Goal: Check status: Check status

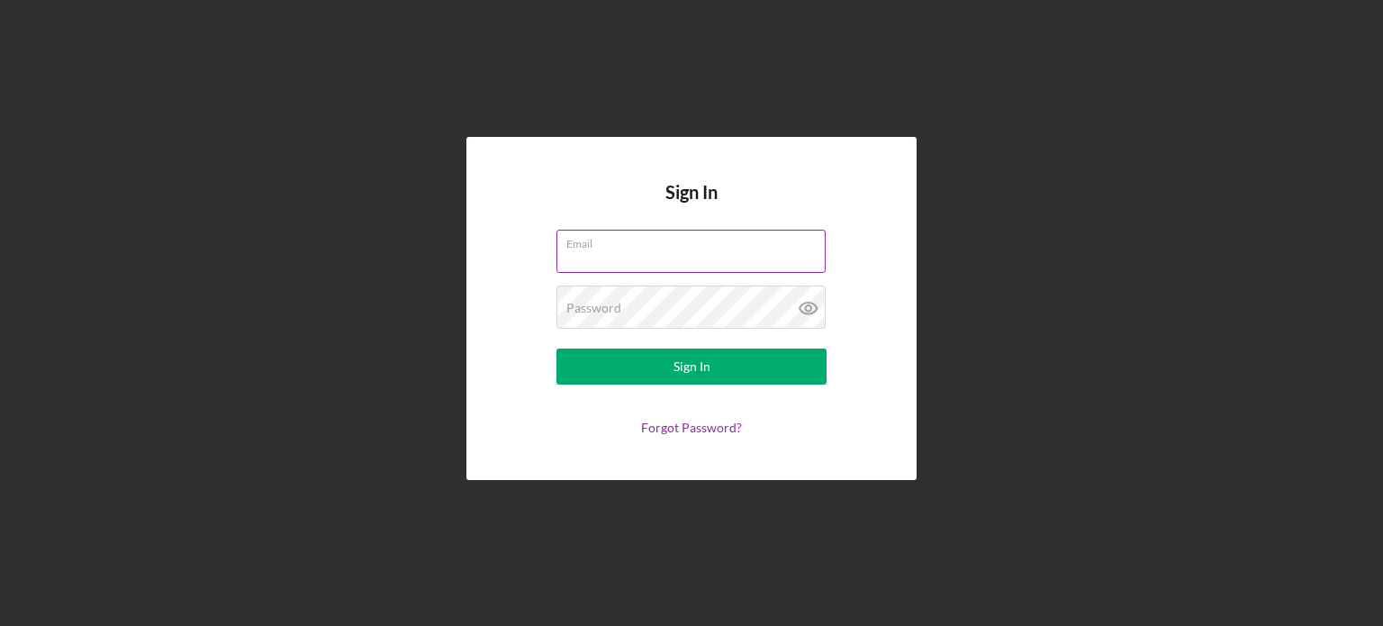
click at [650, 259] on input "Email" at bounding box center [691, 251] width 269 height 43
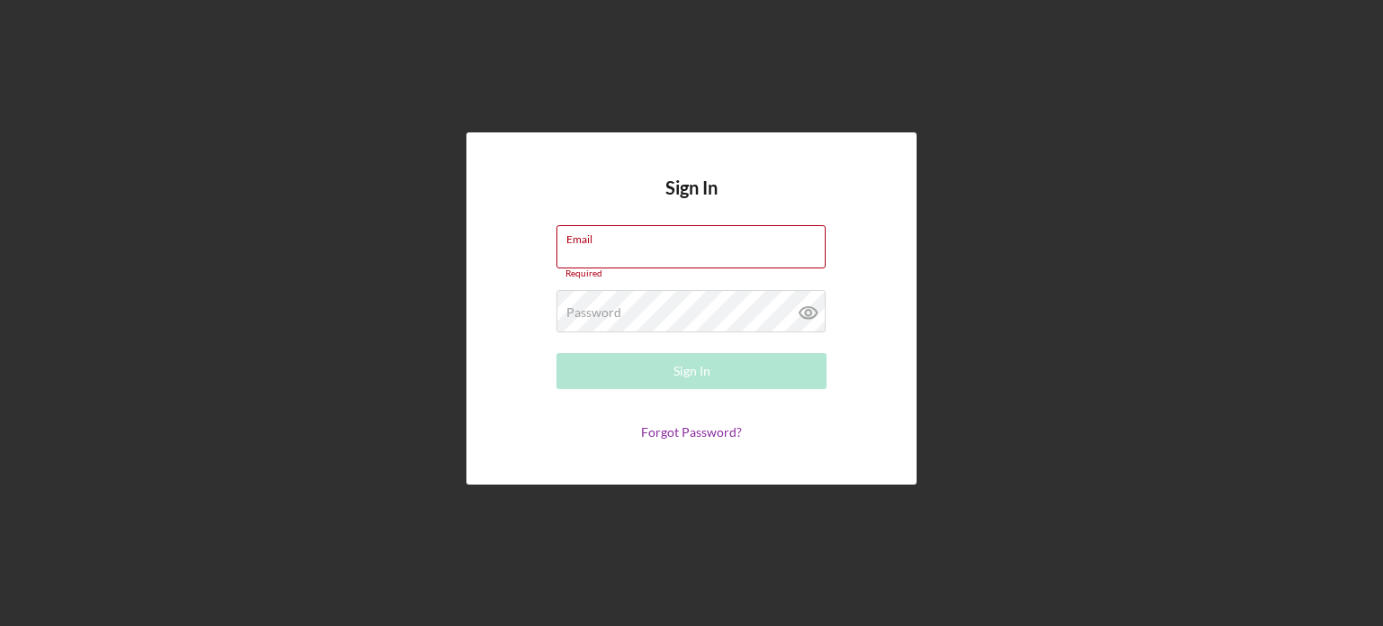
type input "[EMAIL_ADDRESS][DOMAIN_NAME]"
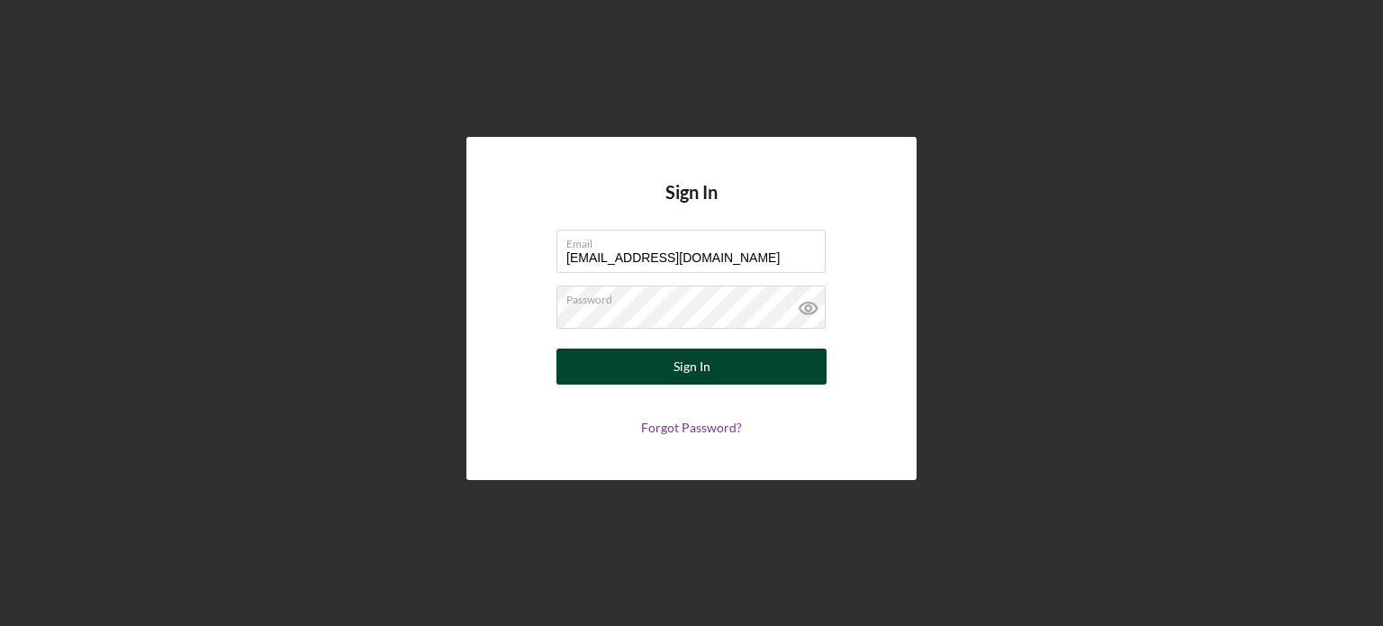
click at [674, 364] on div "Sign In" at bounding box center [692, 367] width 37 height 36
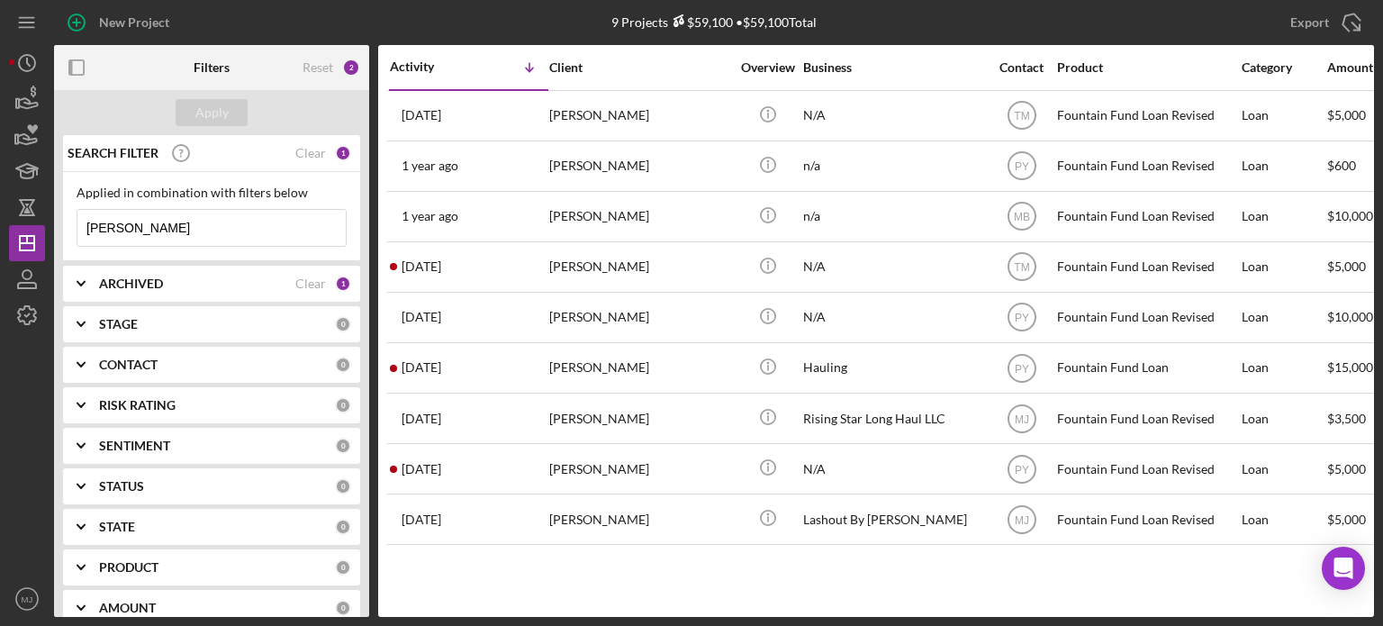
click at [83, 370] on icon "Icon/Expander" at bounding box center [81, 364] width 45 height 45
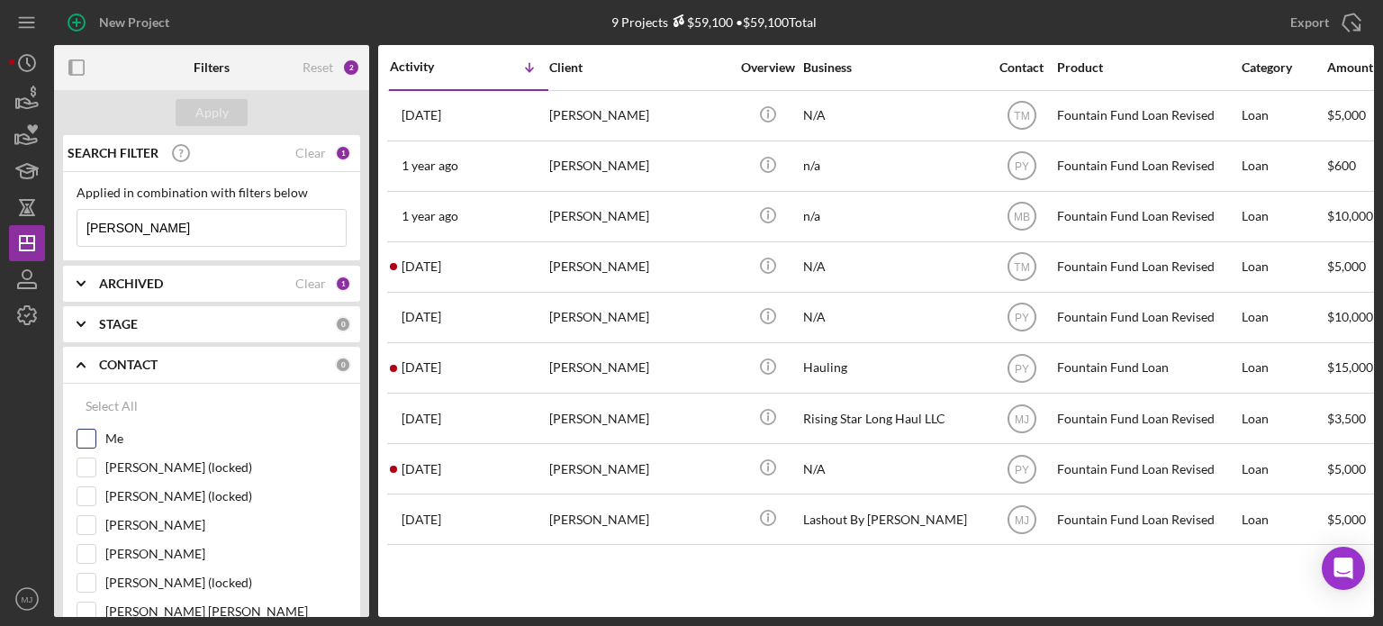
click at [87, 445] on input "Me" at bounding box center [86, 439] width 18 height 18
checkbox input "true"
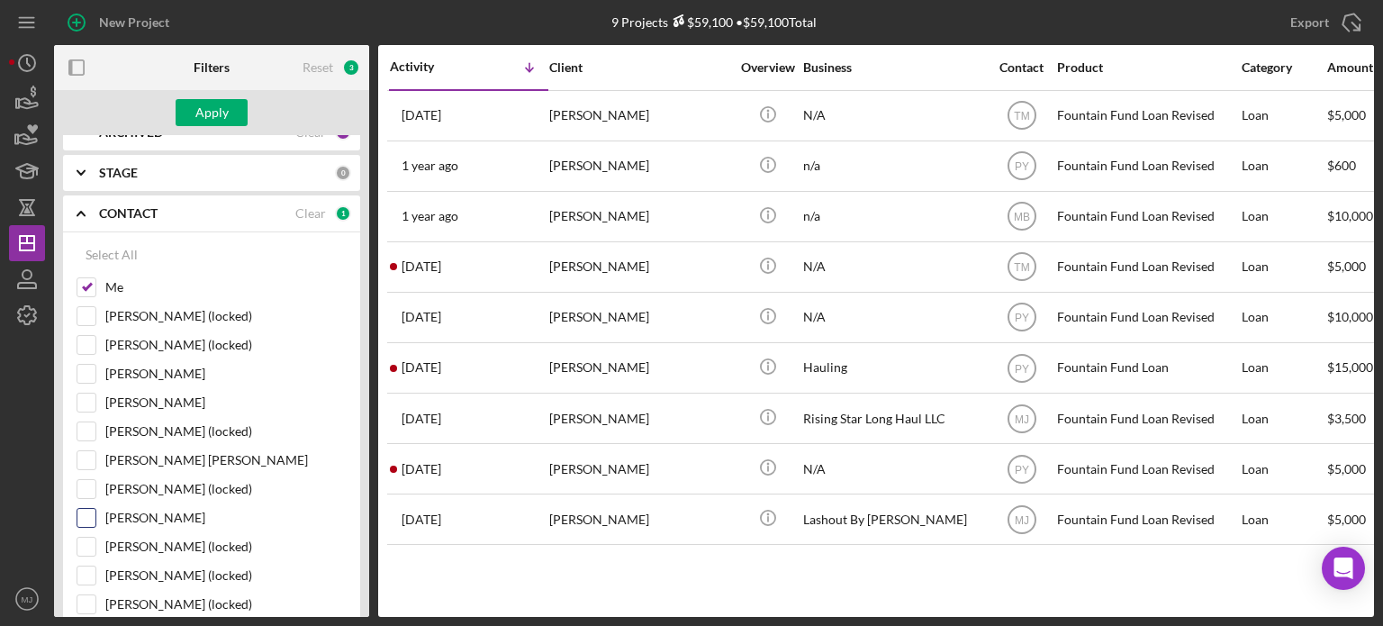
scroll to position [180, 0]
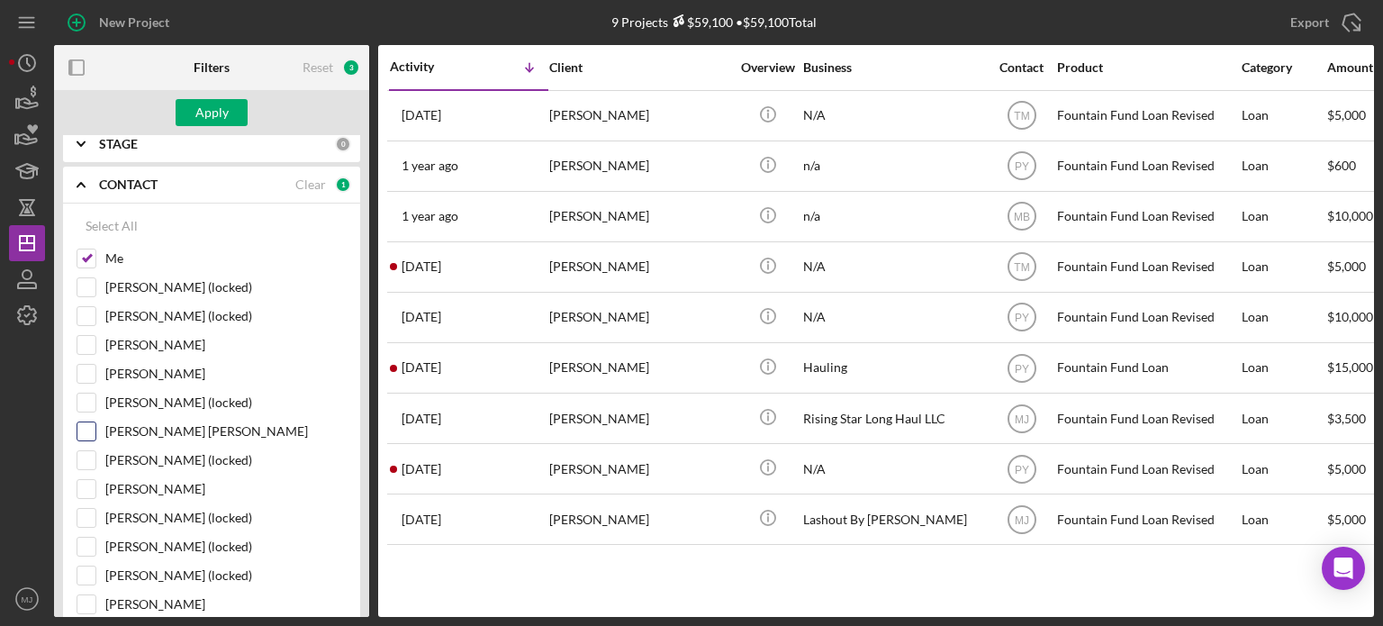
click at [77, 432] on input "[PERSON_NAME] [PERSON_NAME]" at bounding box center [86, 431] width 18 height 18
checkbox input "true"
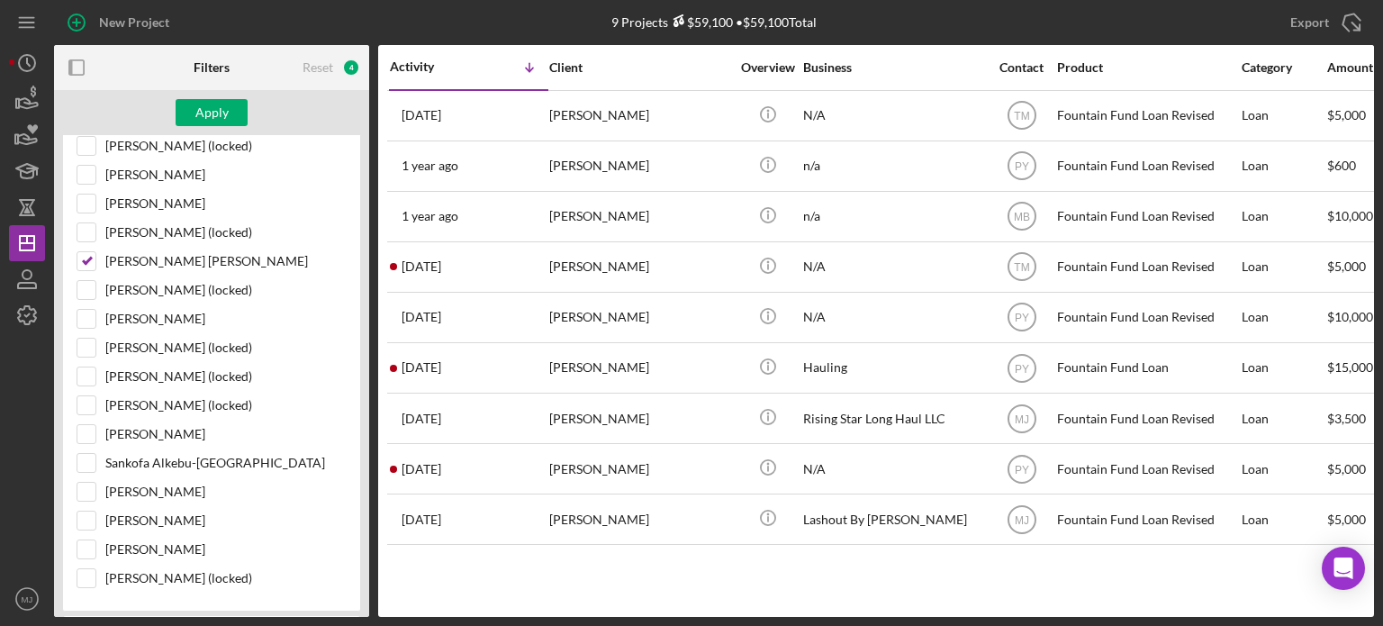
scroll to position [270, 0]
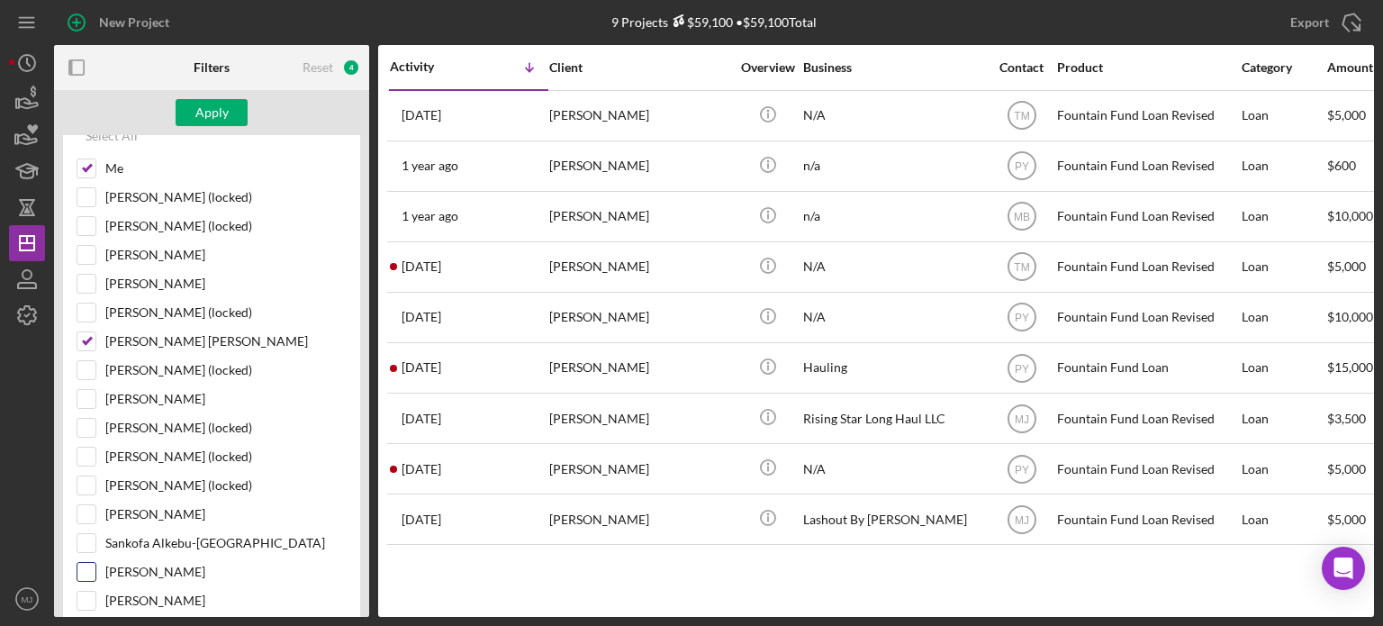
click at [90, 563] on input "[PERSON_NAME]" at bounding box center [86, 572] width 18 height 18
checkbox input "true"
click at [213, 103] on div "Apply" at bounding box center [211, 112] width 33 height 27
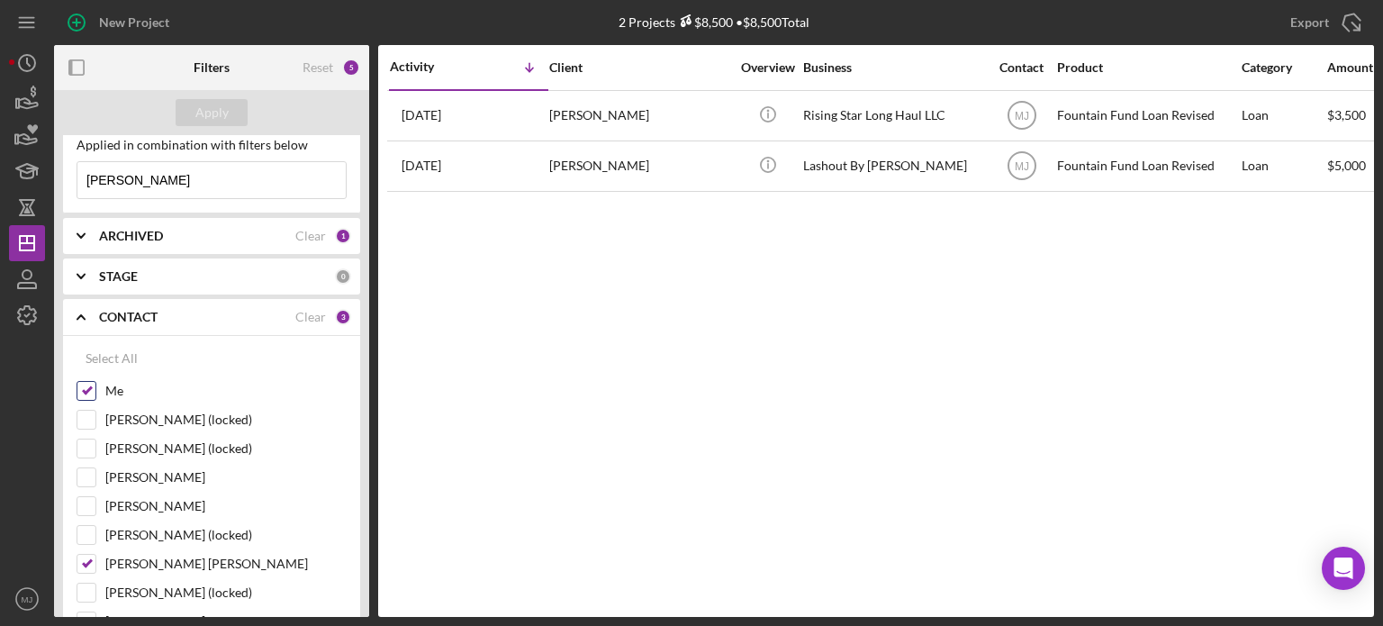
scroll to position [0, 0]
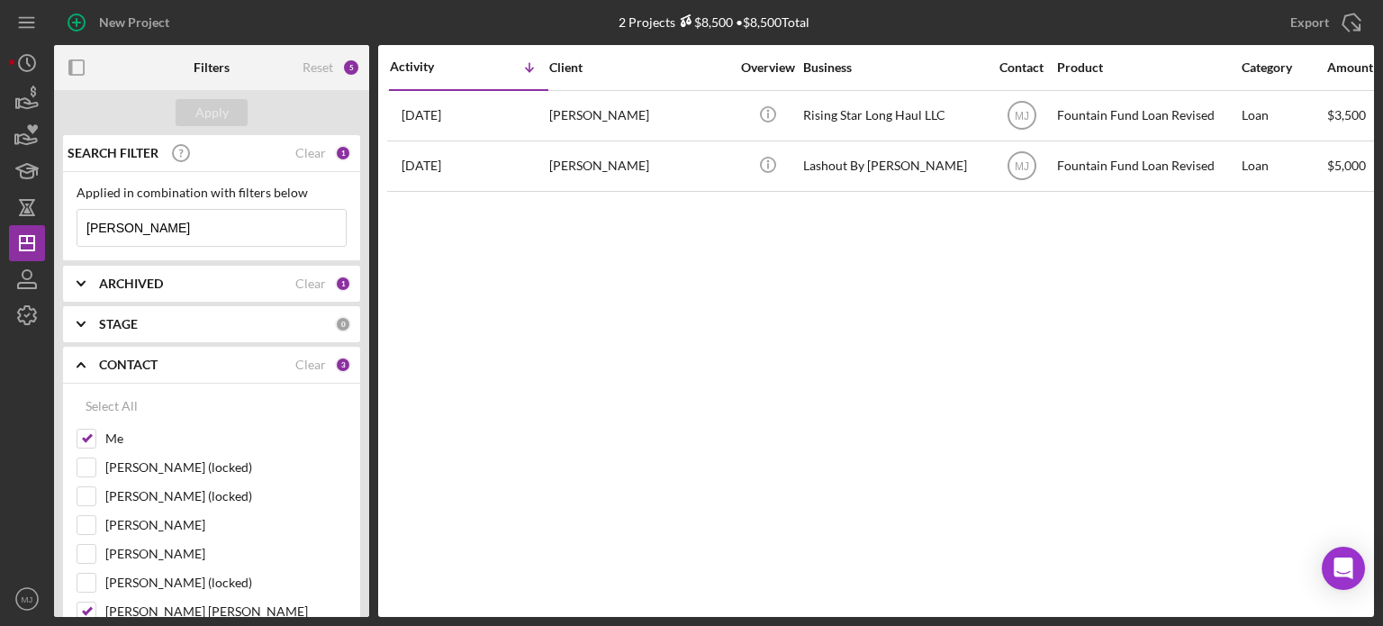
drag, startPoint x: 158, startPoint y: 226, endPoint x: 61, endPoint y: 225, distance: 96.4
click at [61, 225] on div "SEARCH FILTER Clear 1 Applied in combination with filters below [PERSON_NAME] I…" at bounding box center [211, 376] width 315 height 482
click at [219, 116] on div "Apply" at bounding box center [211, 112] width 33 height 27
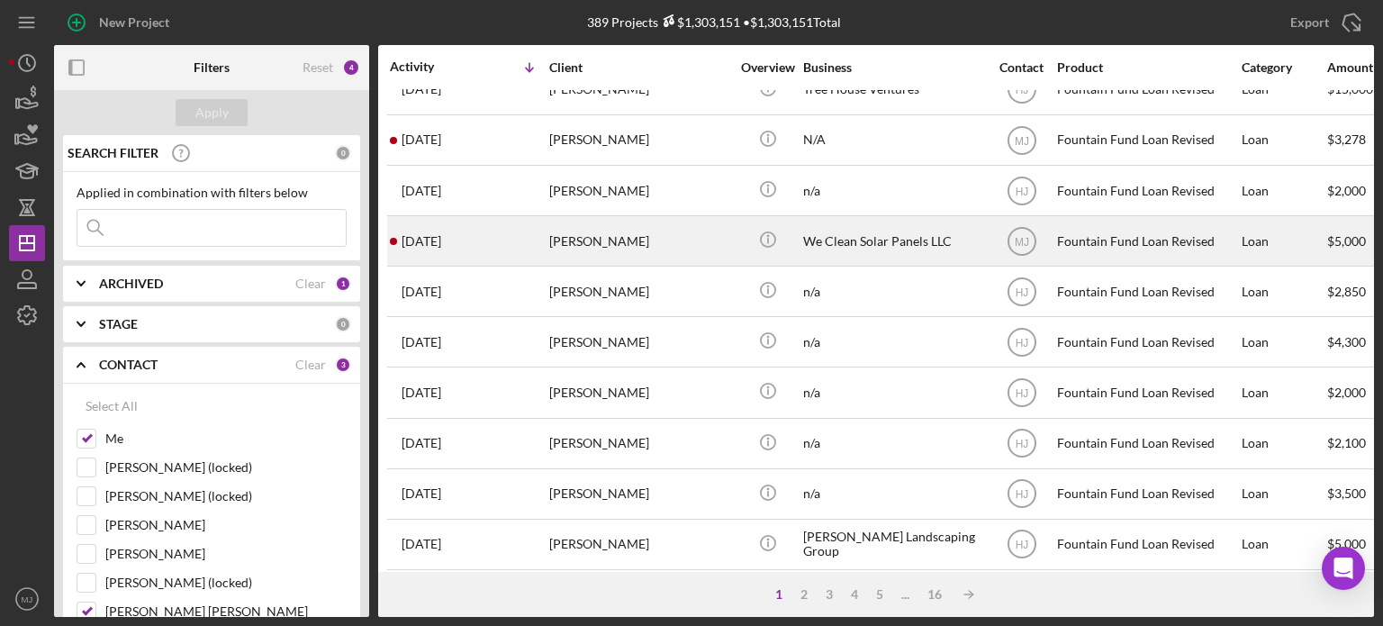
scroll to position [270, 0]
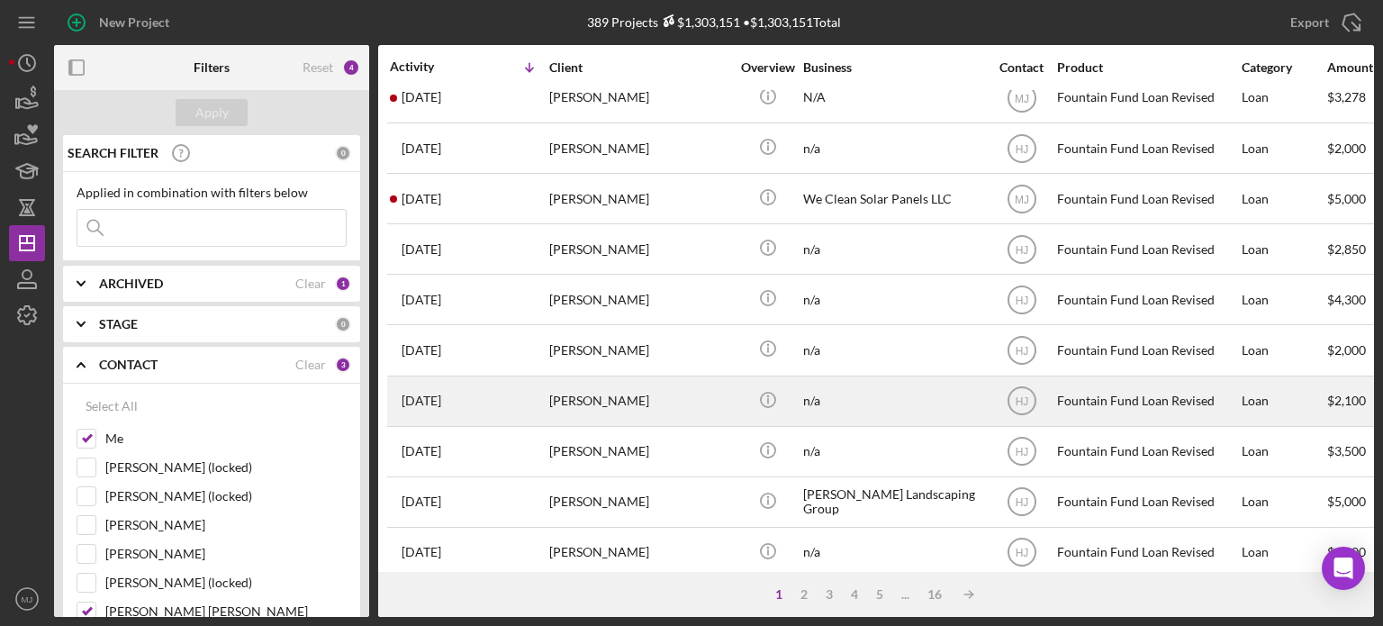
click at [575, 396] on div "[PERSON_NAME]" at bounding box center [639, 401] width 180 height 48
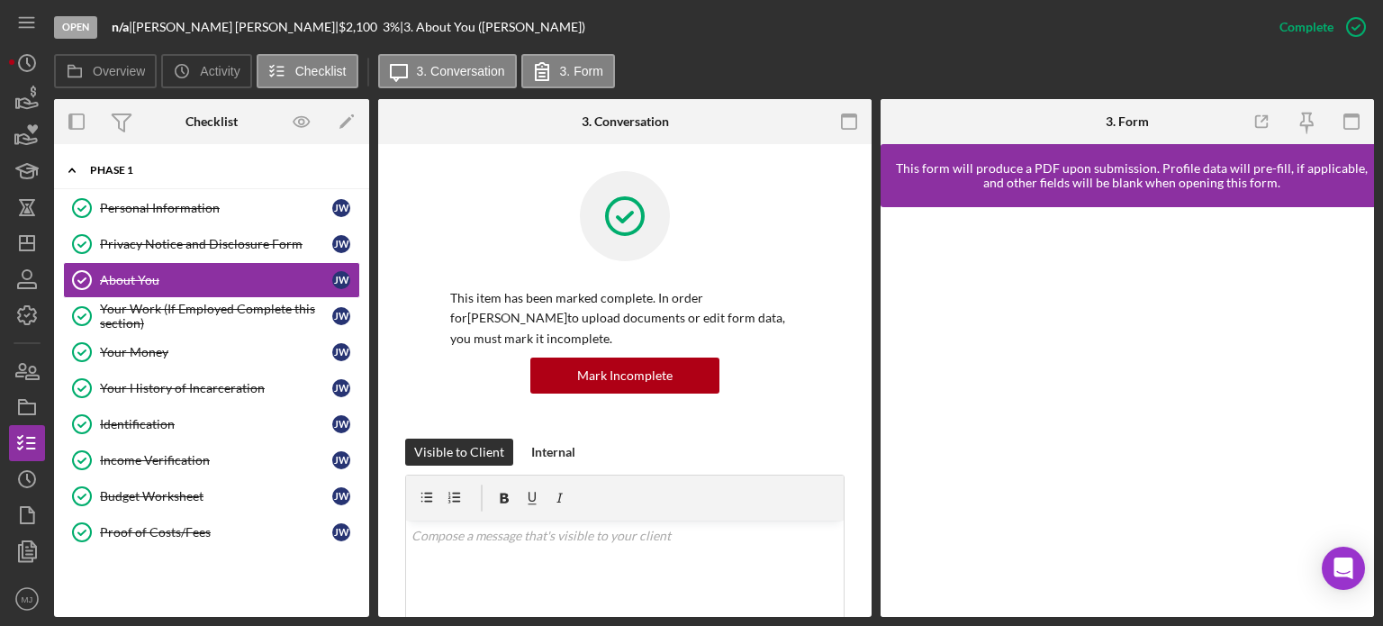
click at [118, 163] on div "Icon/Expander Phase 1 10 / 10" at bounding box center [211, 170] width 315 height 37
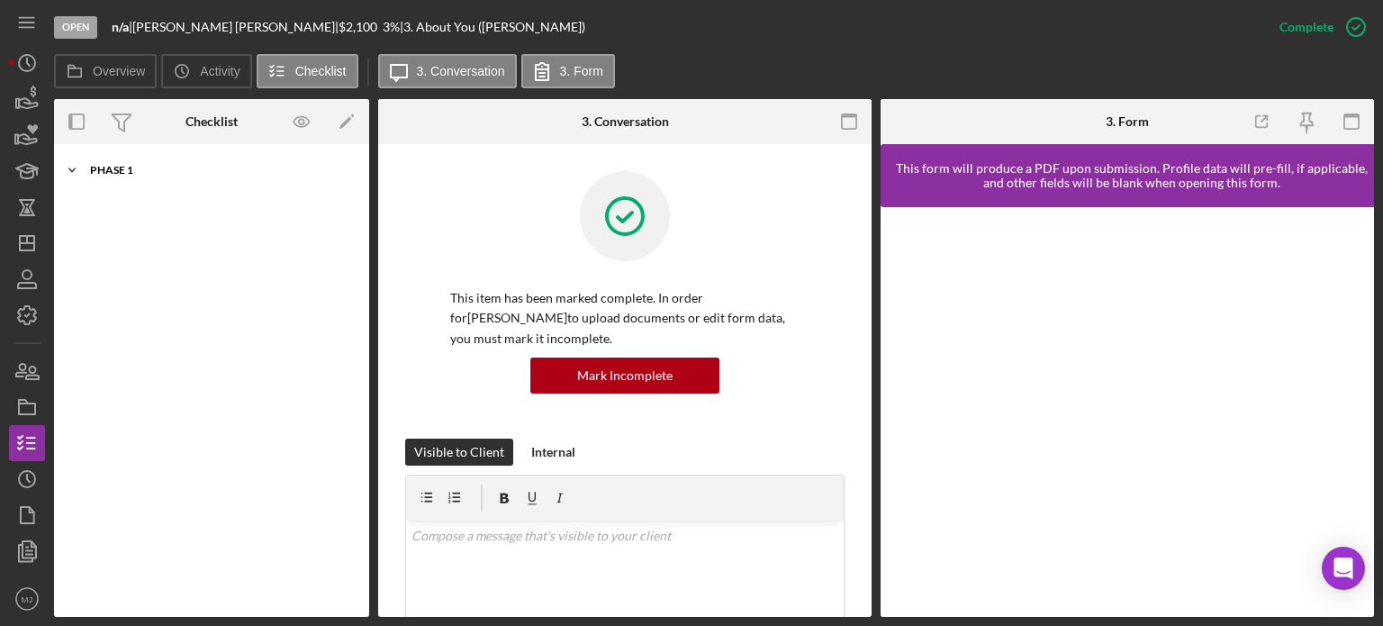
click at [118, 163] on div "Icon/Expander Phase 1 10 / 10" at bounding box center [211, 170] width 315 height 36
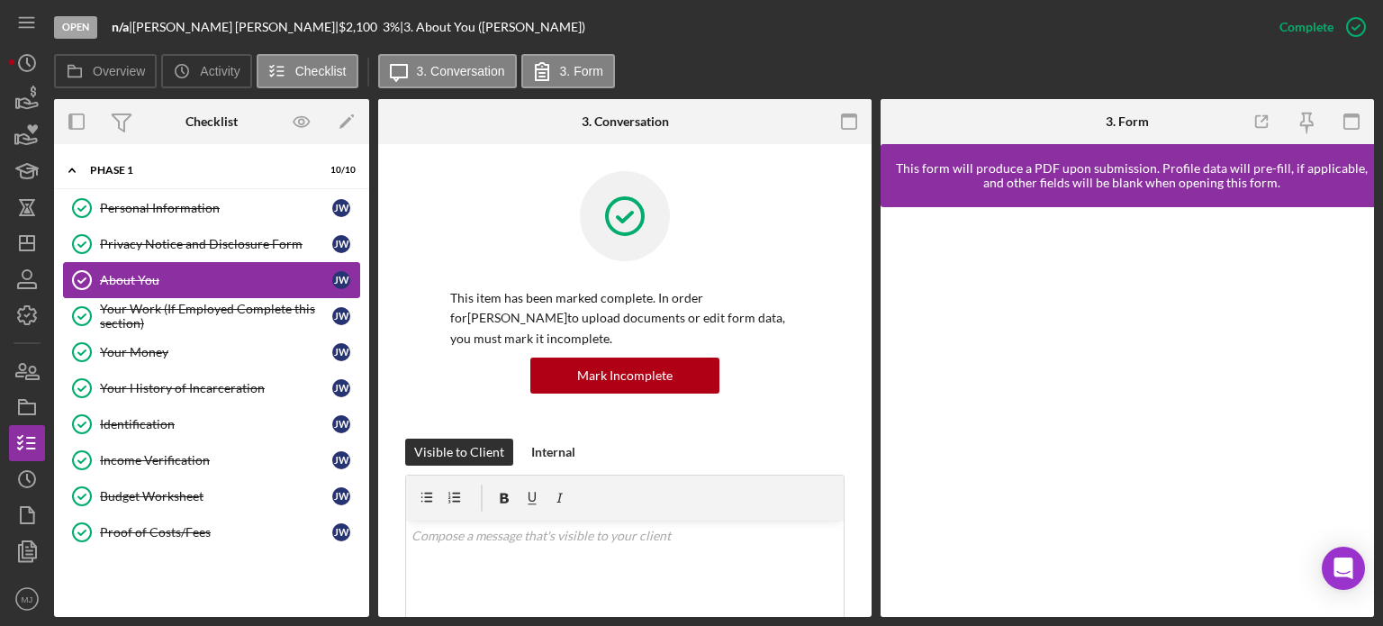
click at [205, 273] on div "About You" at bounding box center [216, 280] width 232 height 14
click at [346, 276] on div "[PERSON_NAME]" at bounding box center [341, 280] width 18 height 18
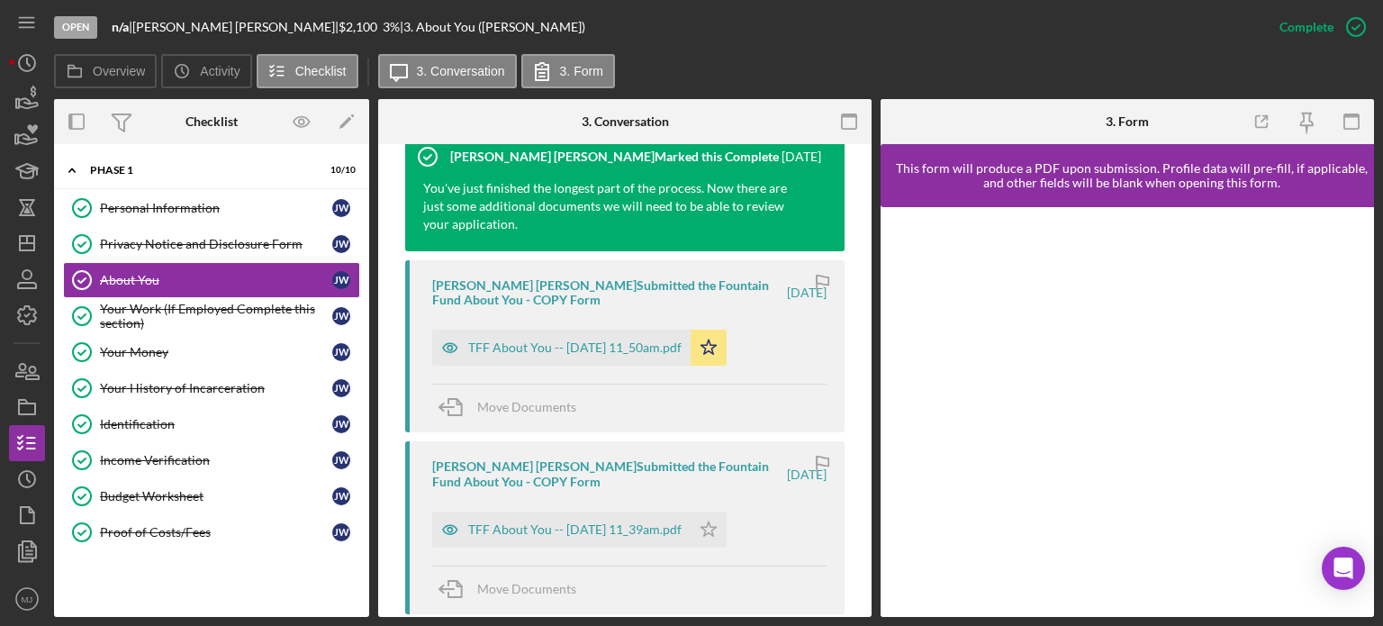
scroll to position [720, 0]
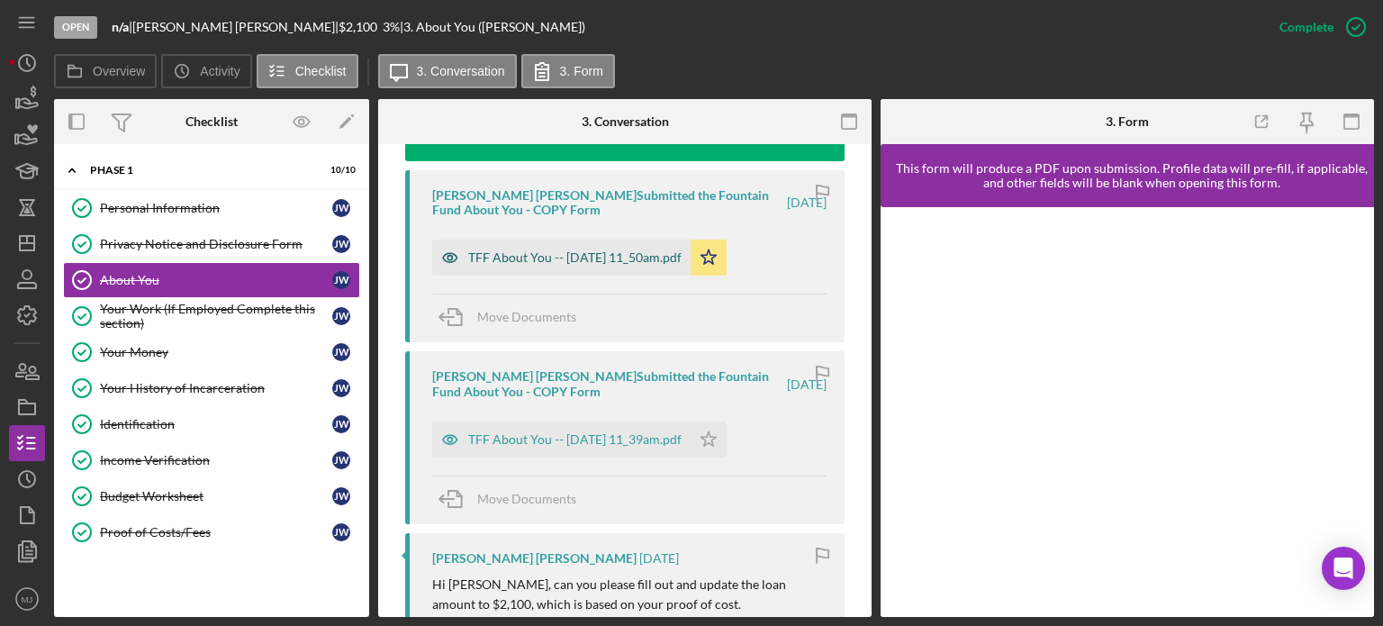
click at [565, 275] on div "[PERSON_NAME] [PERSON_NAME] Submitted the Fountain Fund About You - COPY Form […" at bounding box center [624, 256] width 439 height 172
click at [566, 269] on div "TFF About You -- [DATE] 11_50am.pdf" at bounding box center [561, 258] width 258 height 36
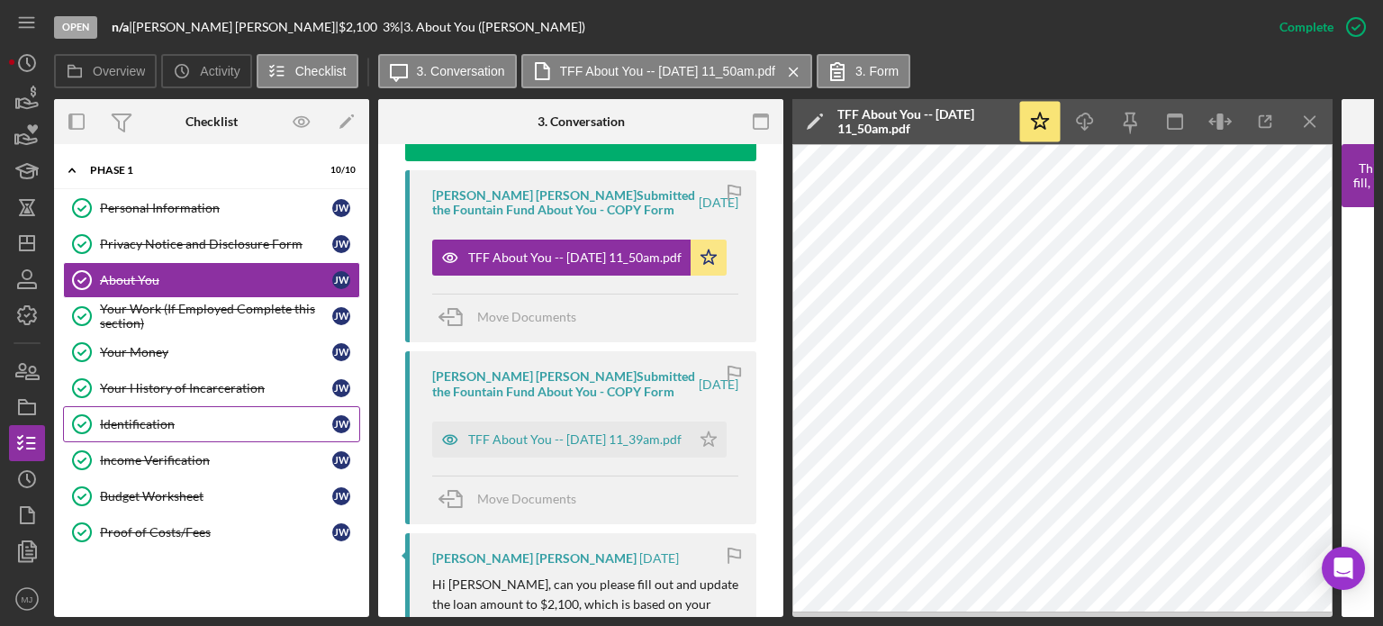
click at [159, 418] on div "Identification" at bounding box center [216, 424] width 232 height 14
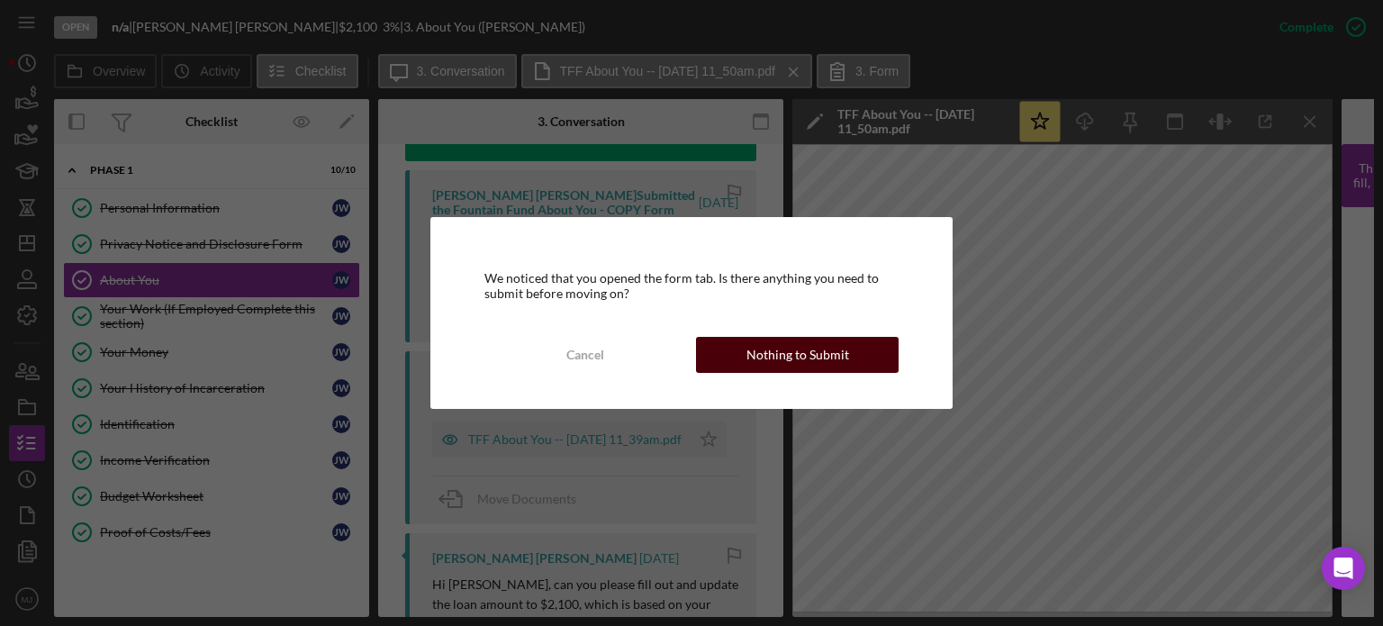
click at [857, 346] on button "Nothing to Submit" at bounding box center [797, 355] width 203 height 36
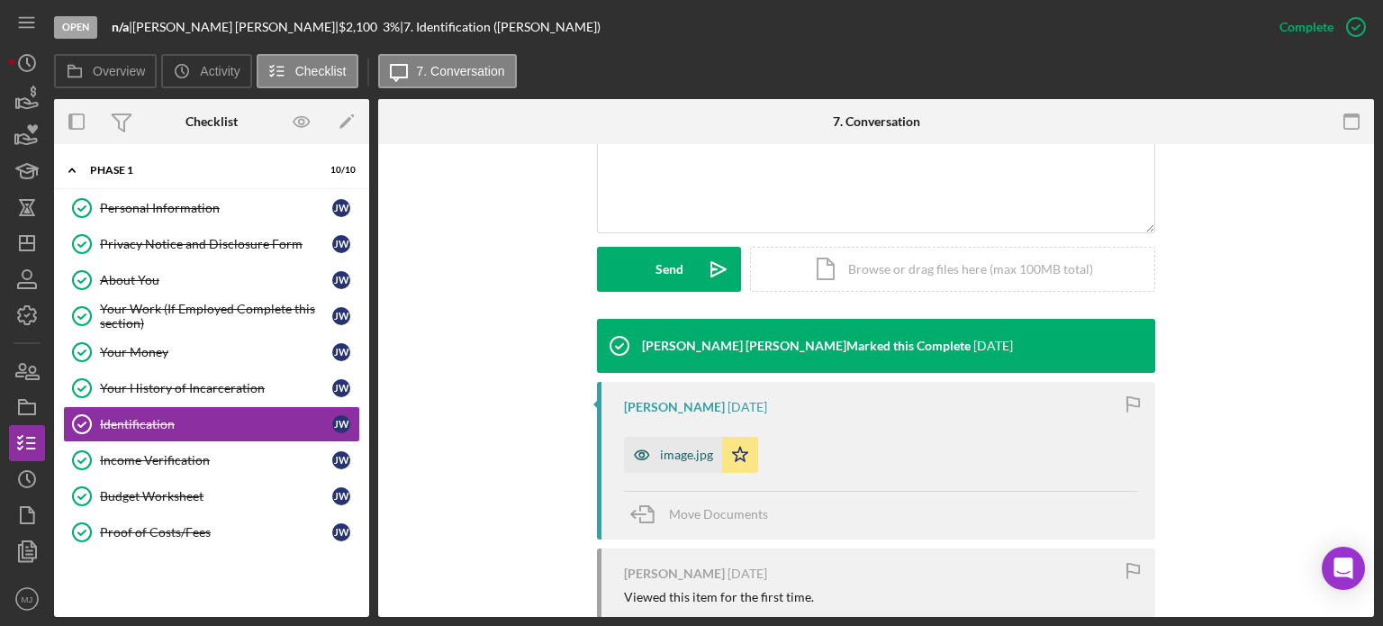
scroll to position [450, 0]
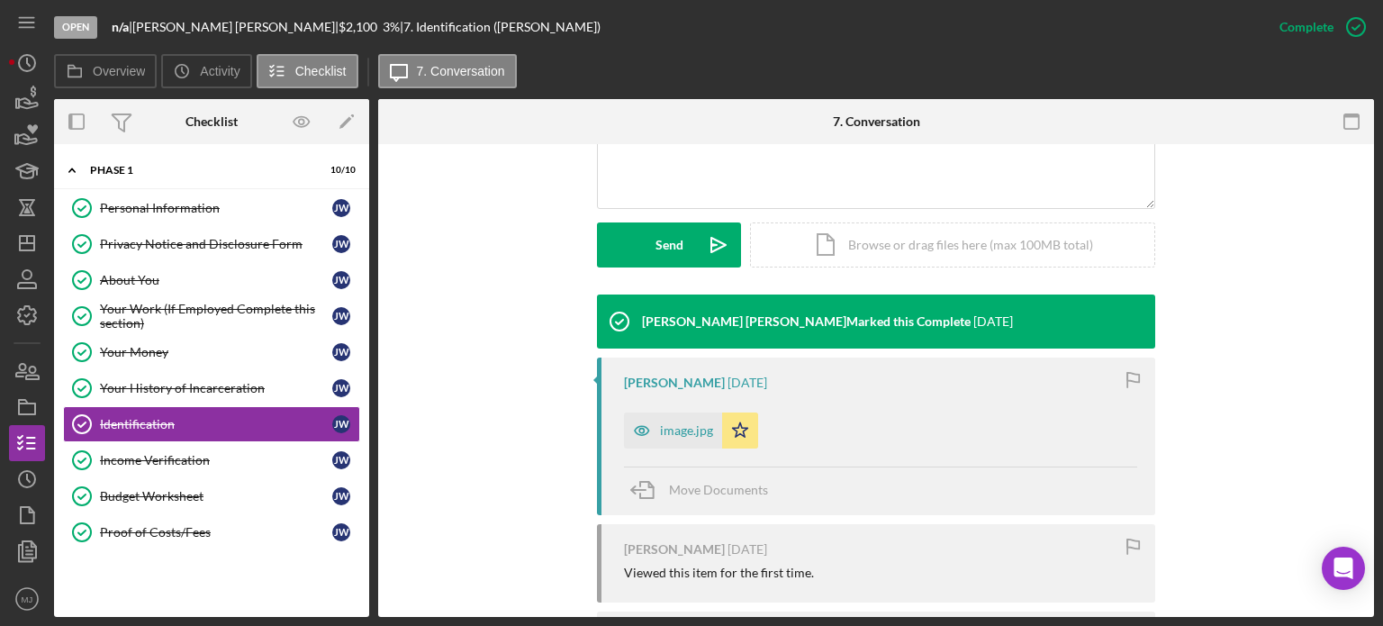
click at [666, 449] on div "[PERSON_NAME] [DATE] image.jpg Icon/Star Move Documents" at bounding box center [876, 437] width 558 height 158
click at [660, 425] on div "image.jpg" at bounding box center [686, 430] width 53 height 14
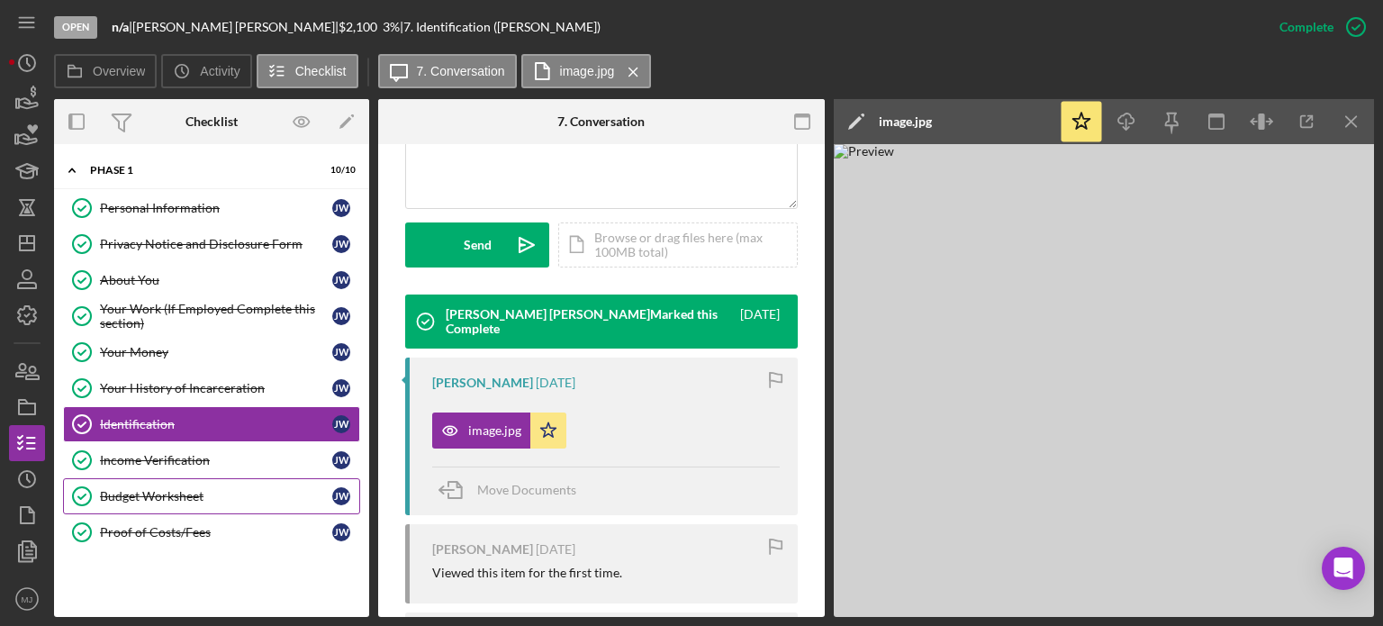
click at [150, 496] on div "Budget Worksheet" at bounding box center [216, 496] width 232 height 14
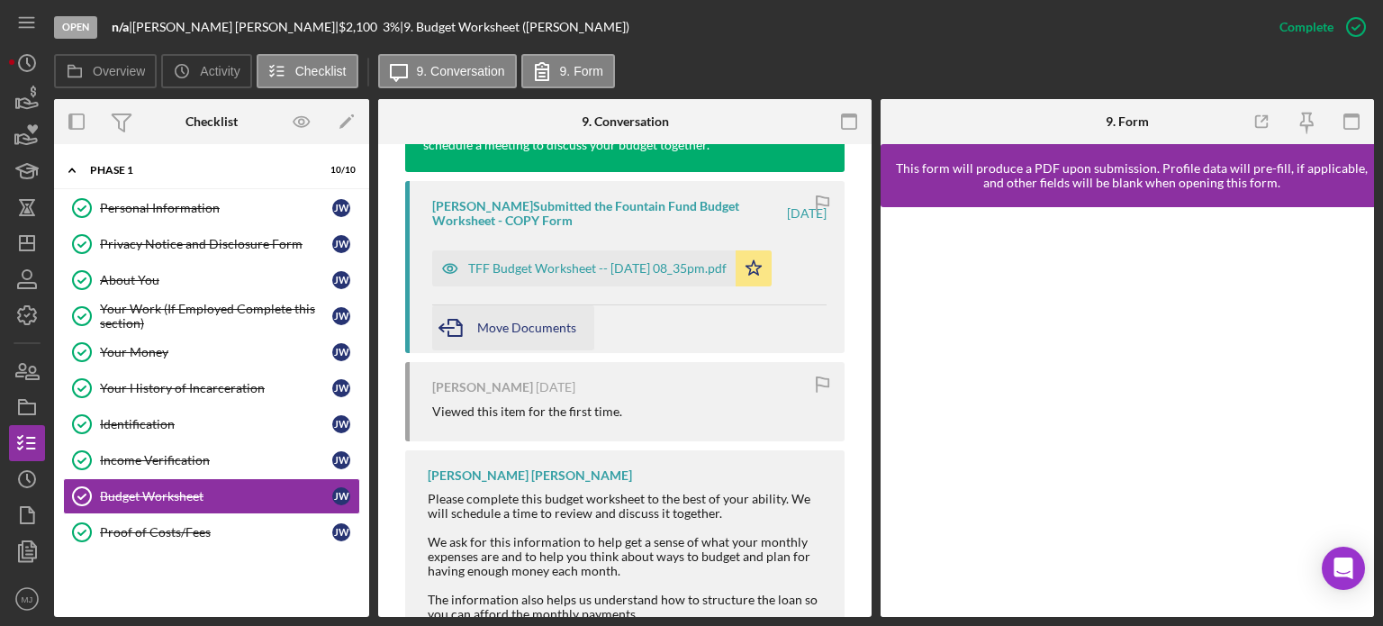
scroll to position [693, 0]
click at [580, 269] on div "TFF Budget Worksheet -- [DATE] 08_35pm.pdf" at bounding box center [597, 267] width 258 height 14
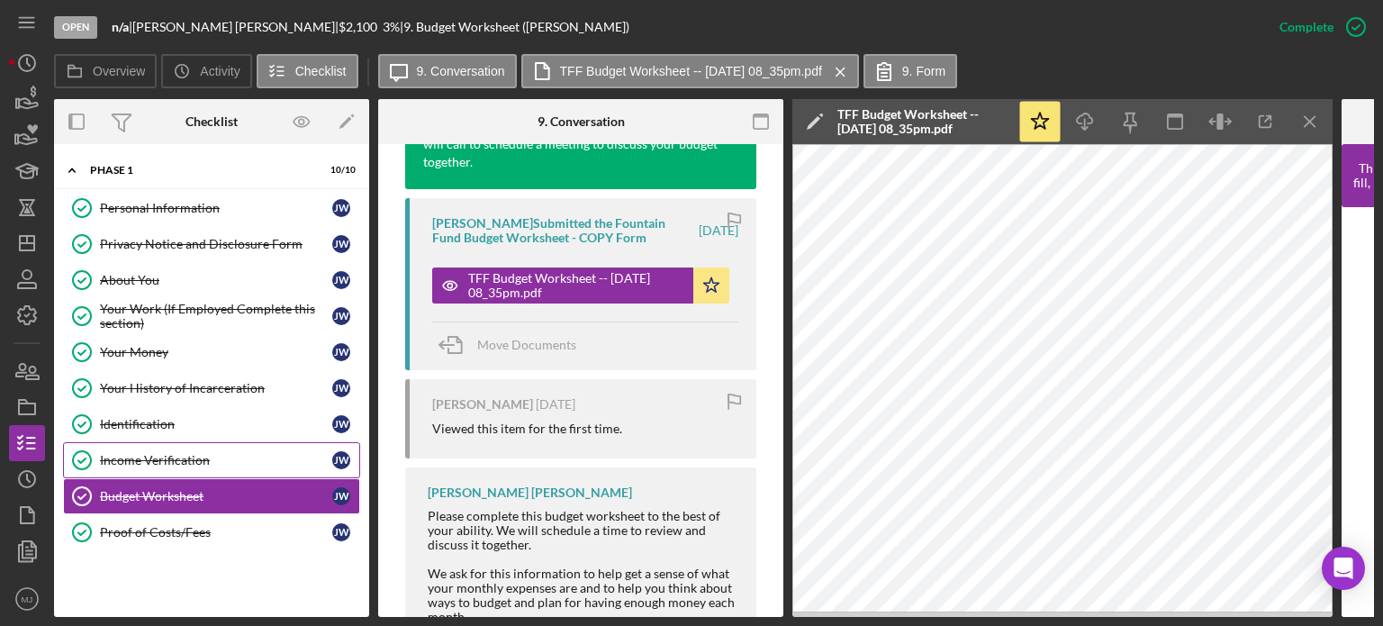
click at [166, 448] on link "Income Verification Income Verification [PERSON_NAME]" at bounding box center [211, 460] width 297 height 36
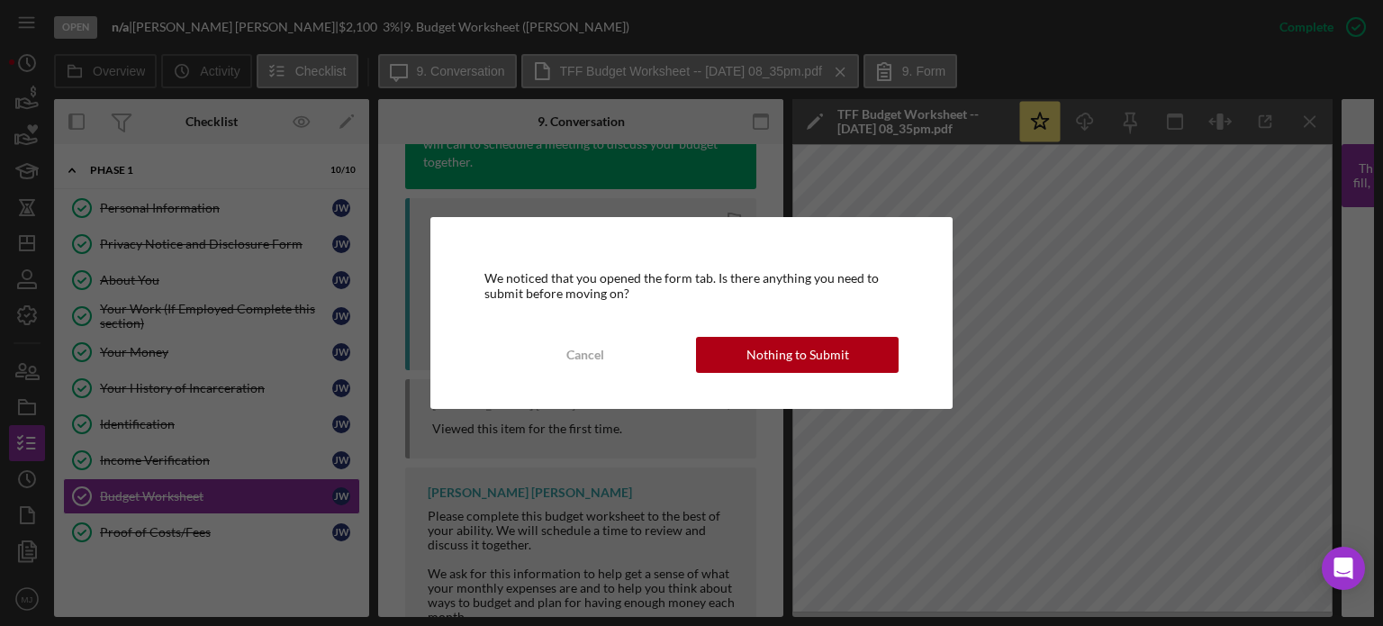
click at [782, 358] on div "Nothing to Submit" at bounding box center [798, 355] width 103 height 36
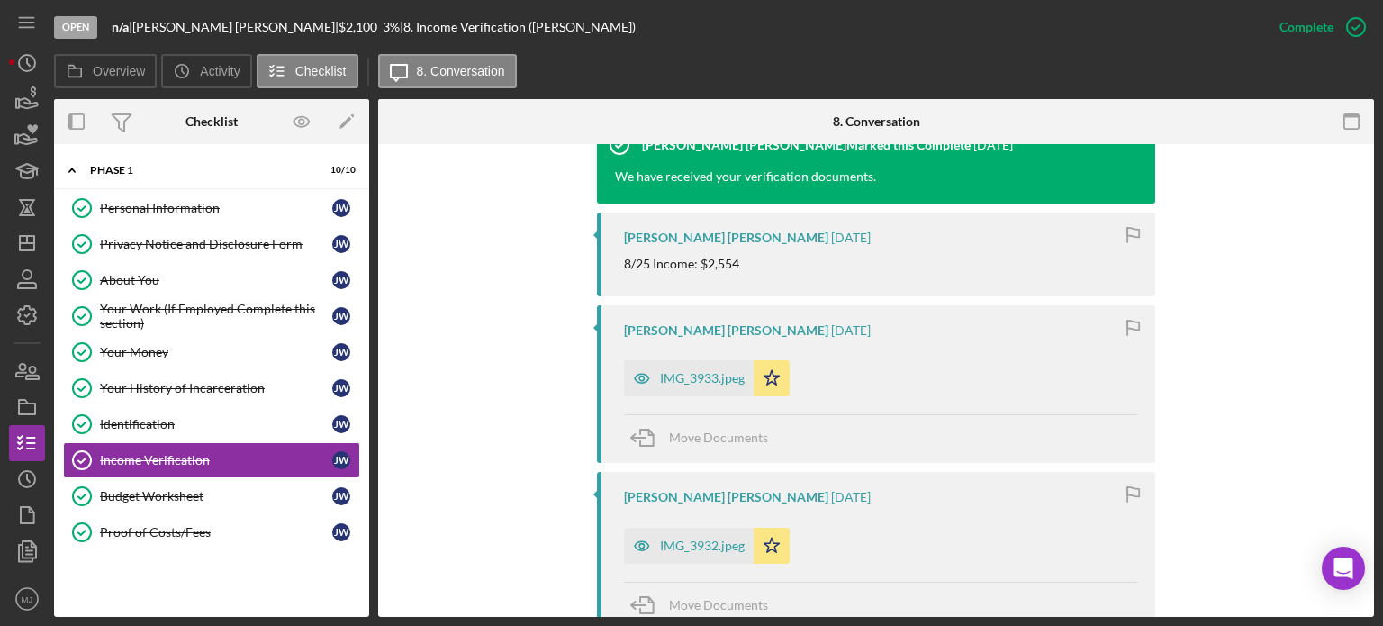
scroll to position [630, 0]
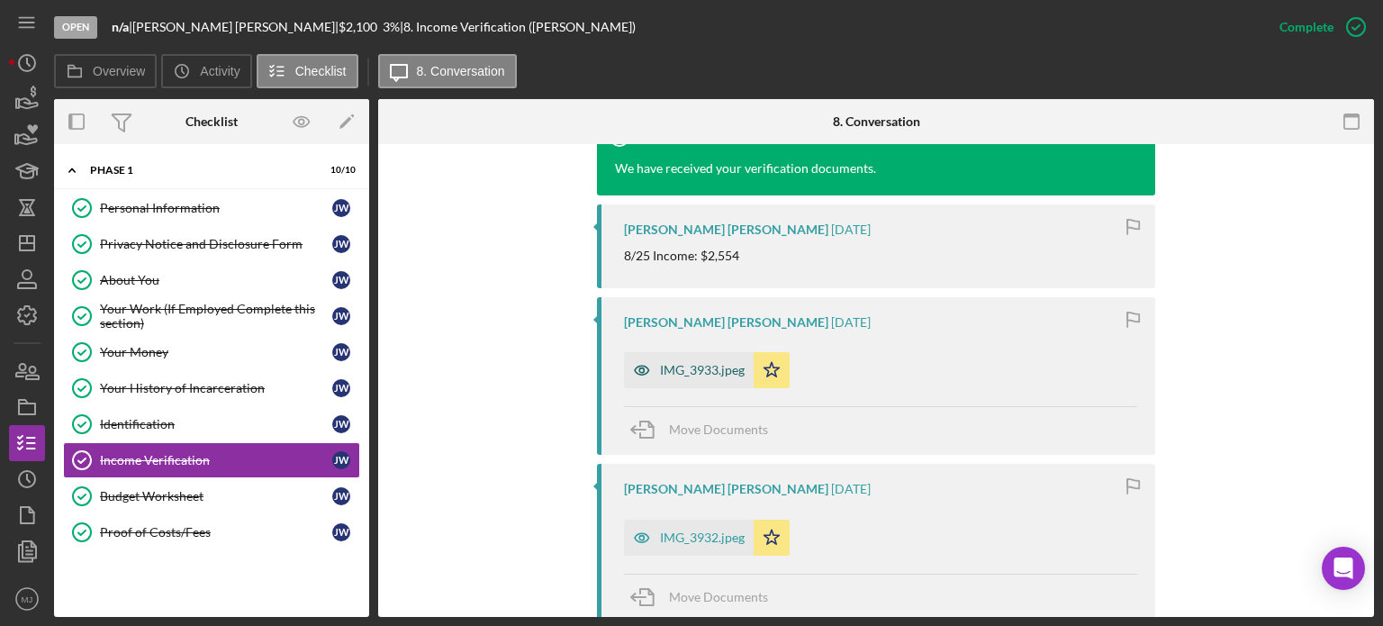
click at [710, 374] on div "IMG_3933.jpeg" at bounding box center [702, 370] width 85 height 14
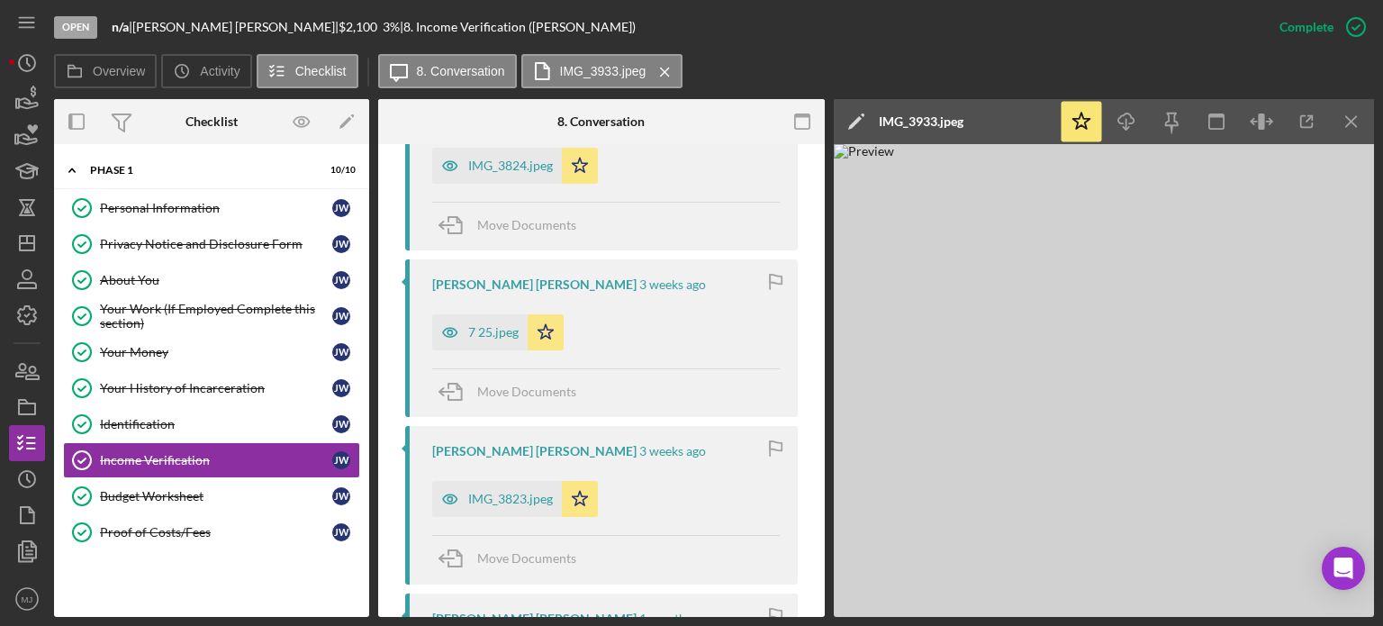
scroll to position [1461, 0]
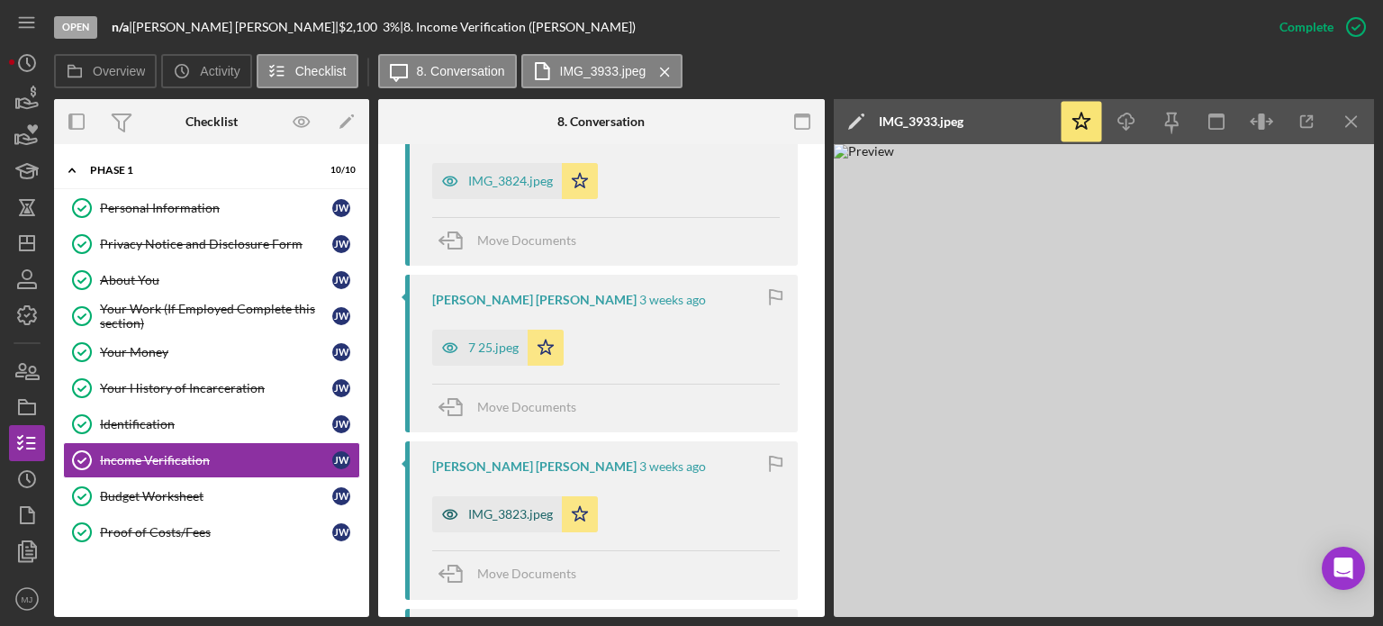
click at [512, 516] on div "IMG_3823.jpeg" at bounding box center [510, 514] width 85 height 14
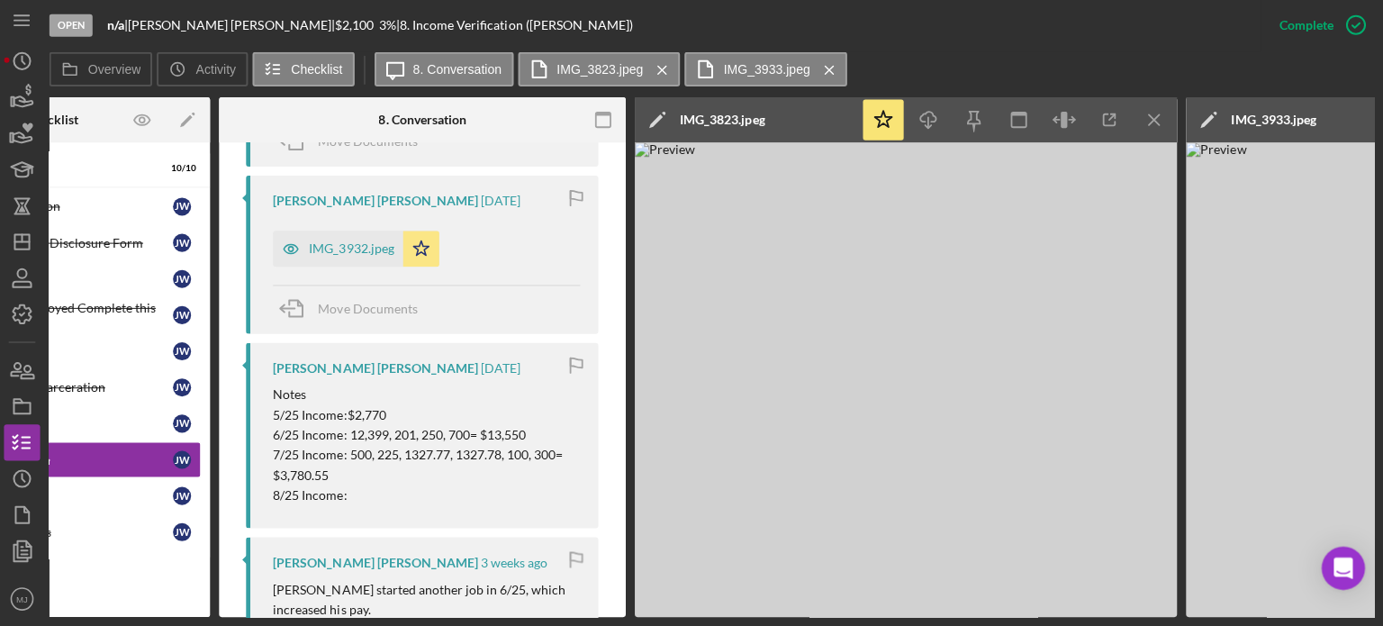
scroll to position [0, 150]
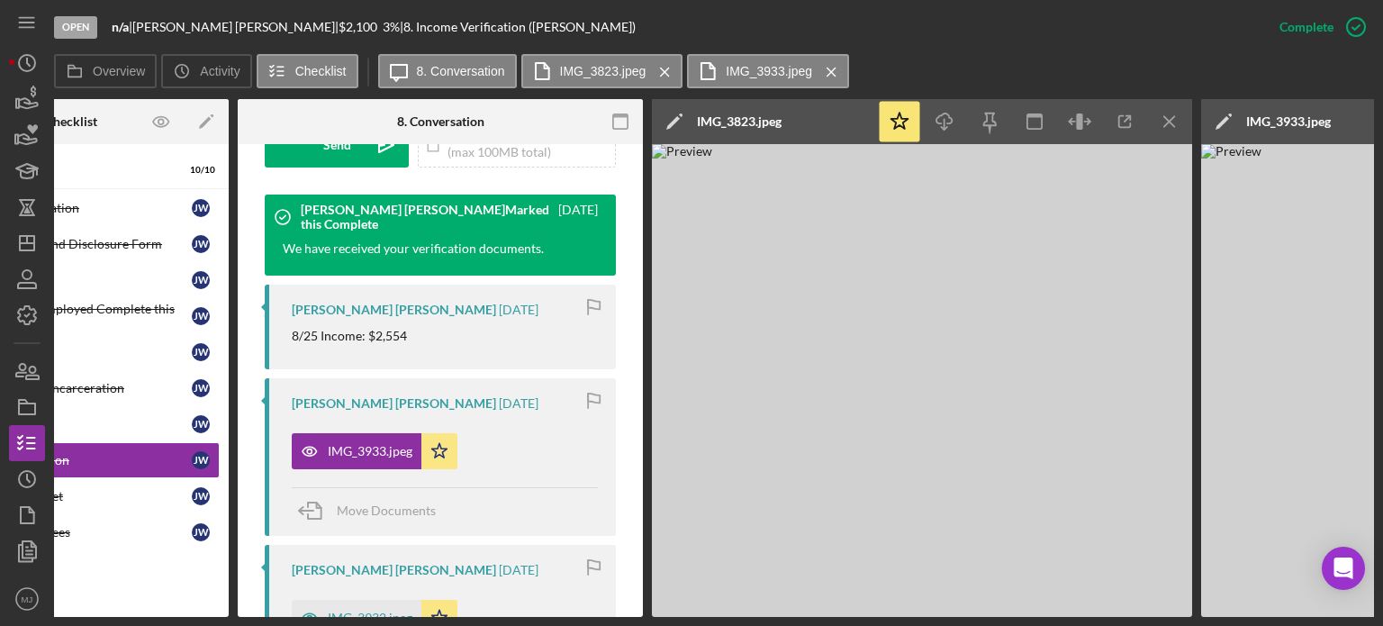
scroll to position [667, 0]
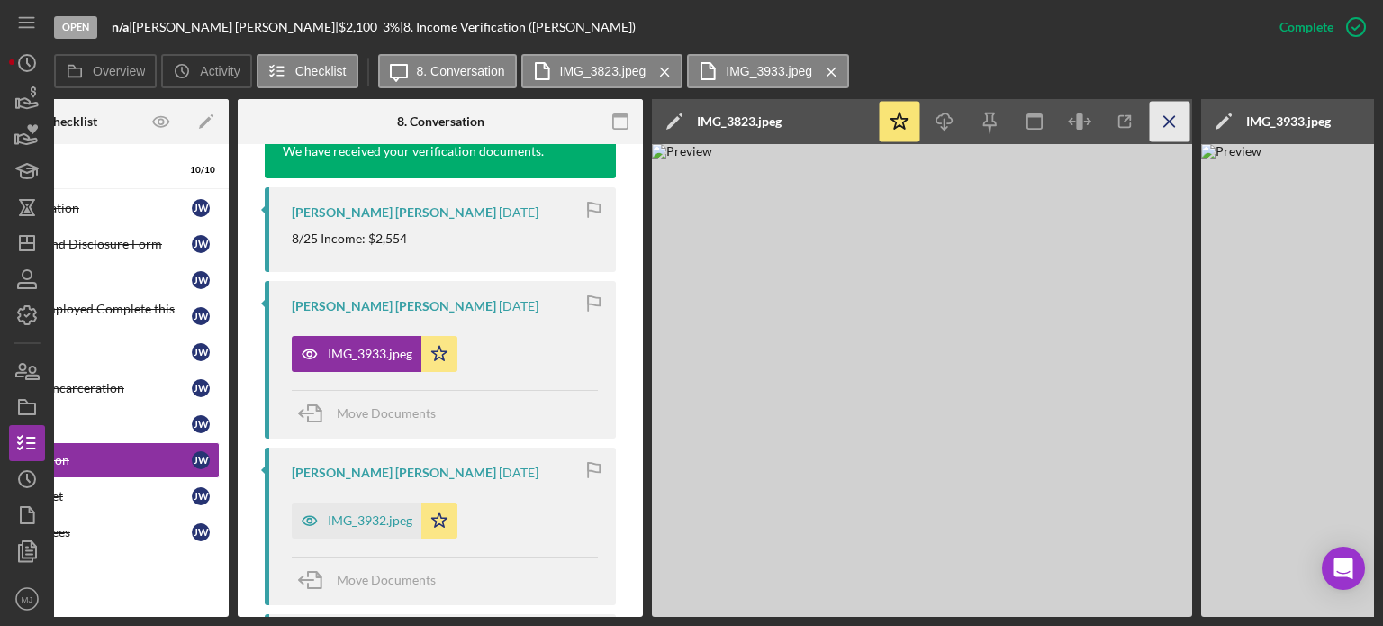
click at [1156, 122] on icon "Icon/Menu Close" at bounding box center [1170, 122] width 41 height 41
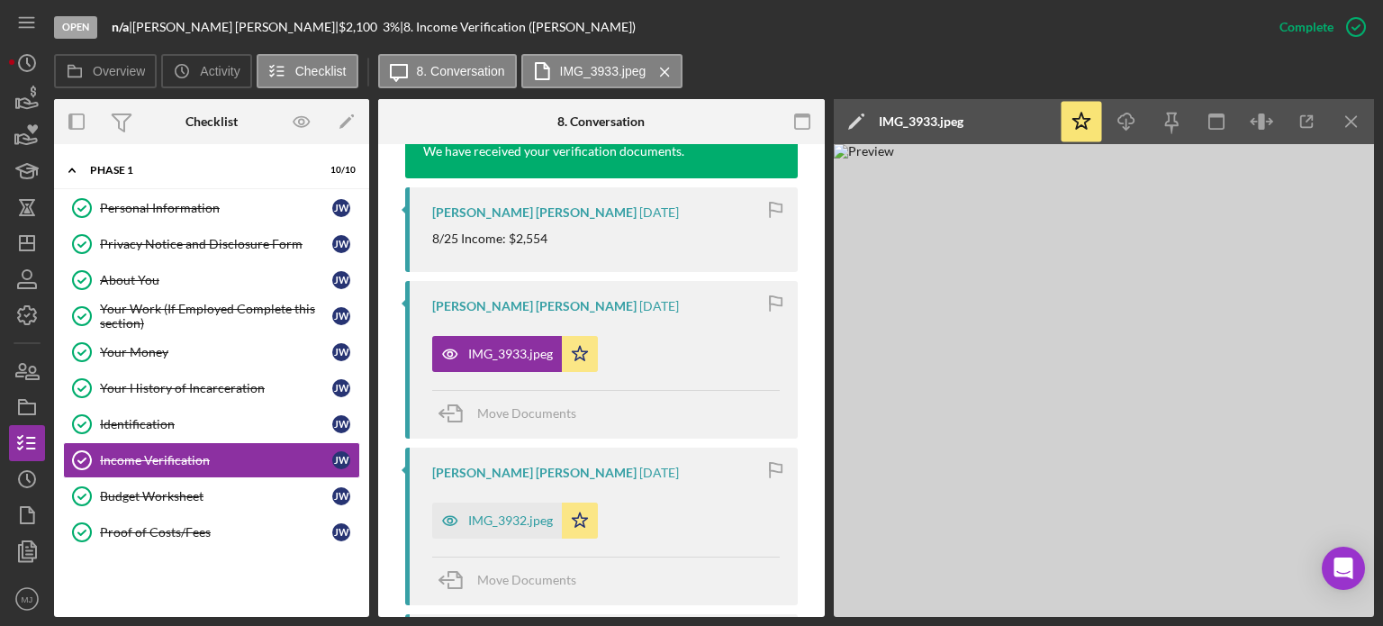
scroll to position [0, 0]
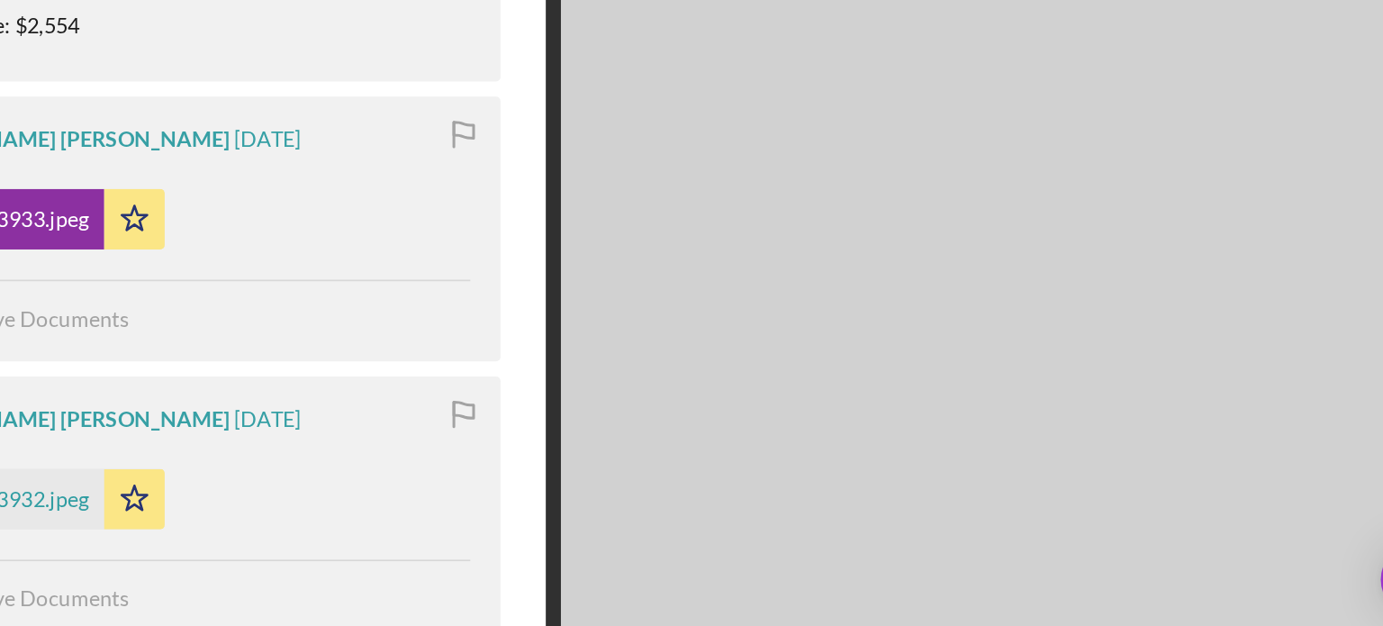
drag, startPoint x: 1115, startPoint y: 356, endPoint x: 916, endPoint y: 435, distance: 214.2
click at [916, 435] on img at bounding box center [1104, 380] width 540 height 473
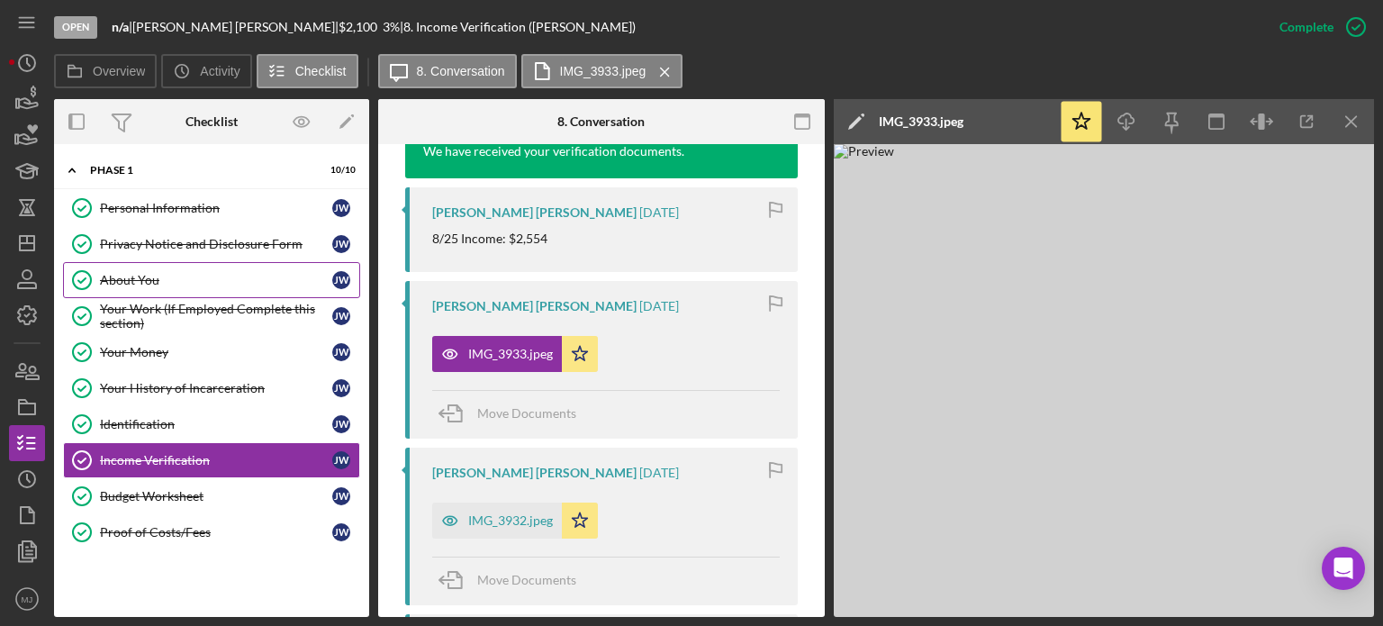
click at [147, 273] on div "About You" at bounding box center [216, 280] width 232 height 14
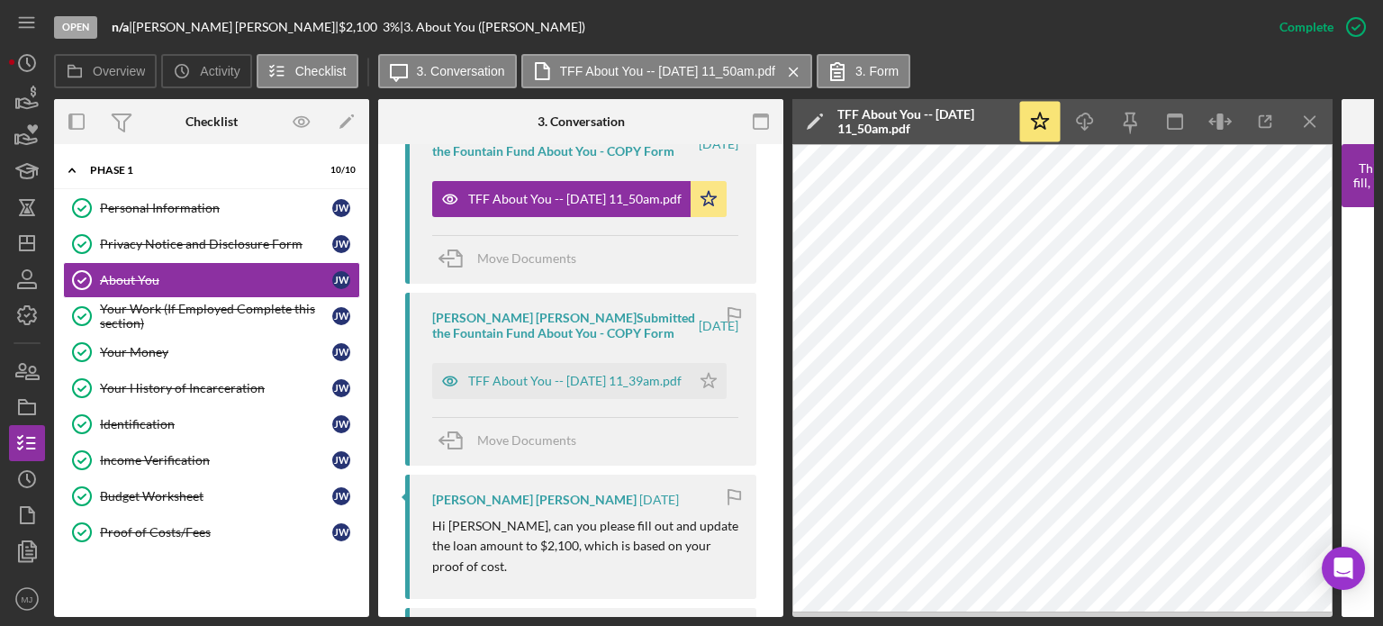
scroll to position [811, 0]
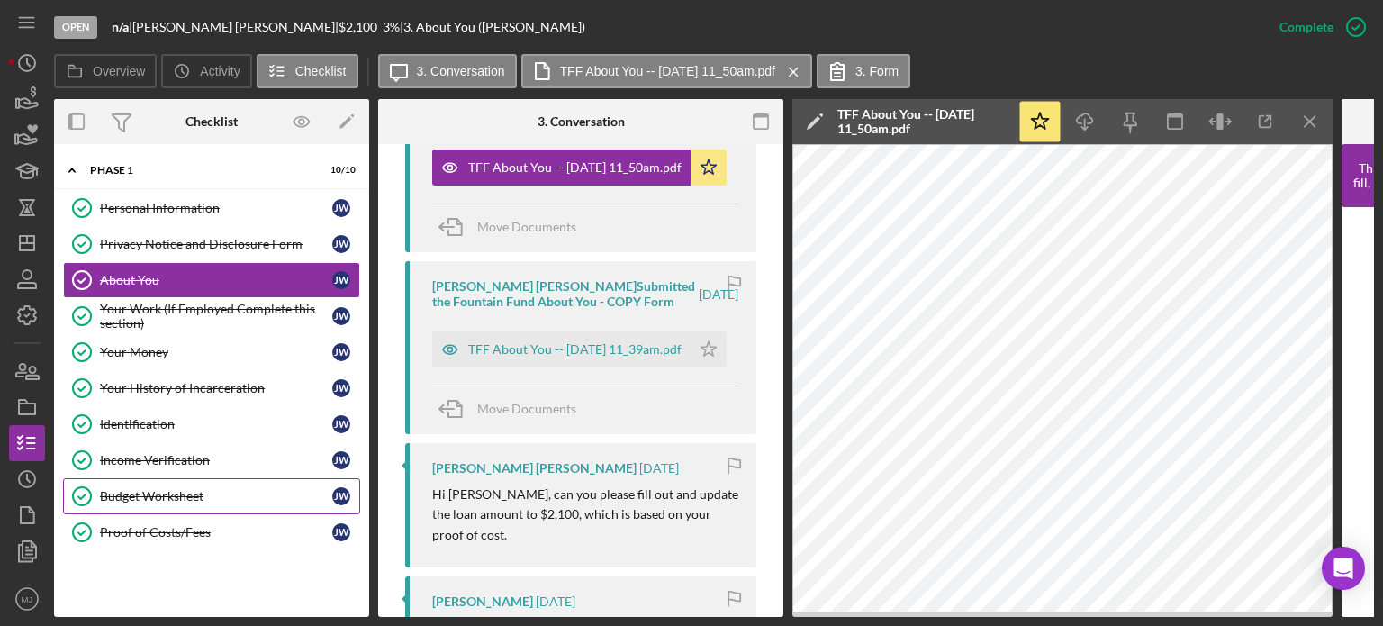
click at [128, 496] on div "Budget Worksheet" at bounding box center [216, 496] width 232 height 14
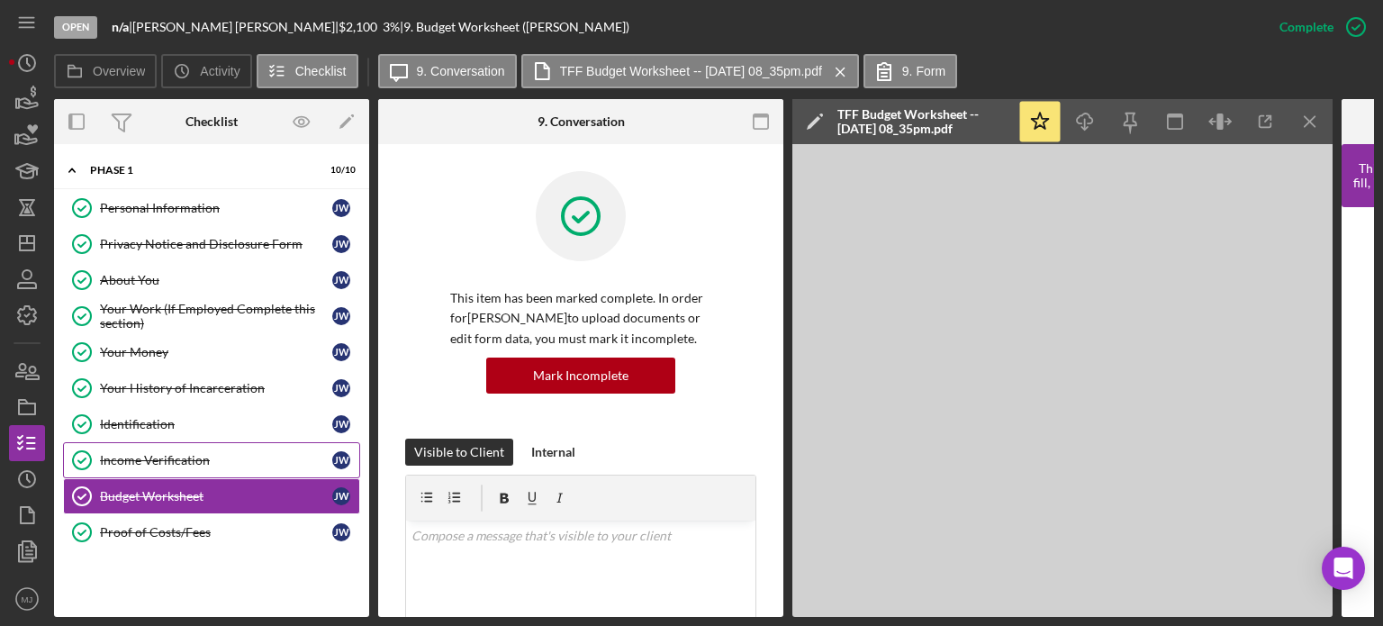
click at [153, 460] on div "Income Verification" at bounding box center [216, 460] width 232 height 14
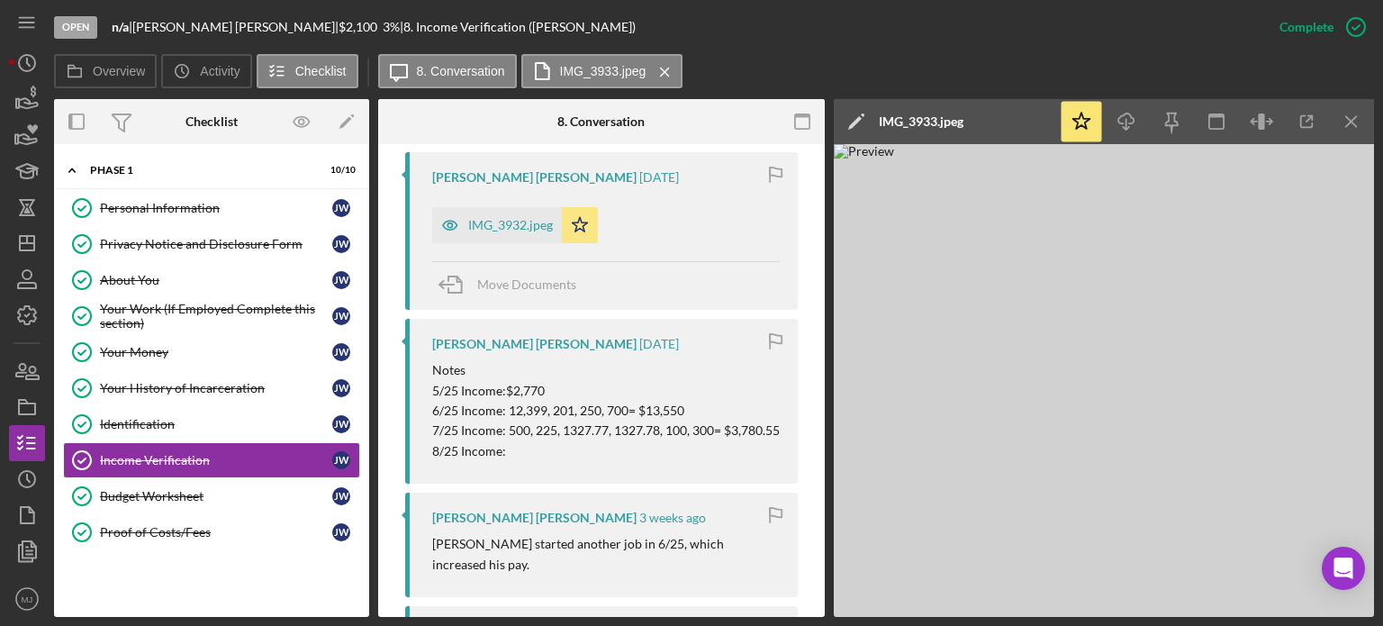
scroll to position [1081, 0]
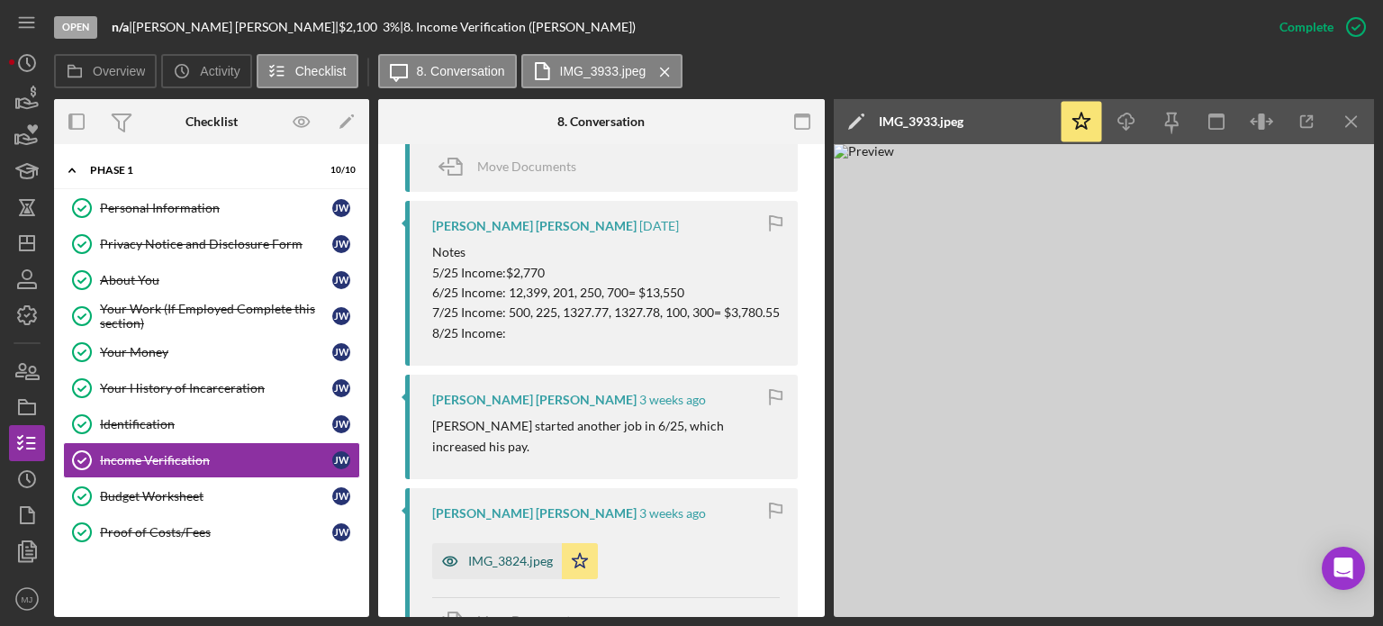
click at [496, 557] on div "IMG_3824.jpeg" at bounding box center [510, 561] width 85 height 14
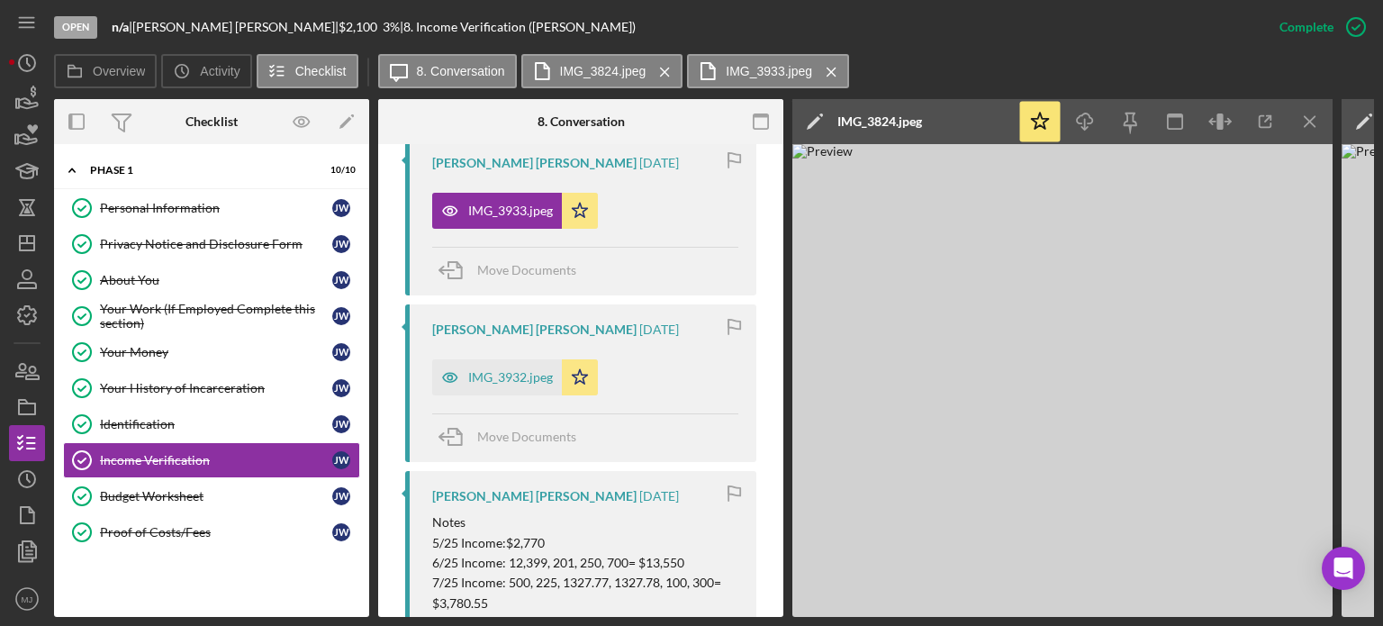
scroll to position [630, 0]
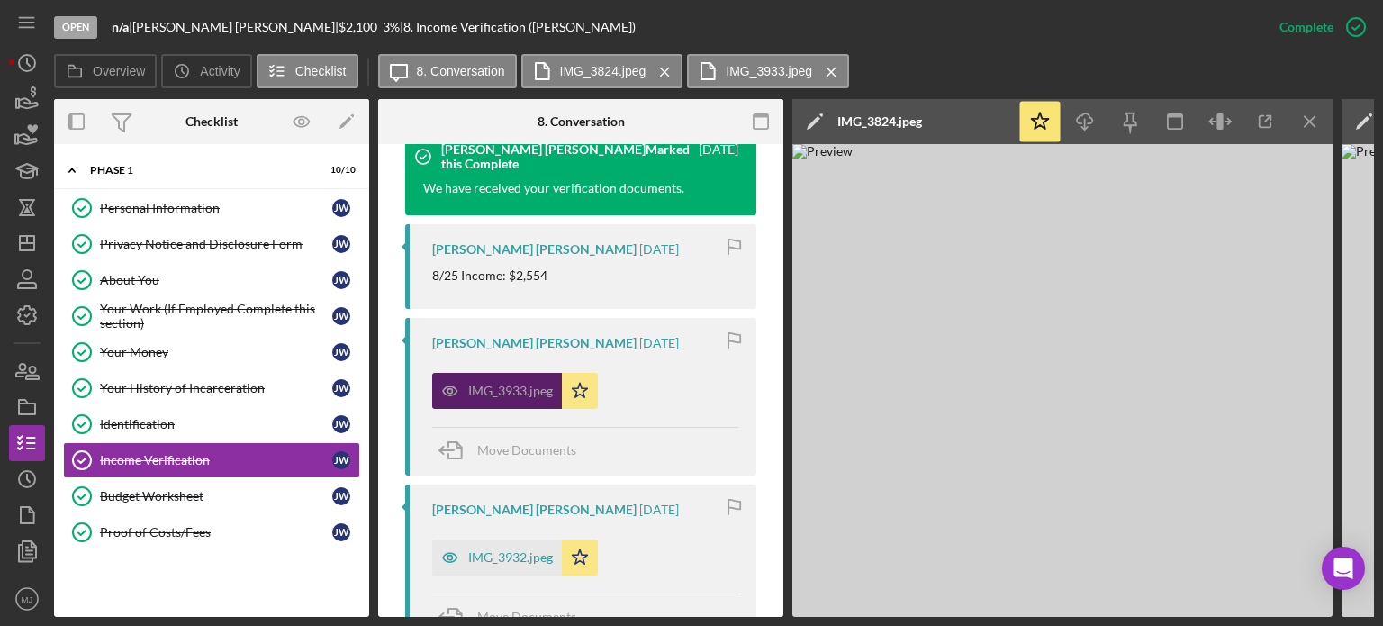
click at [509, 392] on div "IMG_3933.jpeg" at bounding box center [510, 391] width 85 height 14
click at [1318, 123] on icon "Icon/Menu Close" at bounding box center [1311, 122] width 41 height 41
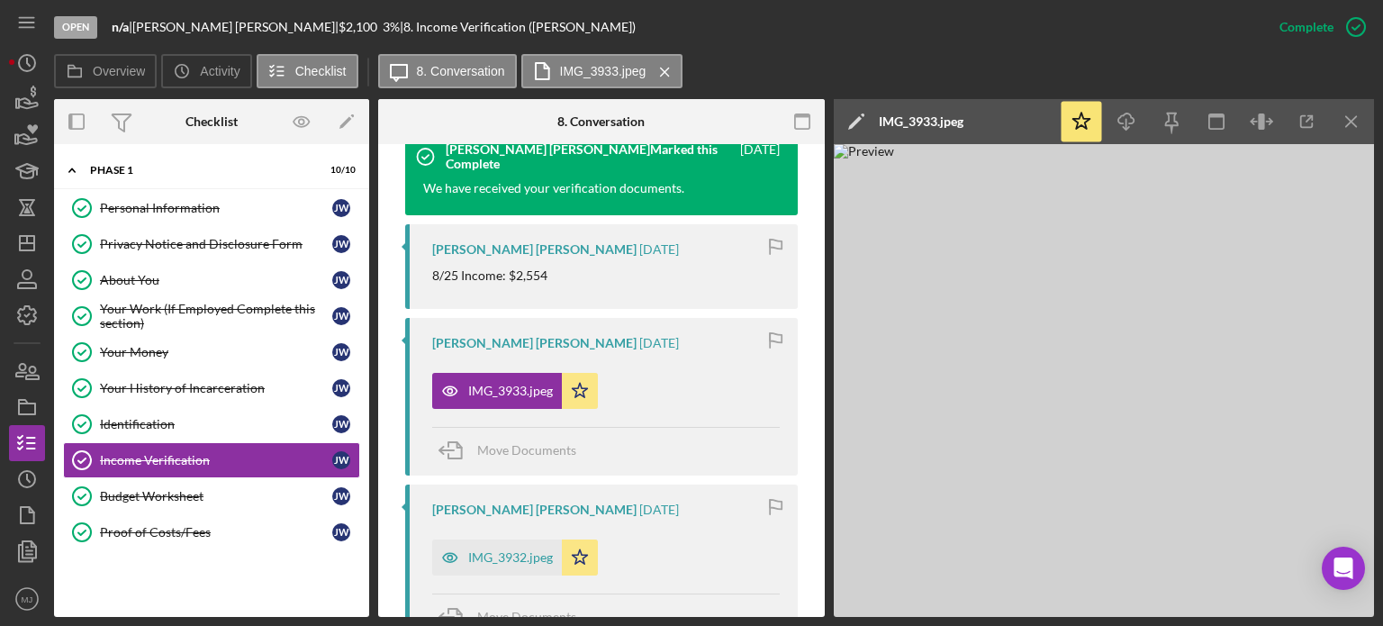
click at [1021, 382] on img at bounding box center [1104, 380] width 540 height 473
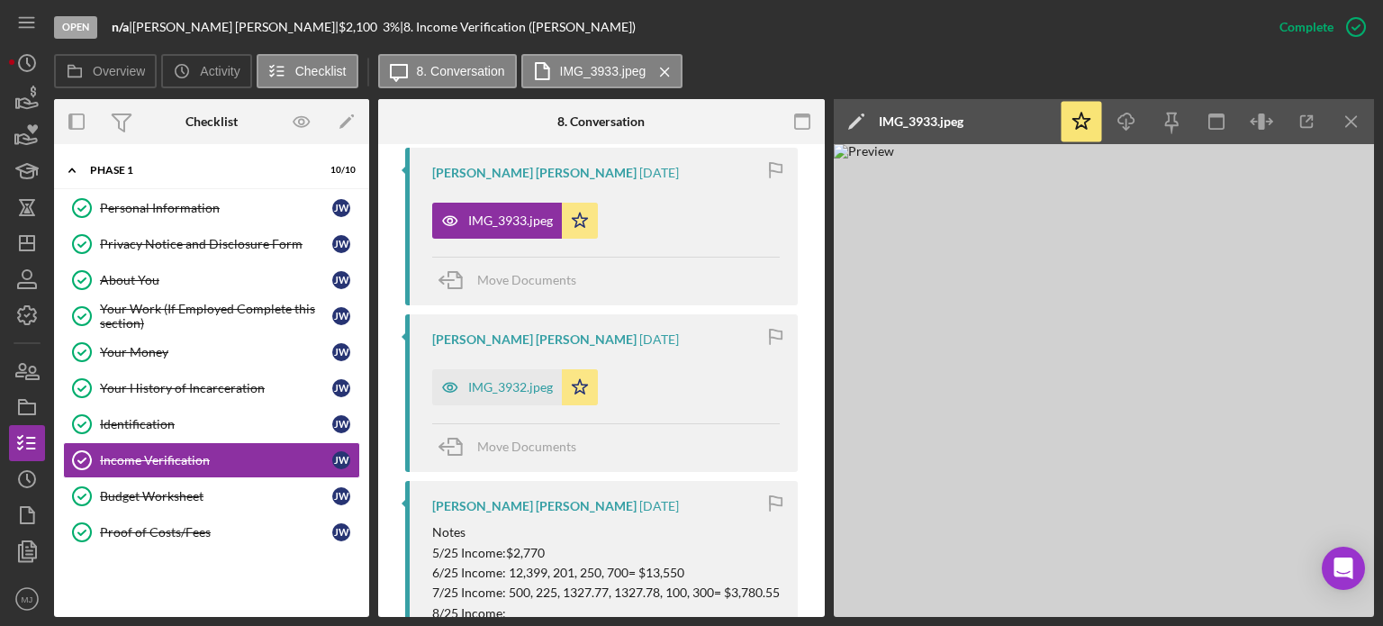
scroll to position [811, 0]
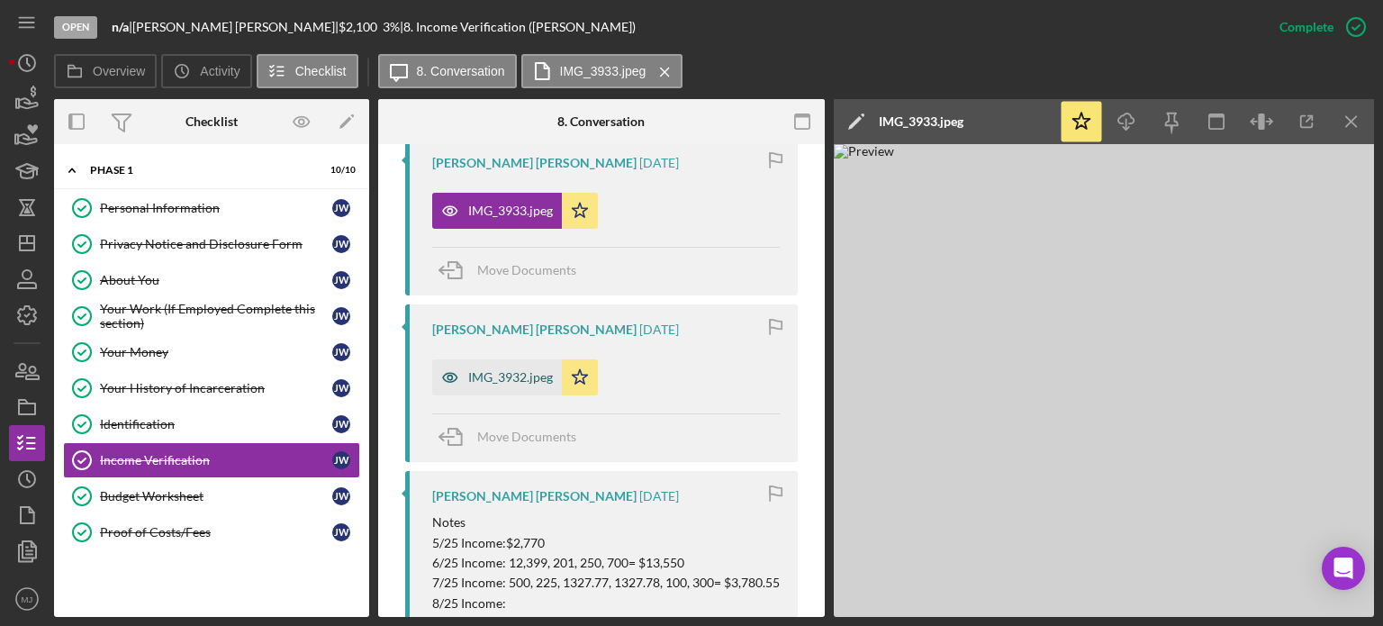
click at [523, 384] on div "IMG_3932.jpeg" at bounding box center [510, 377] width 85 height 14
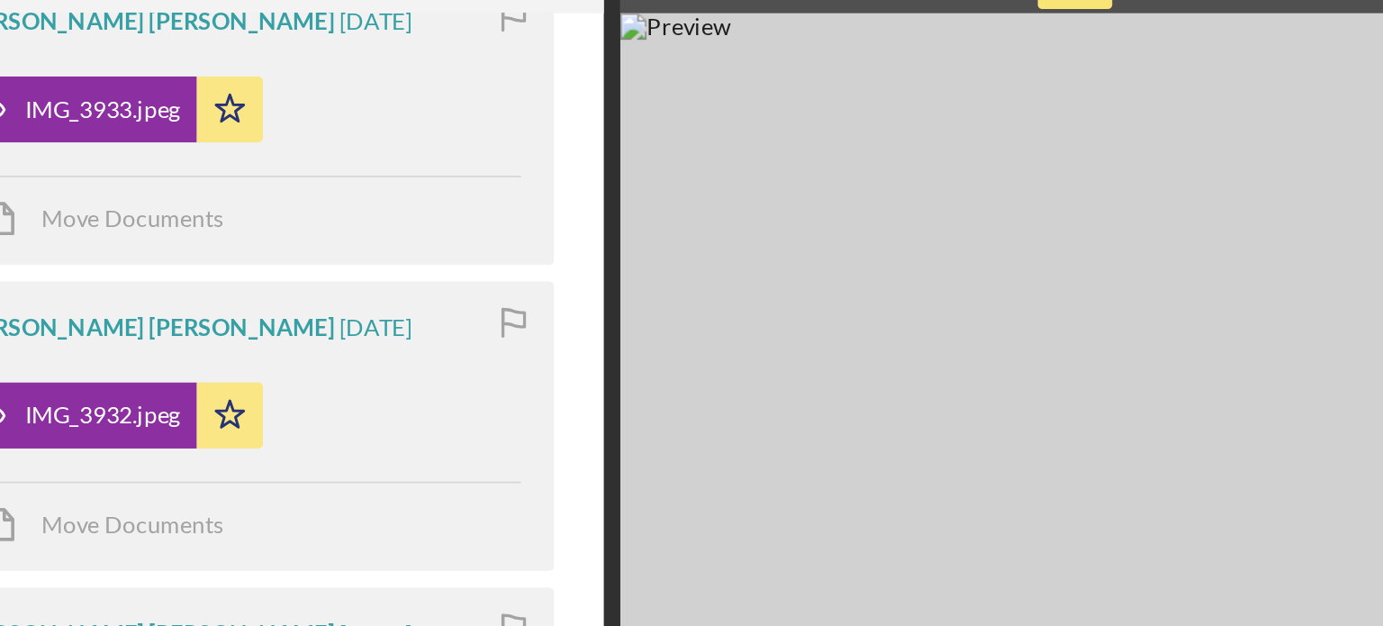
scroll to position [822, 0]
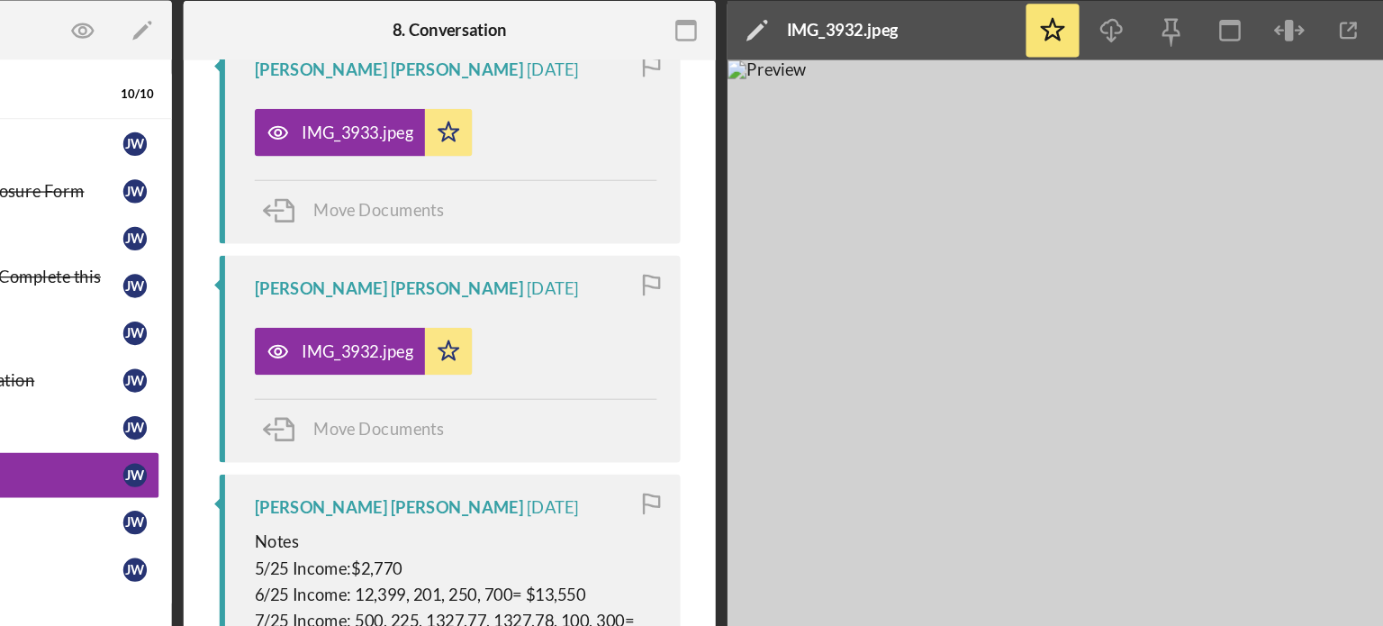
click at [819, 238] on img at bounding box center [1063, 380] width 540 height 473
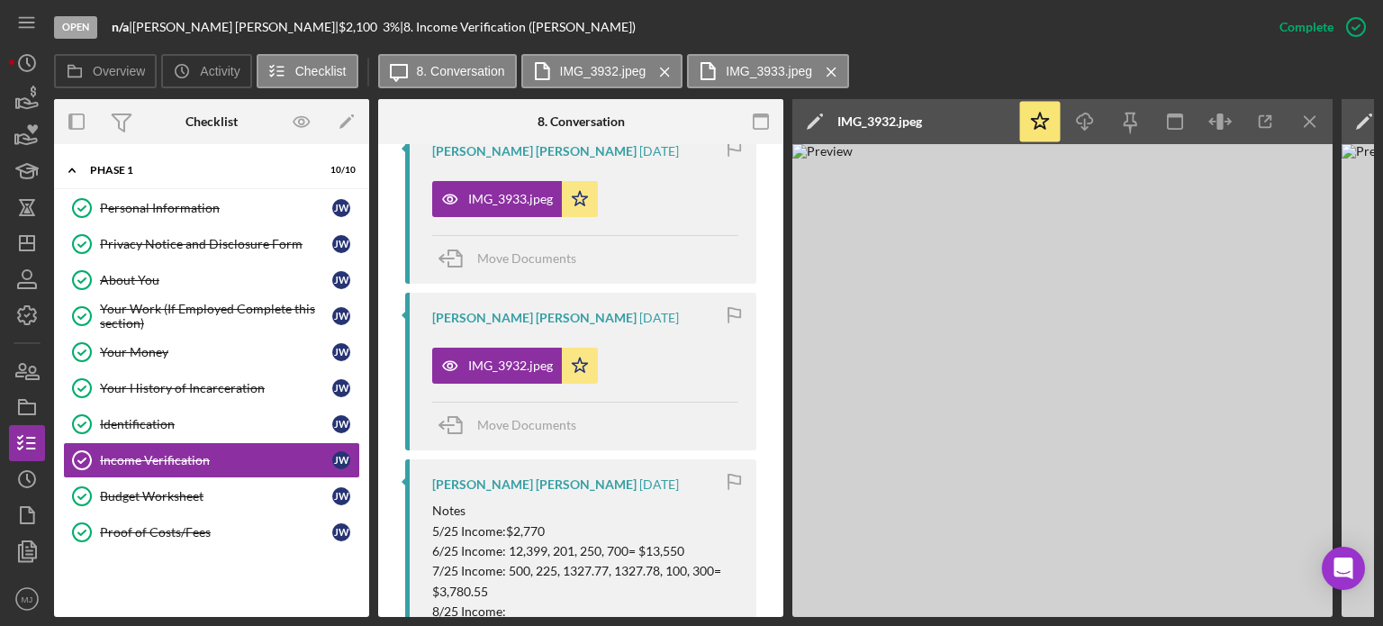
scroll to position [828, 0]
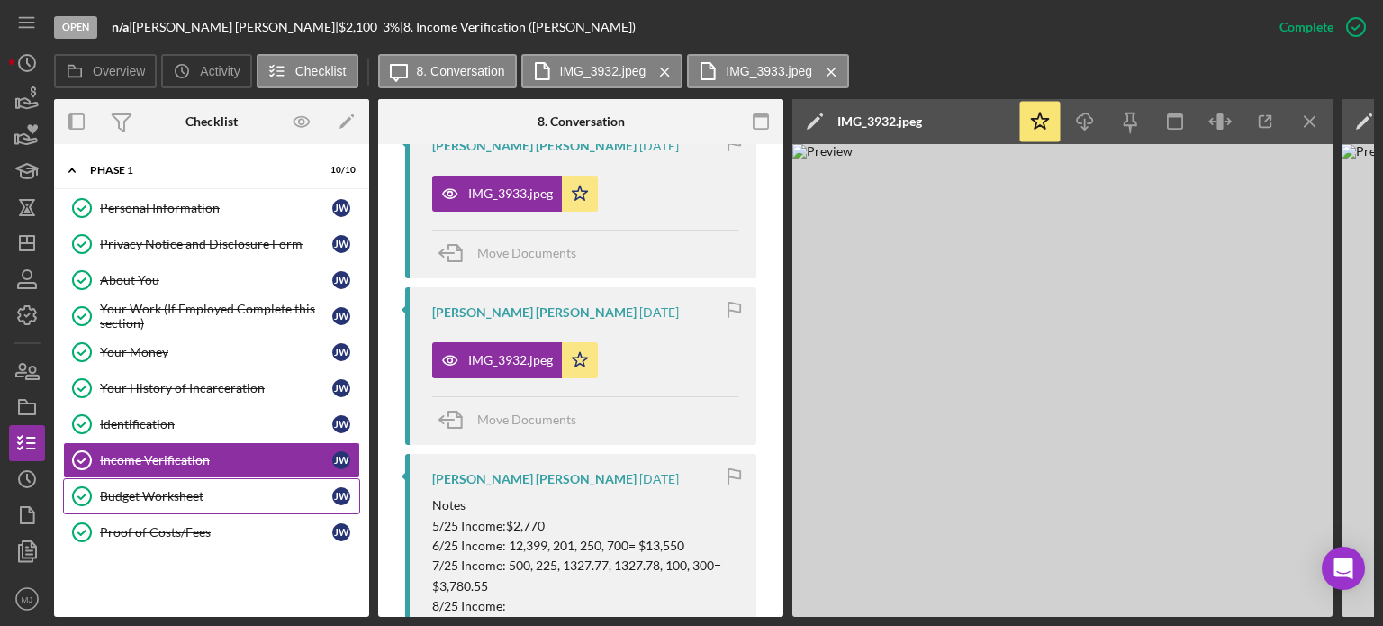
click at [175, 489] on div "Budget Worksheet" at bounding box center [216, 496] width 232 height 14
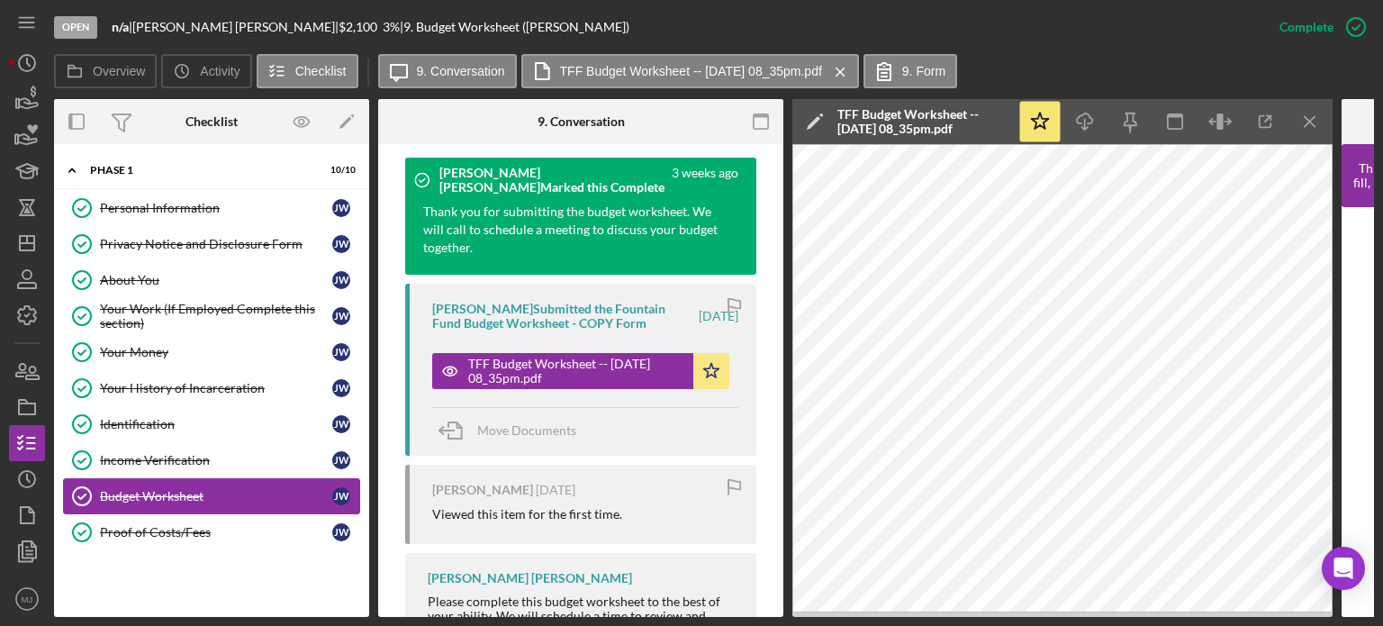
scroll to position [592, 0]
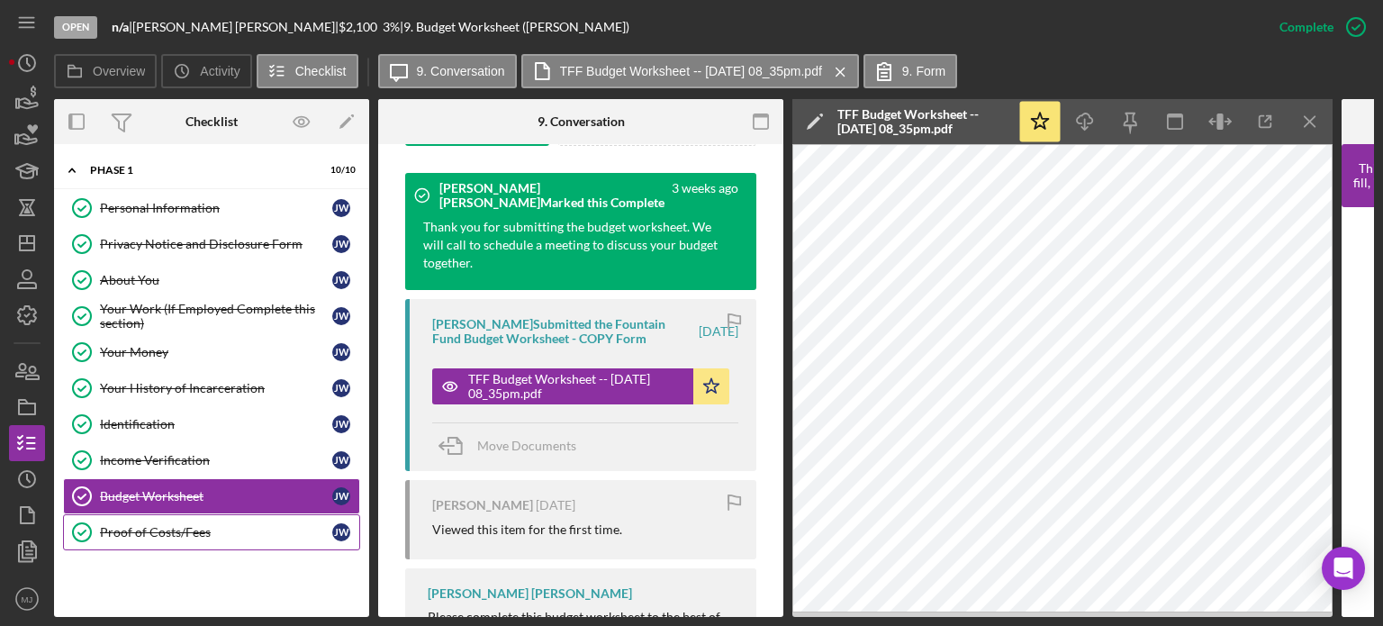
click at [194, 536] on link "Proof of Costs/Fees Proof of Costs/Fees [PERSON_NAME]" at bounding box center [211, 532] width 297 height 36
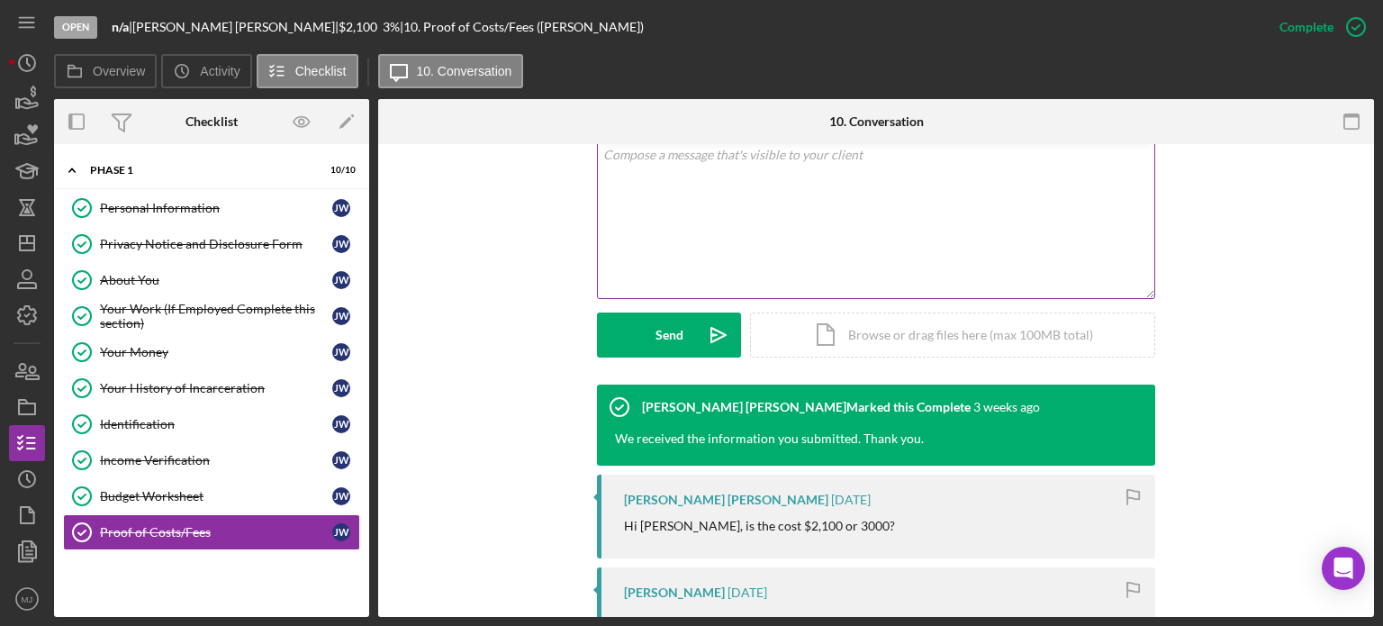
scroll to position [540, 0]
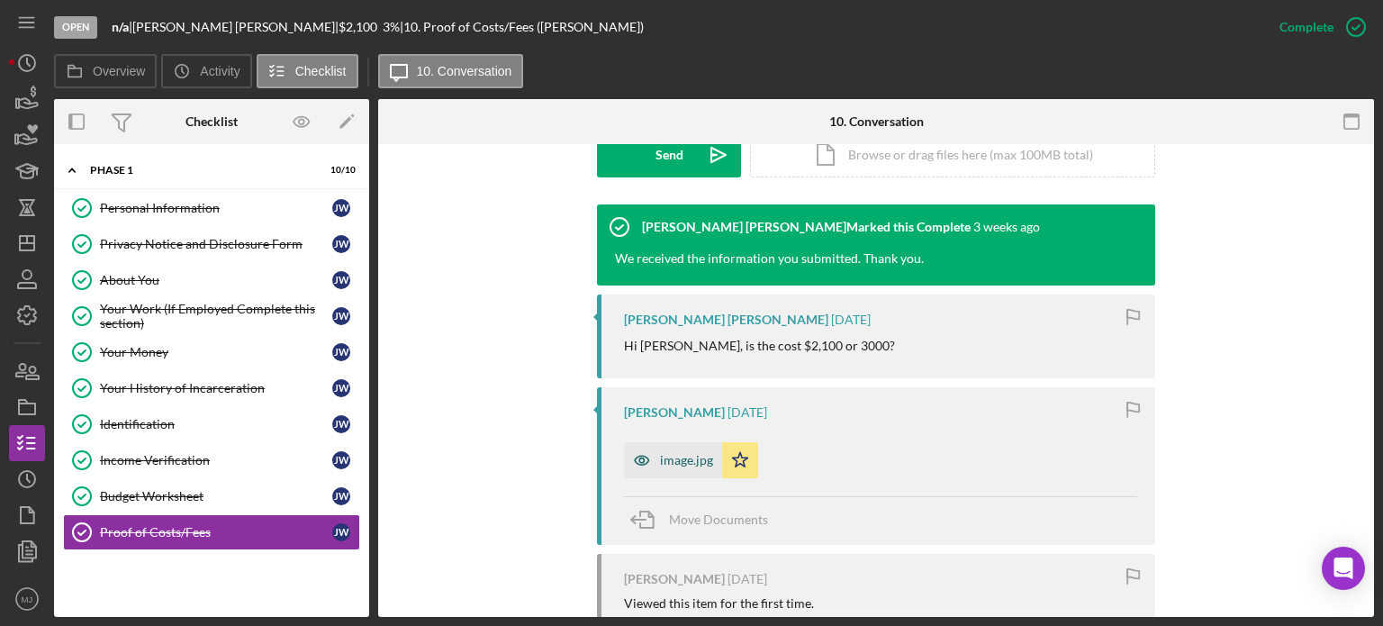
click at [670, 467] on div "image.jpg" at bounding box center [686, 460] width 53 height 14
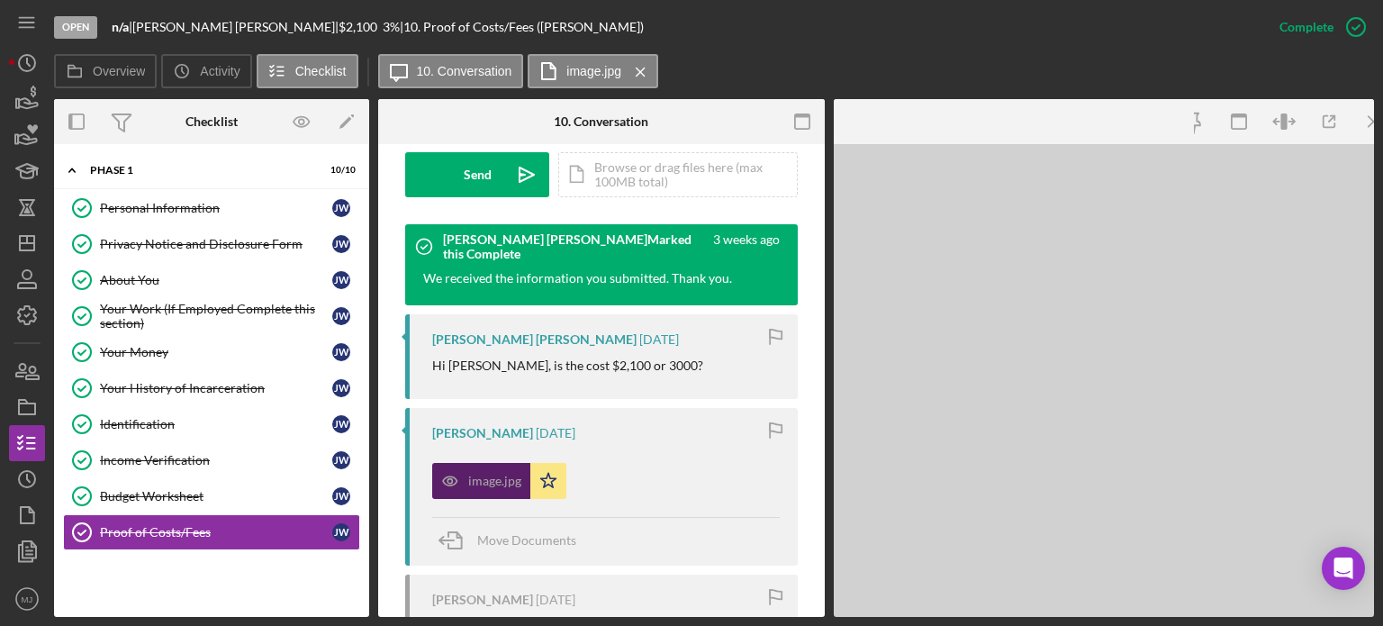
scroll to position [560, 0]
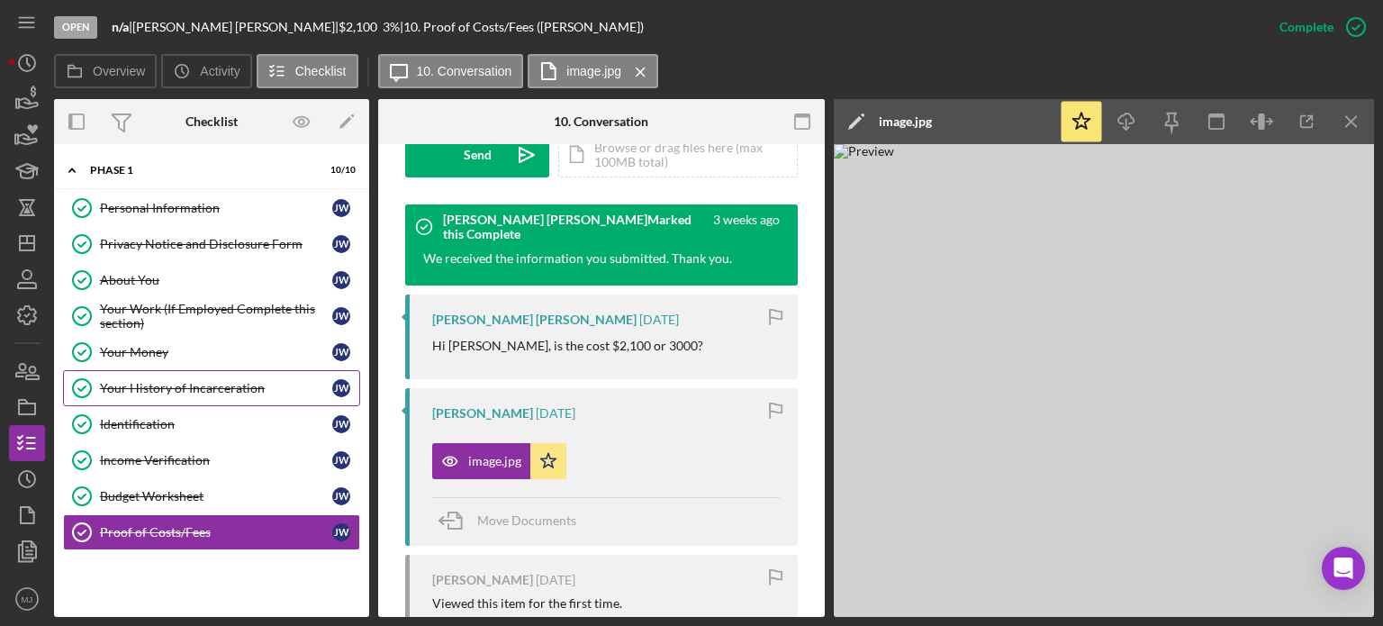
click at [178, 381] on div "Your History of Incarceration" at bounding box center [216, 388] width 232 height 14
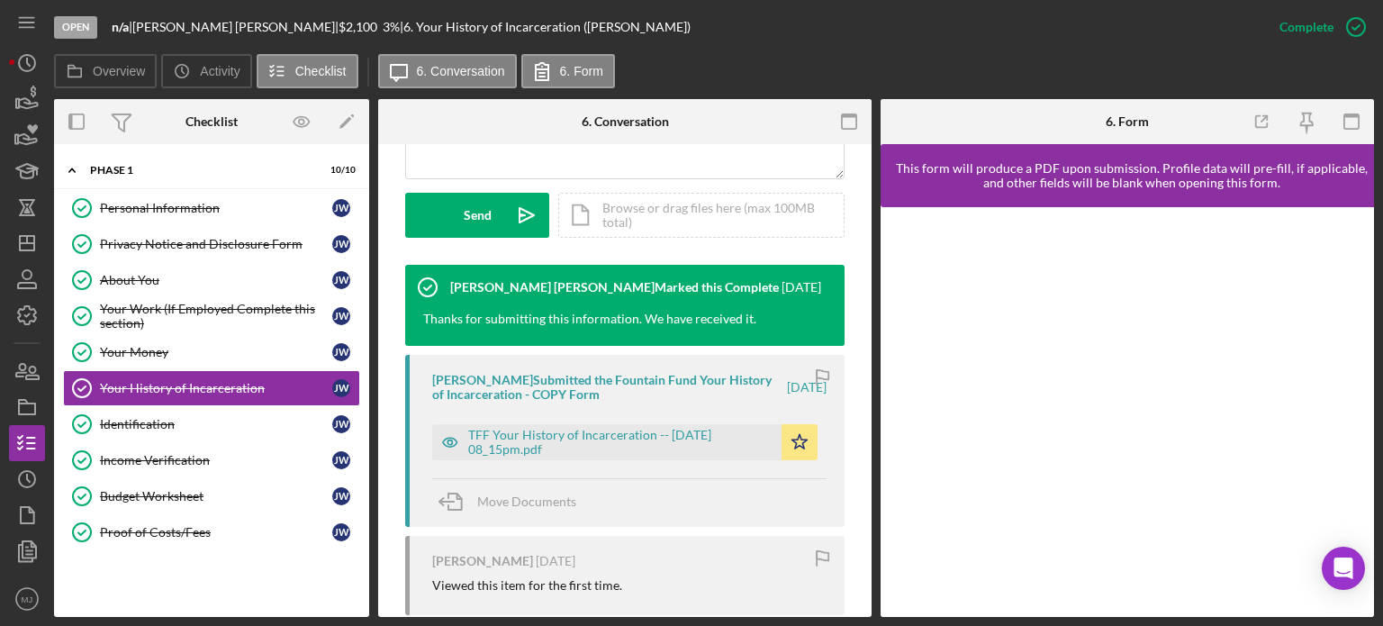
scroll to position [540, 0]
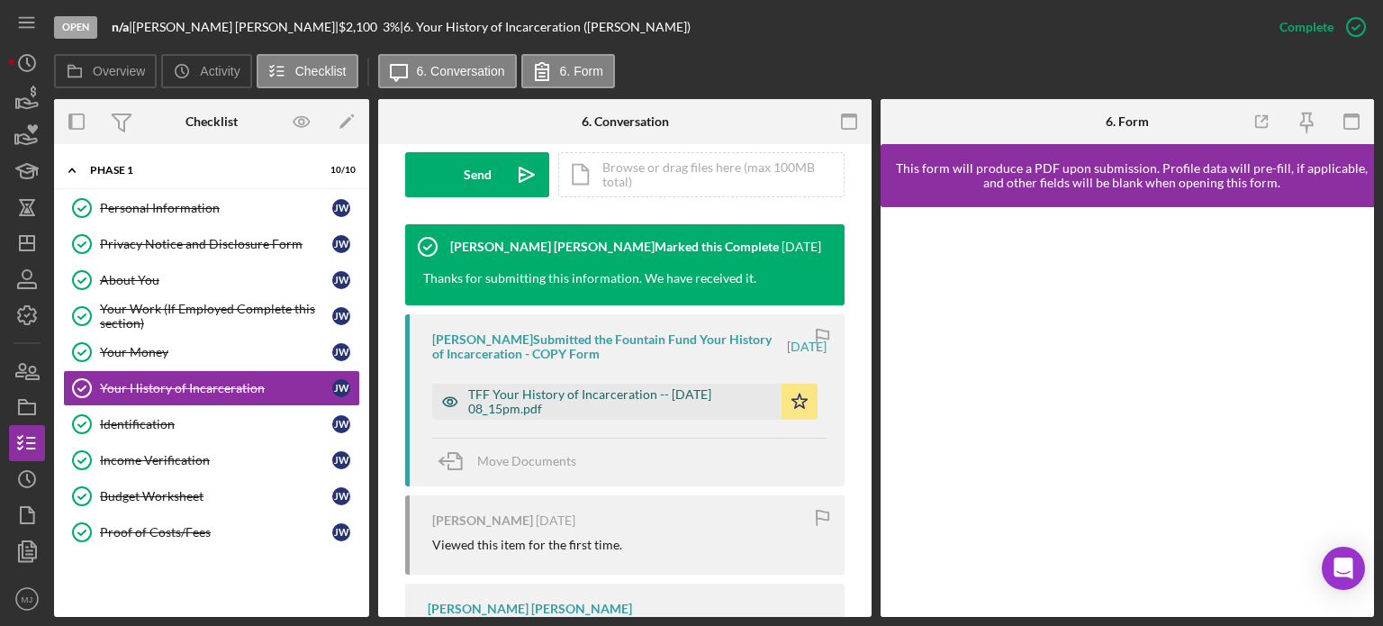
click at [599, 411] on div "TFF Your History of Incarceration -- [DATE] 08_15pm.pdf" at bounding box center [620, 401] width 304 height 29
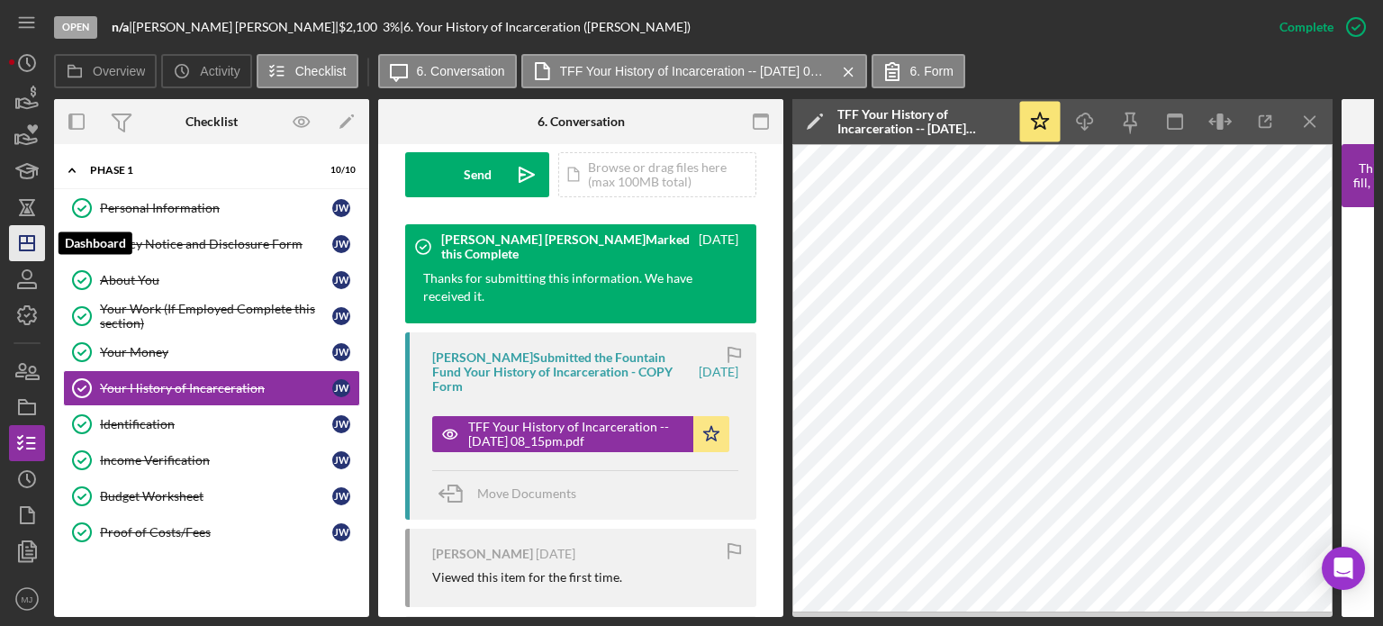
click at [26, 248] on icon "Icon/Dashboard" at bounding box center [27, 243] width 45 height 45
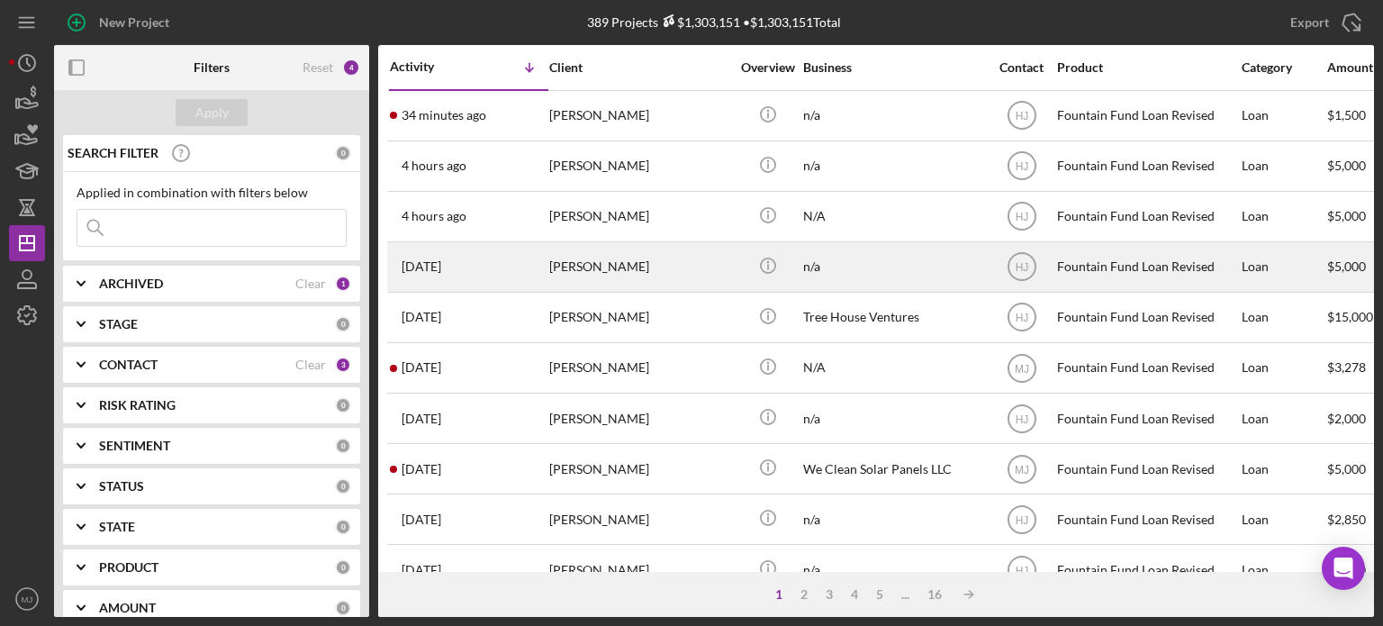
click at [600, 265] on div "[PERSON_NAME]" at bounding box center [639, 267] width 180 height 48
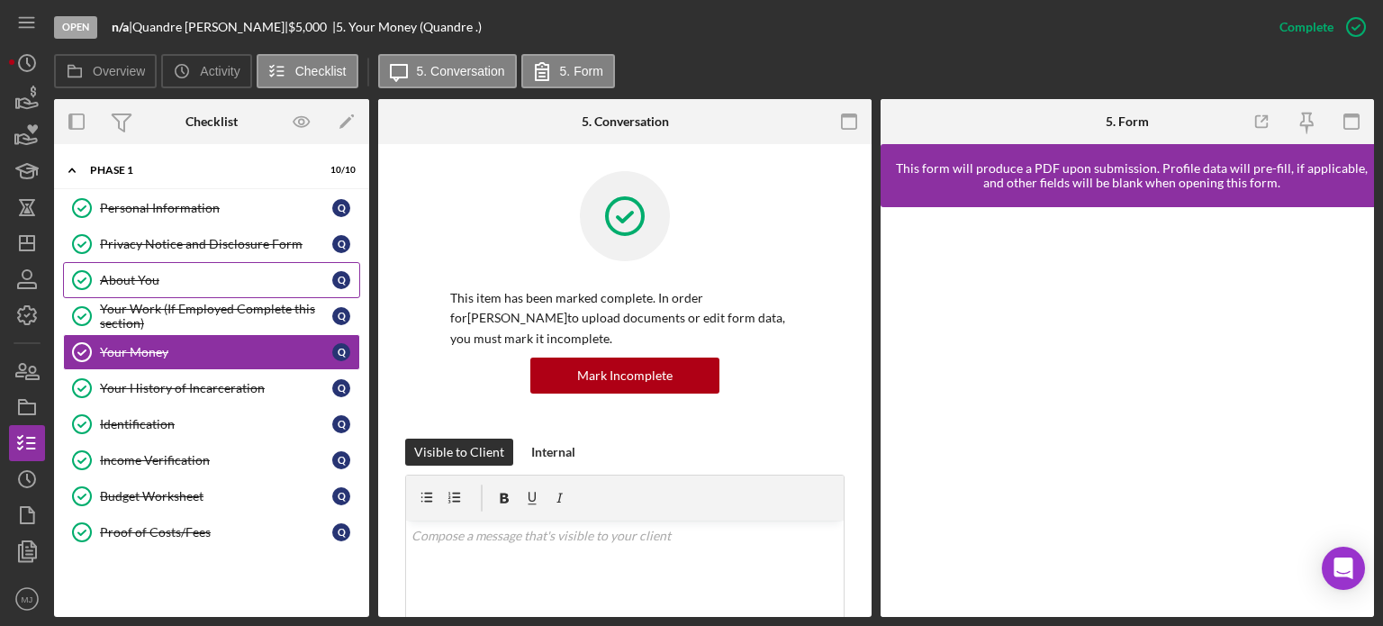
click at [131, 267] on link "About You About You Q" at bounding box center [211, 280] width 297 height 36
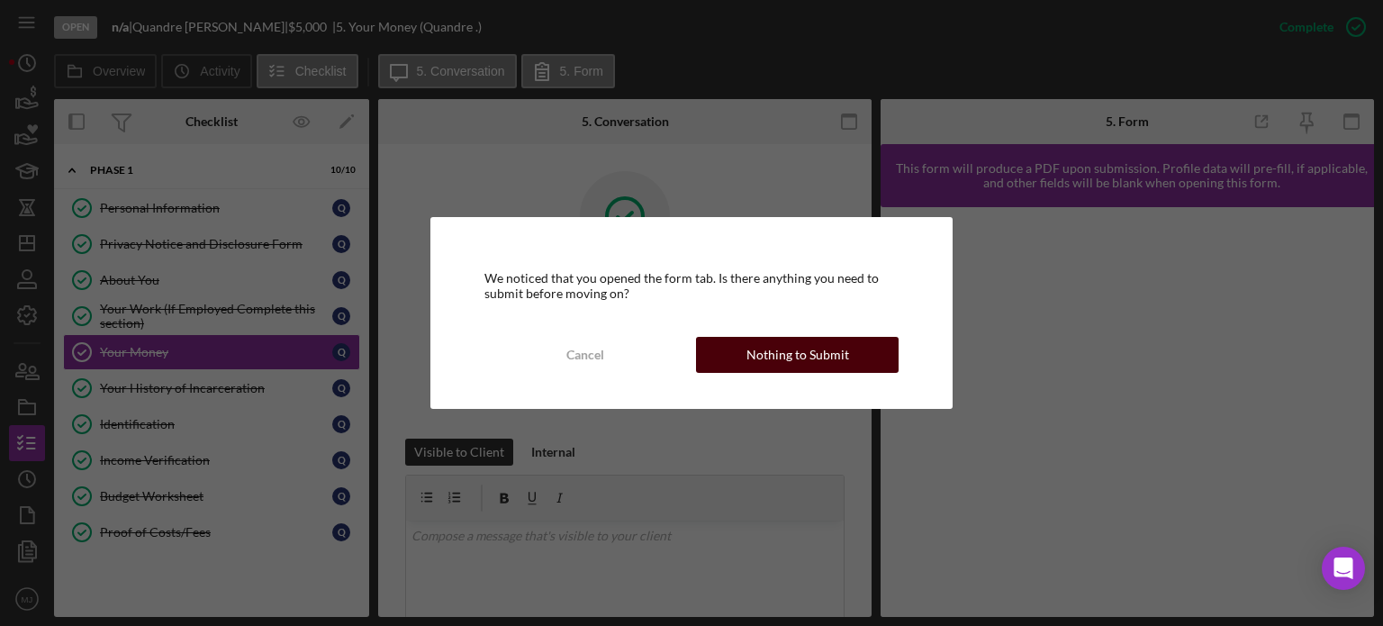
click at [779, 355] on div "Nothing to Submit" at bounding box center [798, 355] width 103 height 36
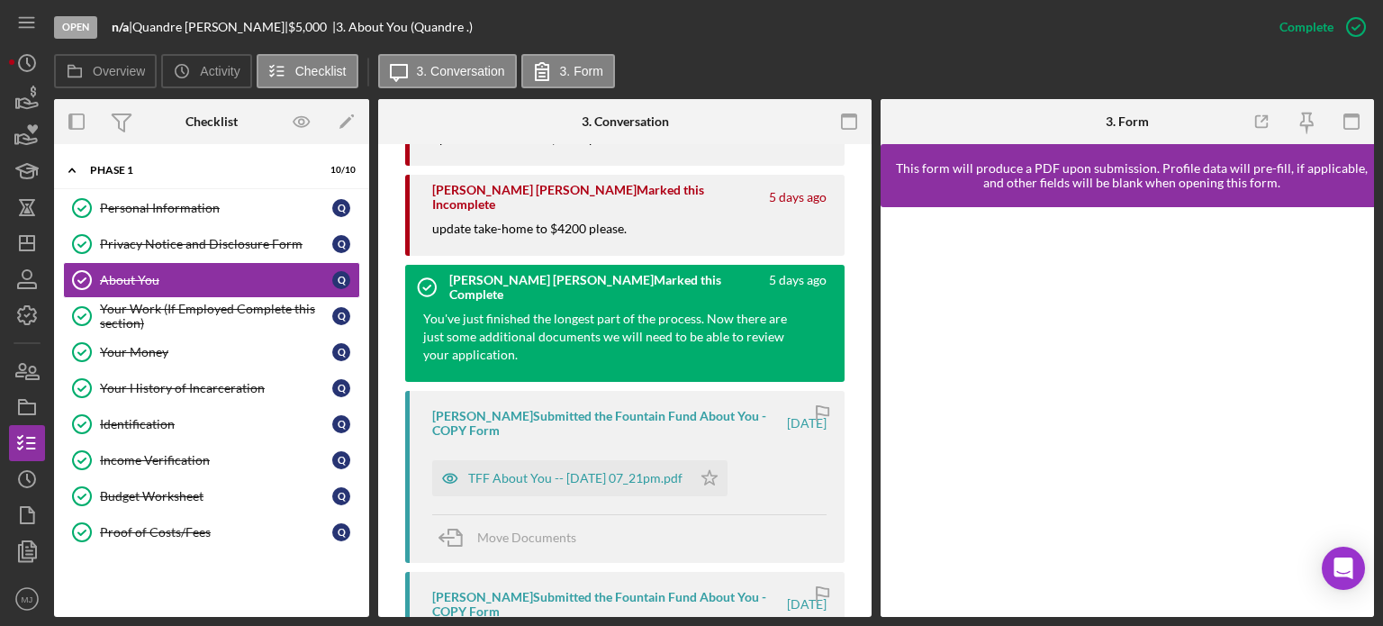
scroll to position [1261, 0]
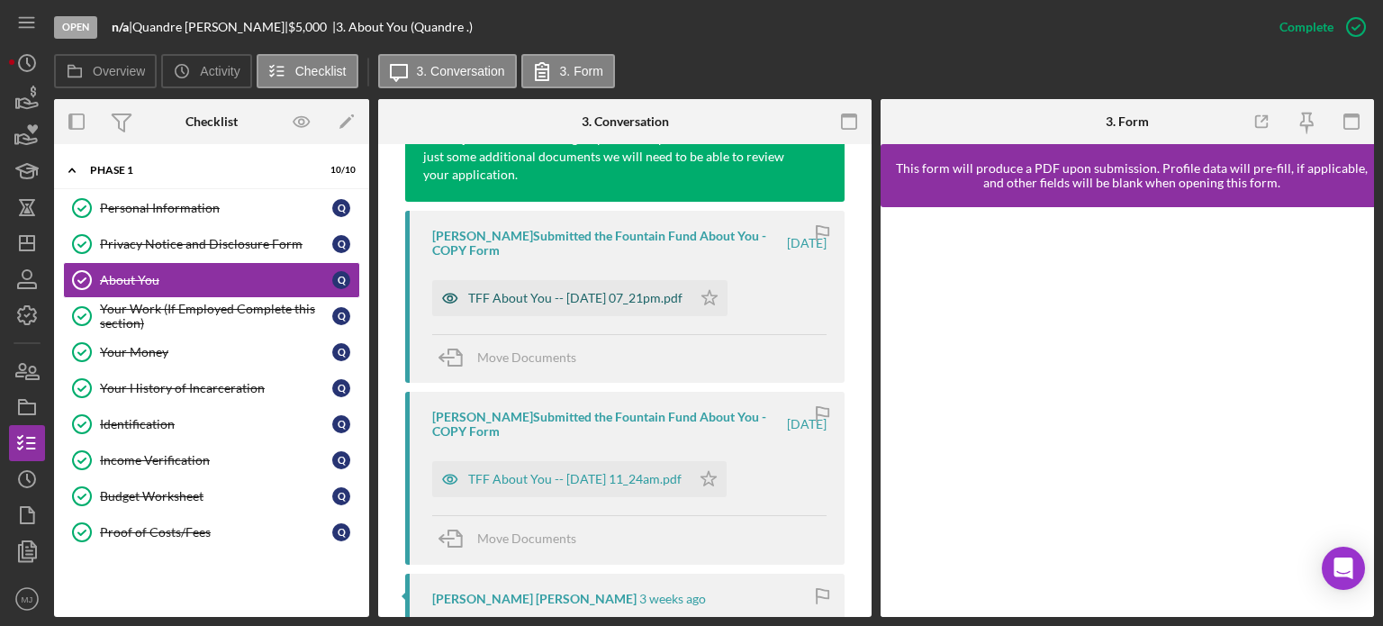
click at [633, 300] on div "TFF About You -- [DATE] 07_21pm.pdf" at bounding box center [575, 298] width 214 height 14
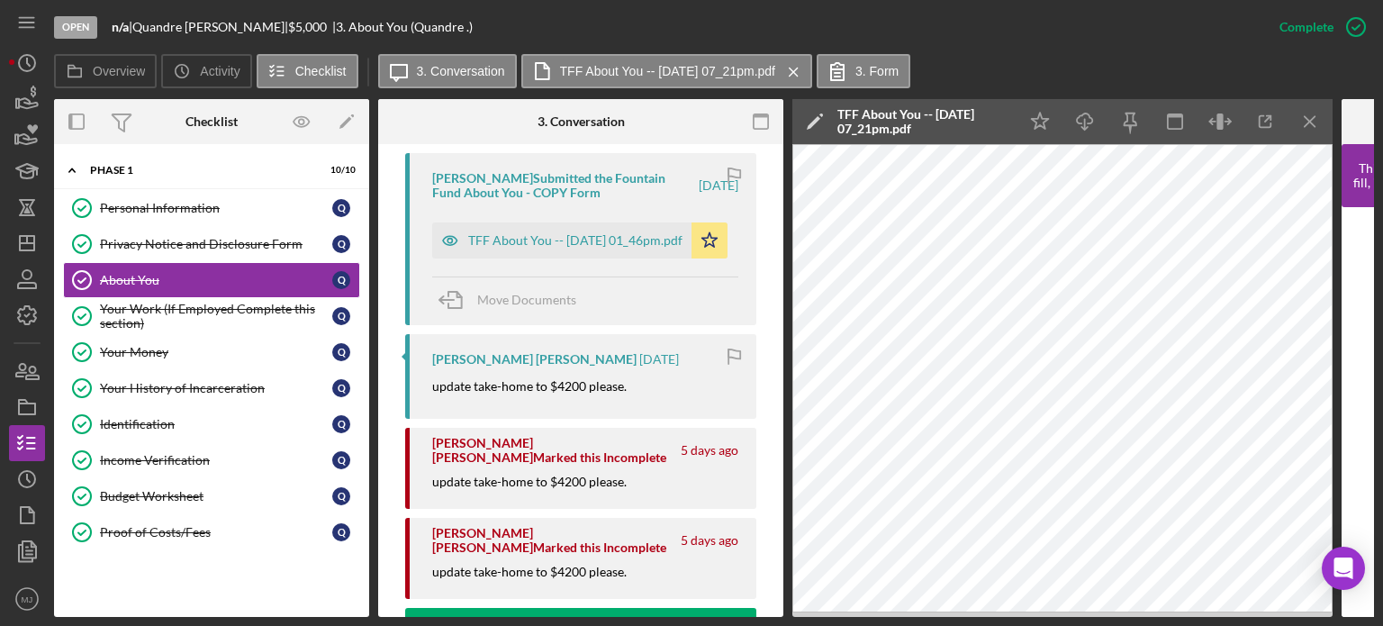
scroll to position [720, 0]
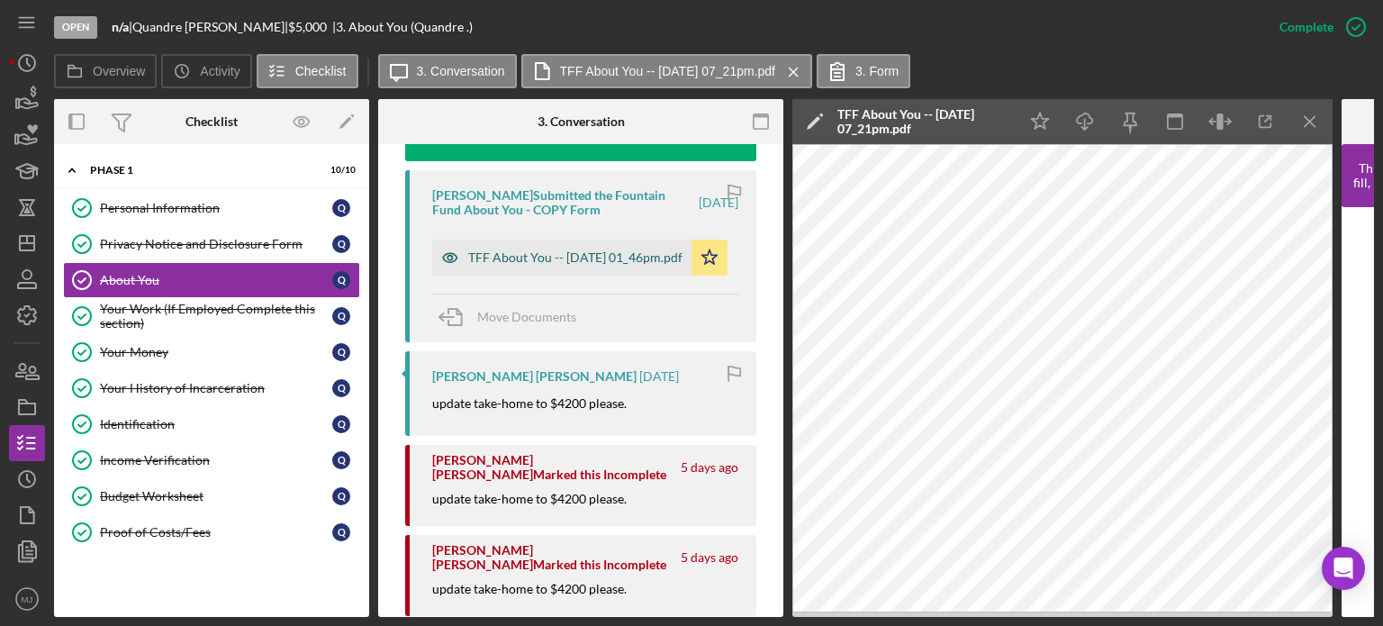
click at [620, 260] on div "TFF About You -- [DATE] 01_46pm.pdf" at bounding box center [575, 257] width 214 height 14
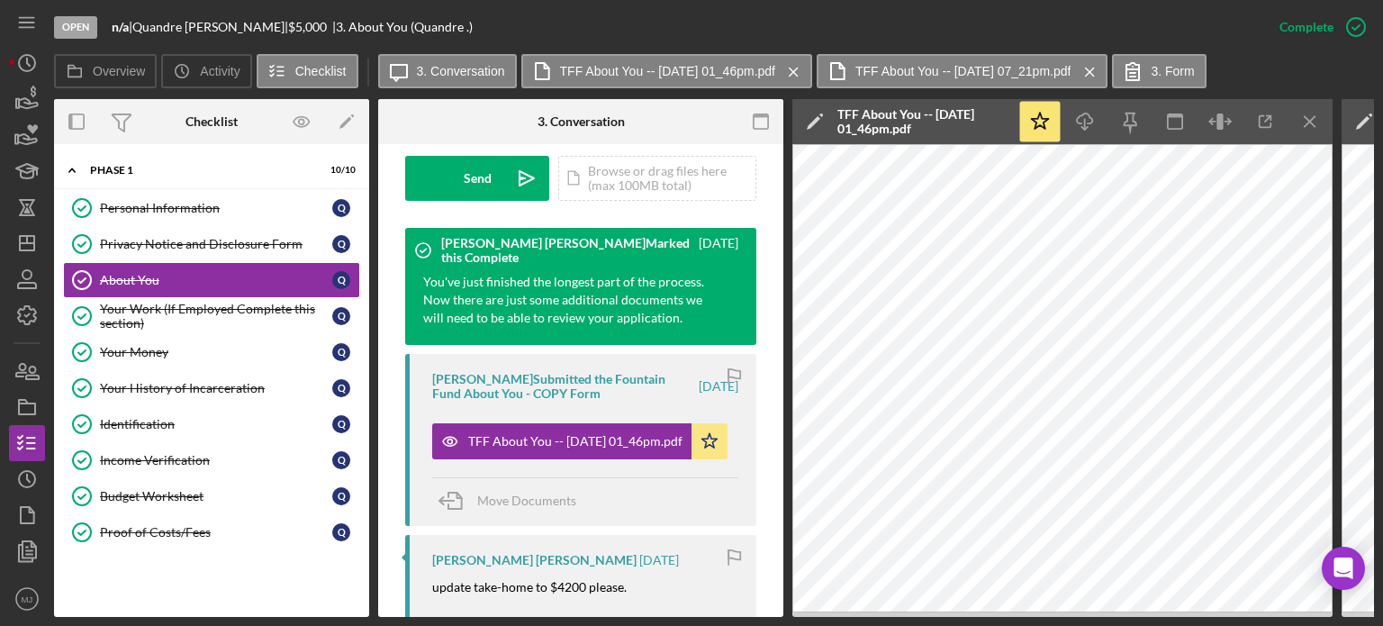
scroll to position [540, 0]
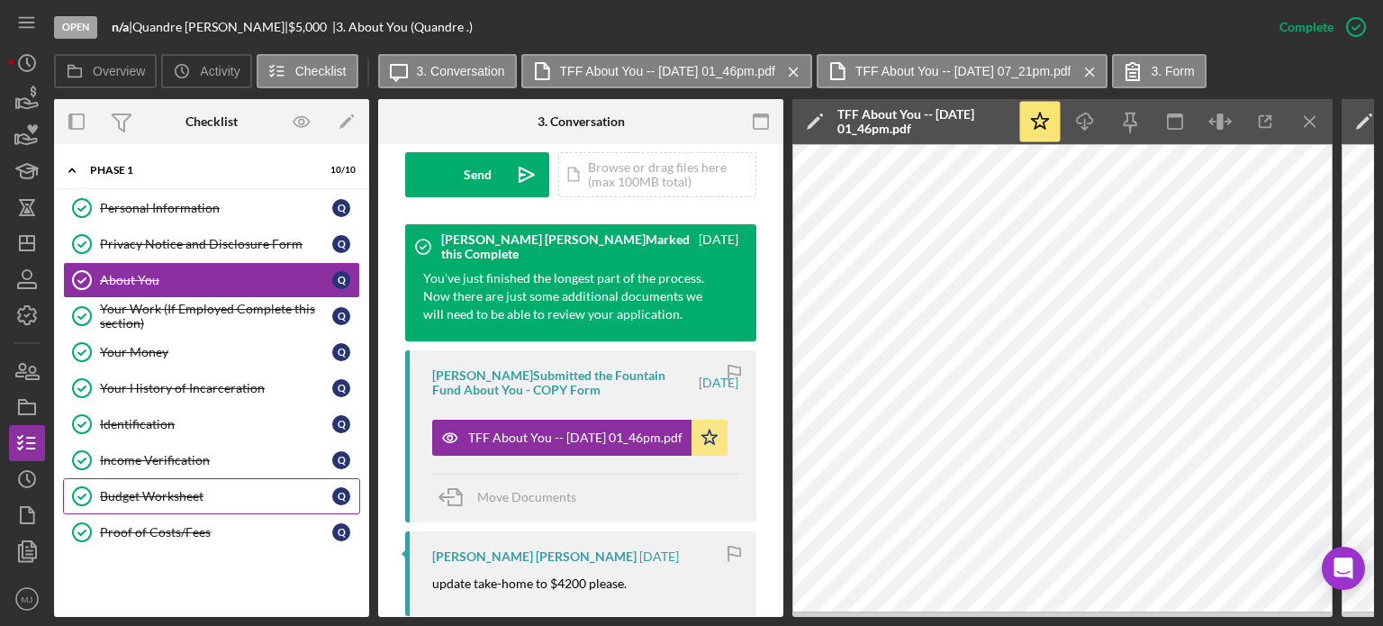
click at [163, 489] on div "Budget Worksheet" at bounding box center [216, 496] width 232 height 14
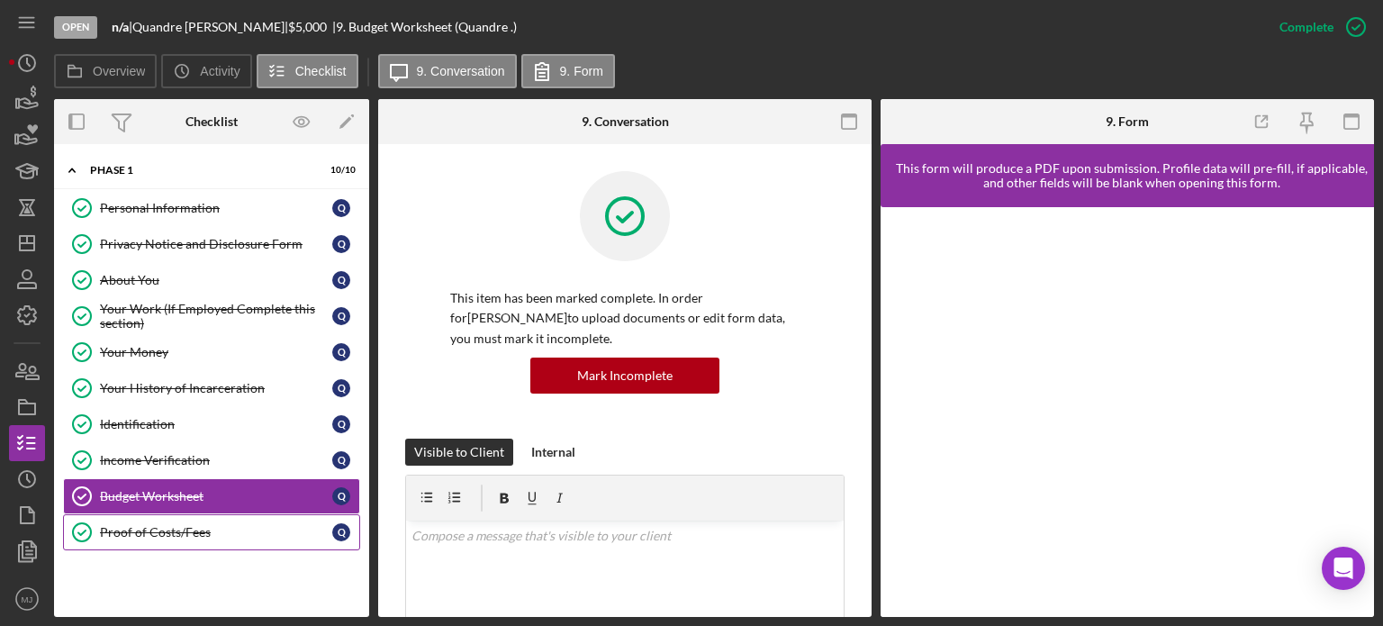
click at [151, 525] on div "Proof of Costs/Fees" at bounding box center [216, 532] width 232 height 14
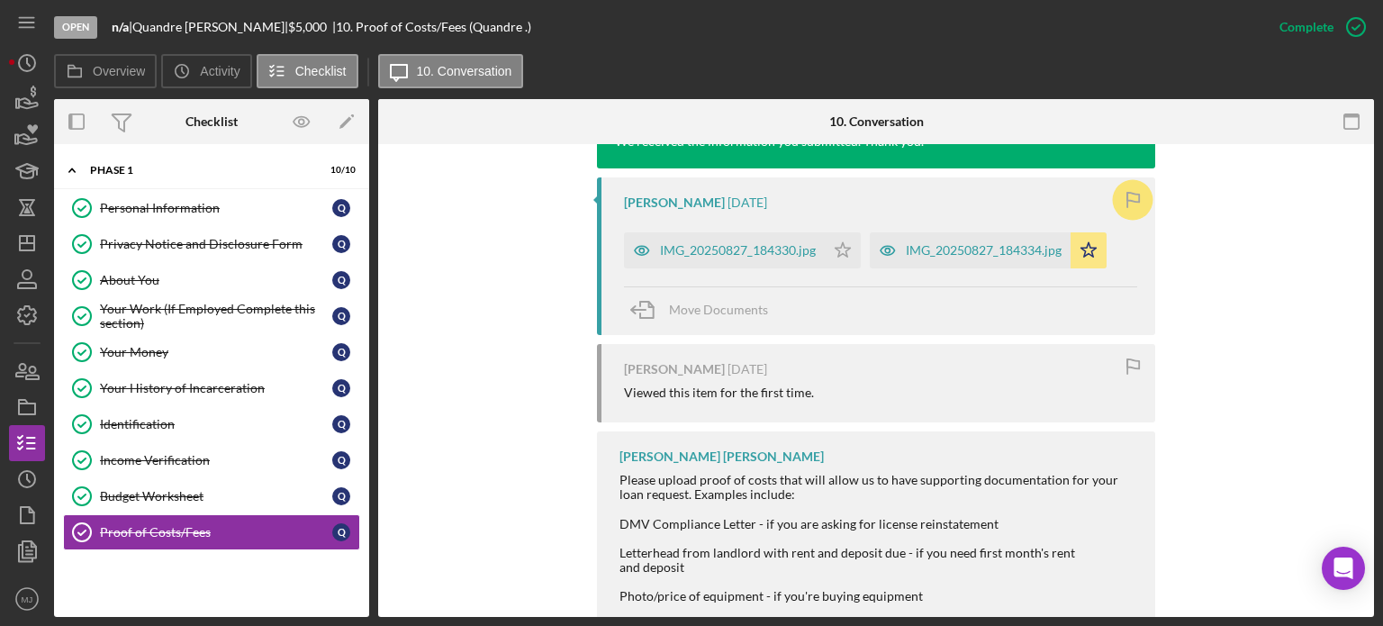
scroll to position [630, 0]
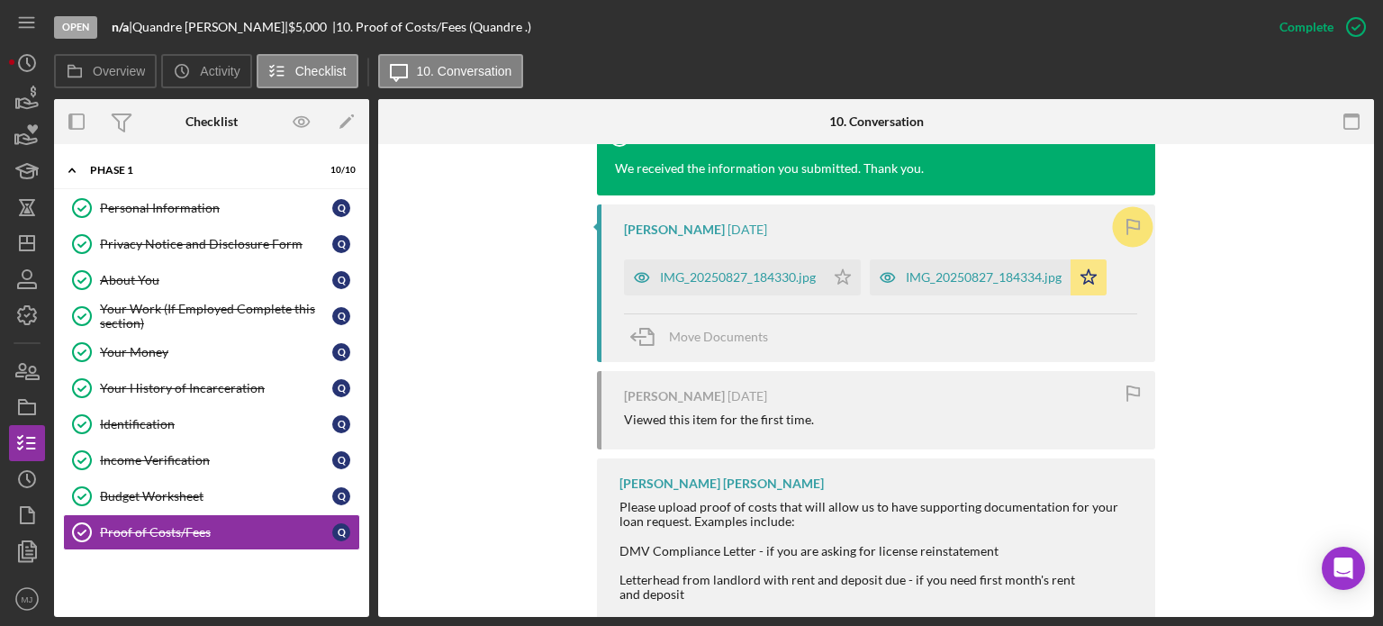
click at [716, 273] on div "IMG_20250827_184330.jpg" at bounding box center [738, 277] width 156 height 14
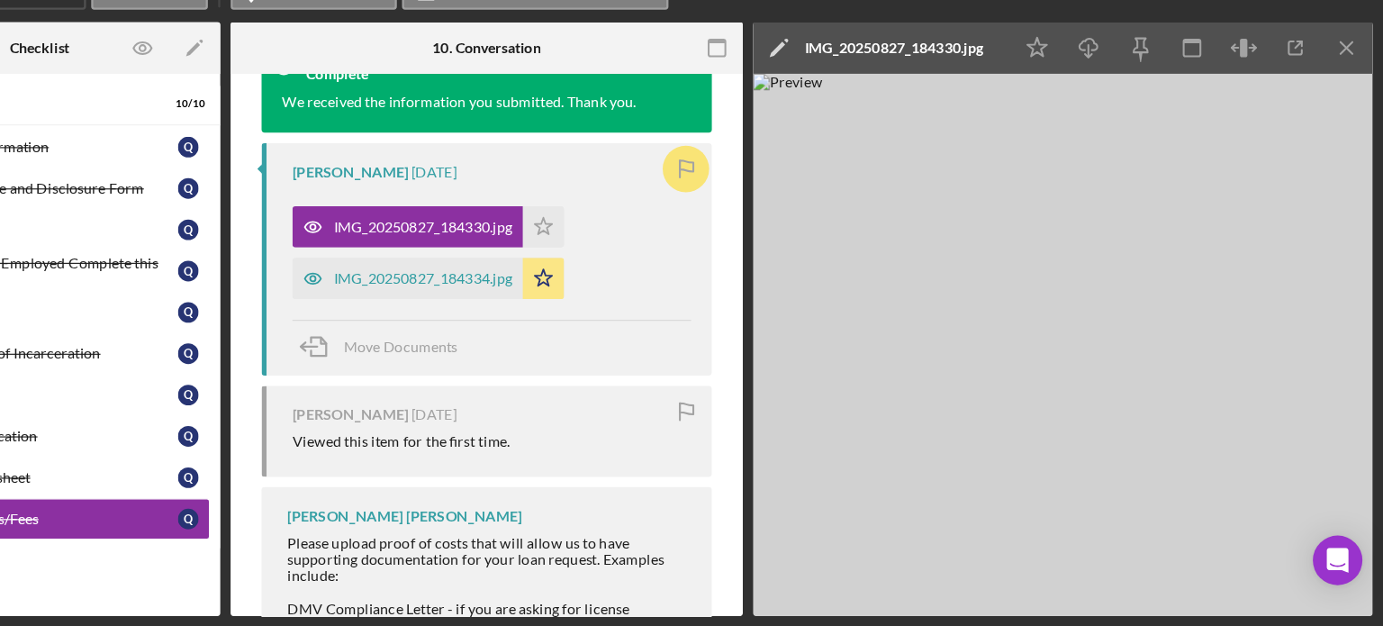
scroll to position [0, 0]
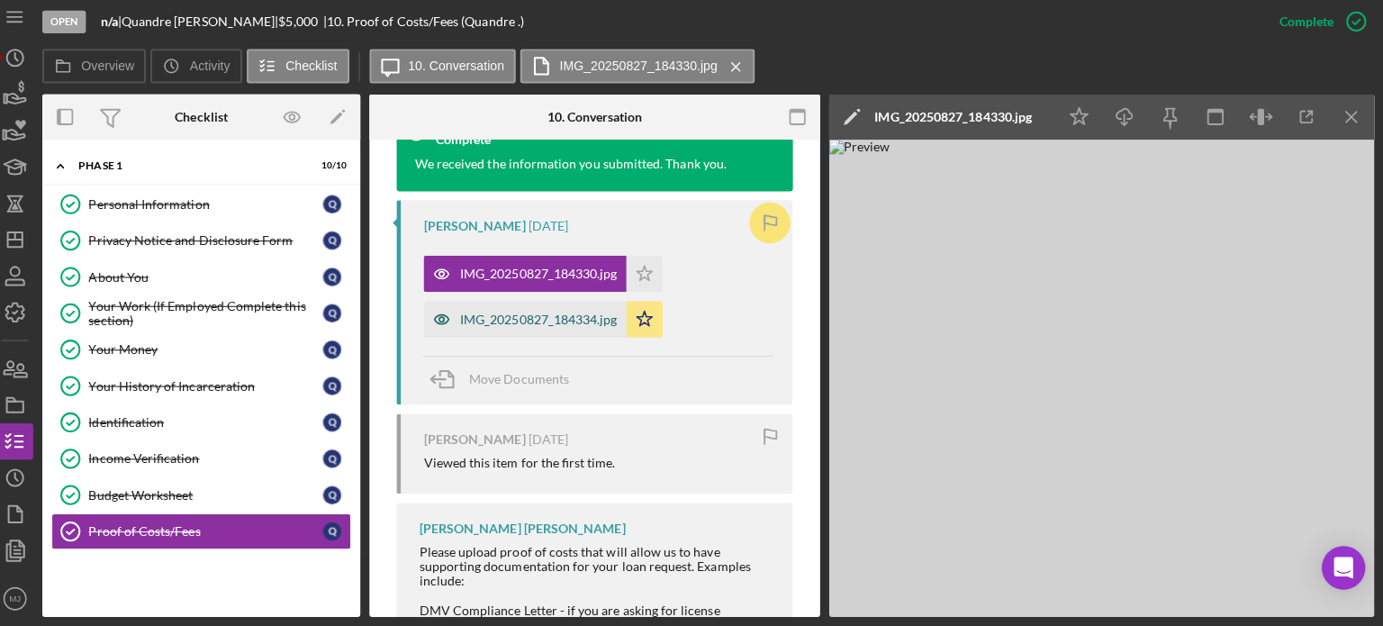
click at [554, 331] on div "IMG_20250827_184334.jpg" at bounding box center [532, 322] width 201 height 36
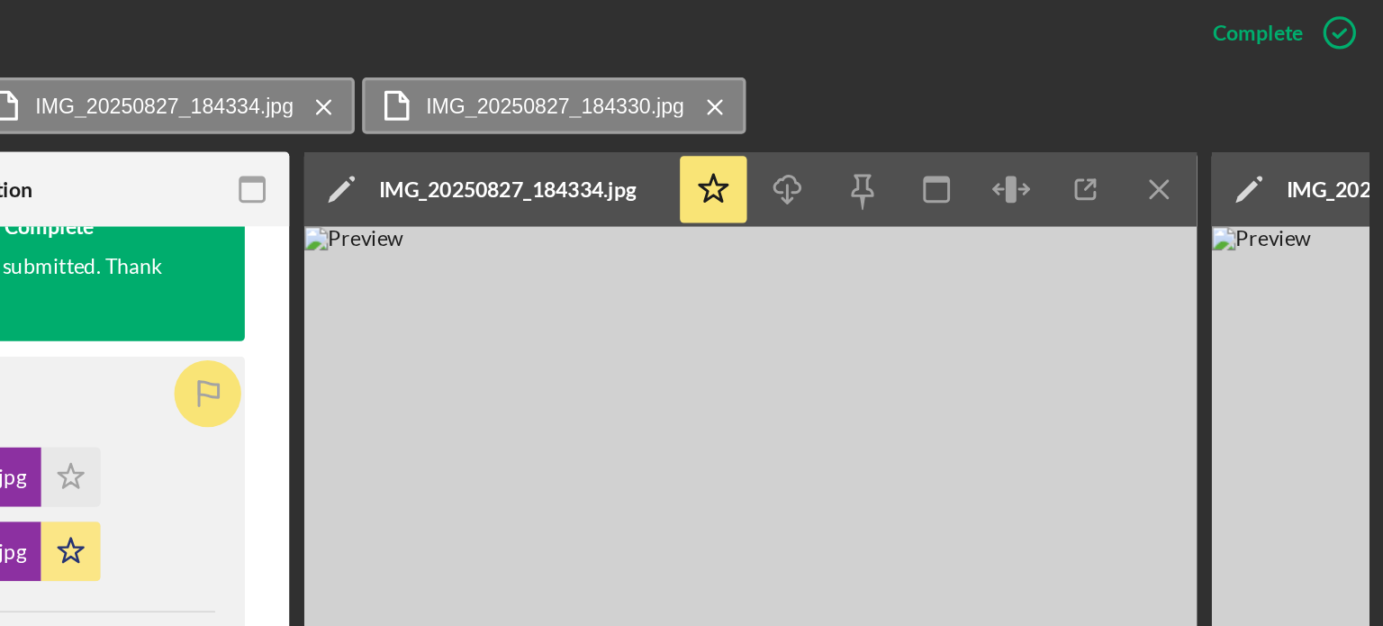
scroll to position [648, 0]
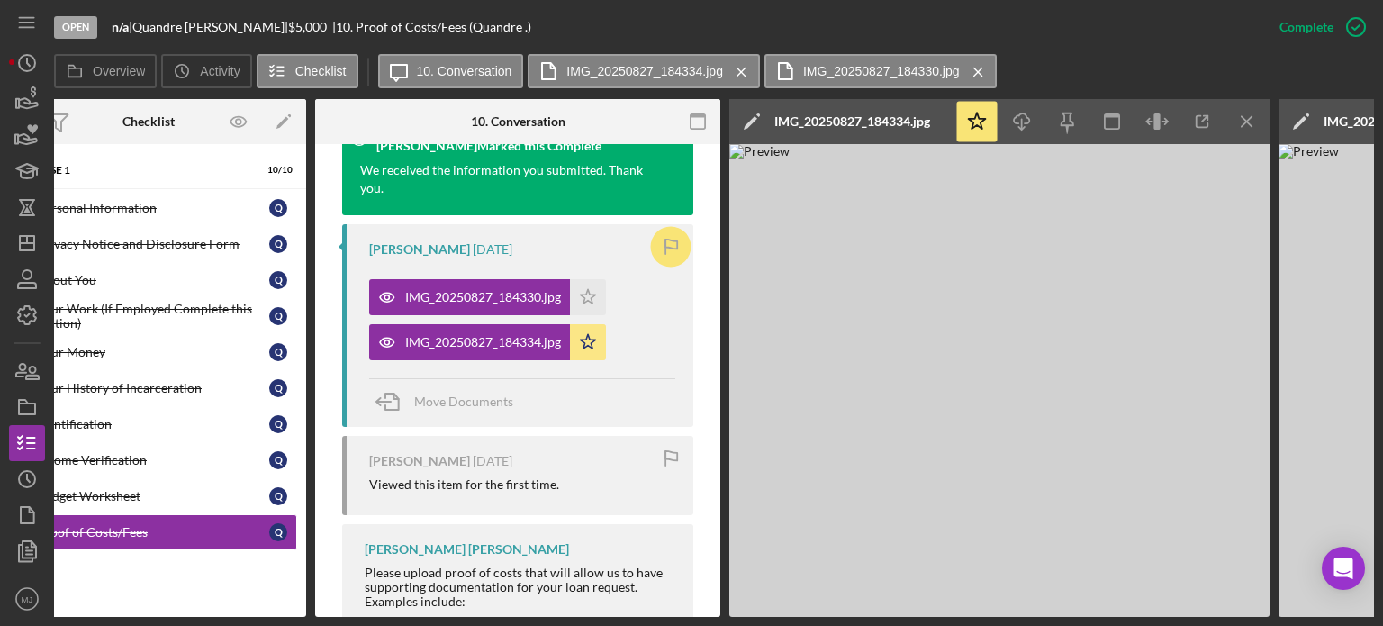
drag, startPoint x: 821, startPoint y: 413, endPoint x: 793, endPoint y: 395, distance: 33.2
click at [793, 395] on img at bounding box center [999, 380] width 540 height 473
click at [515, 301] on div "IMG_20250827_184330.jpg" at bounding box center [483, 297] width 156 height 14
click at [1237, 129] on icon "Icon/Menu Close" at bounding box center [1248, 122] width 41 height 41
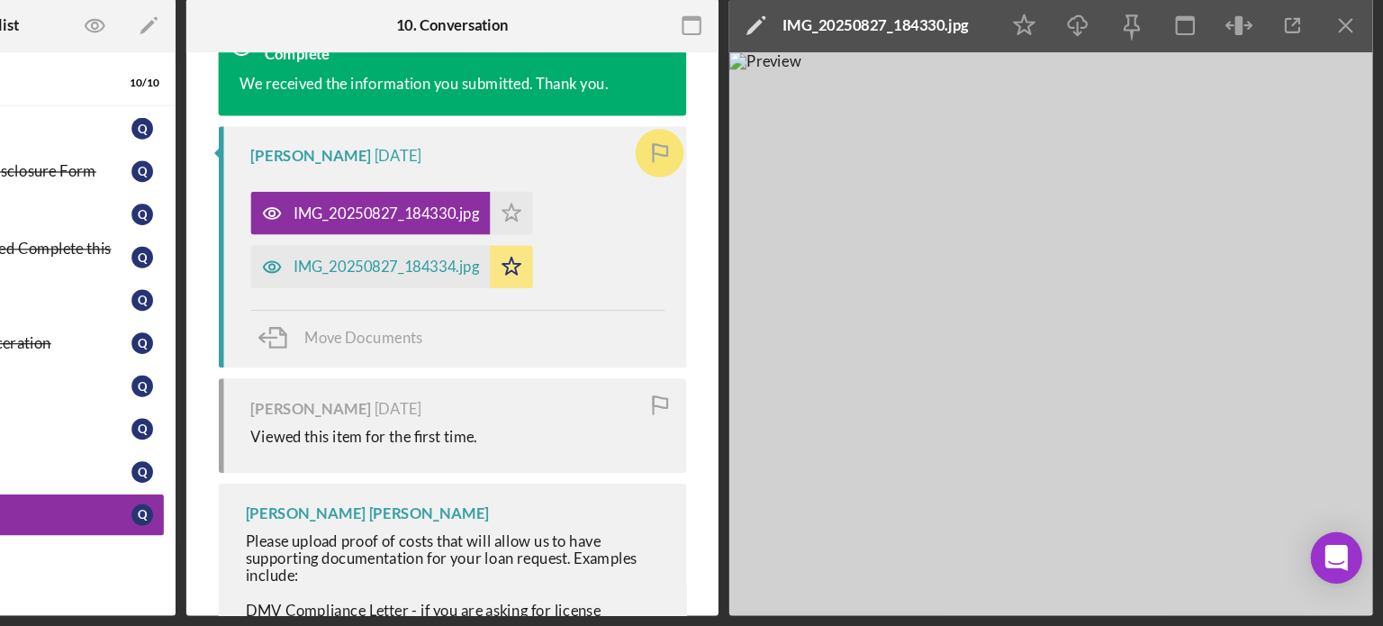
scroll to position [0, 0]
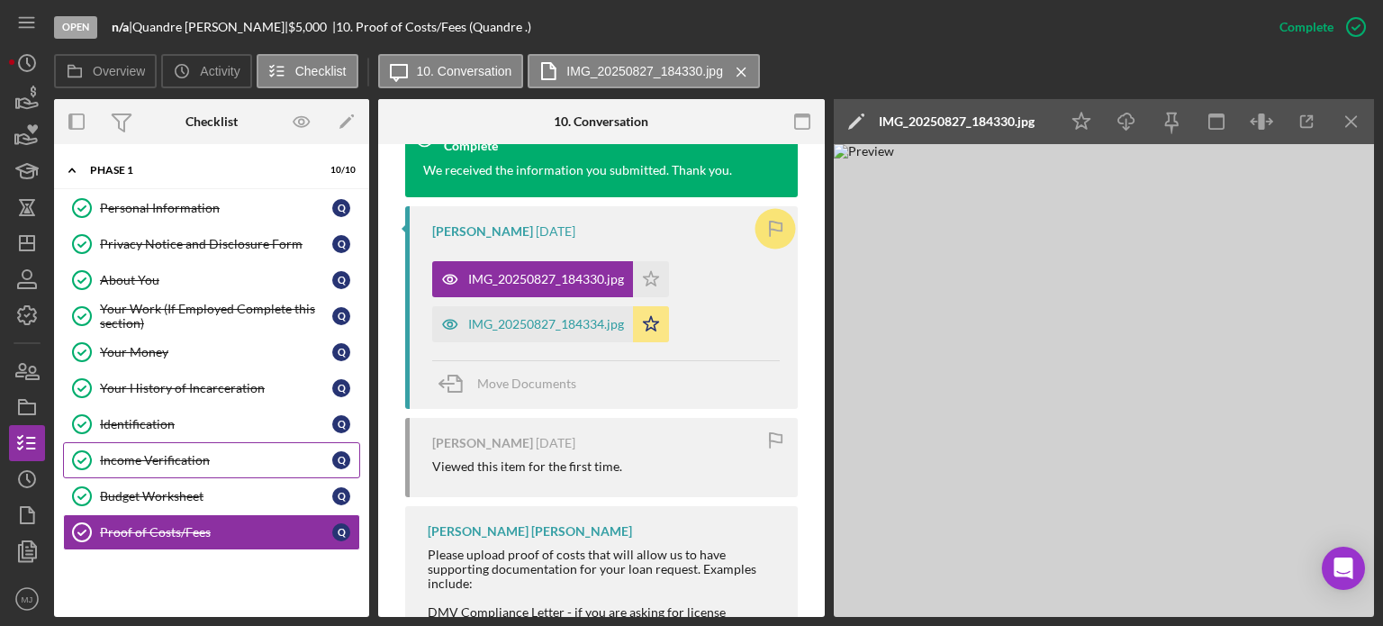
click at [181, 465] on link "Income Verification Income Verification Q" at bounding box center [211, 460] width 297 height 36
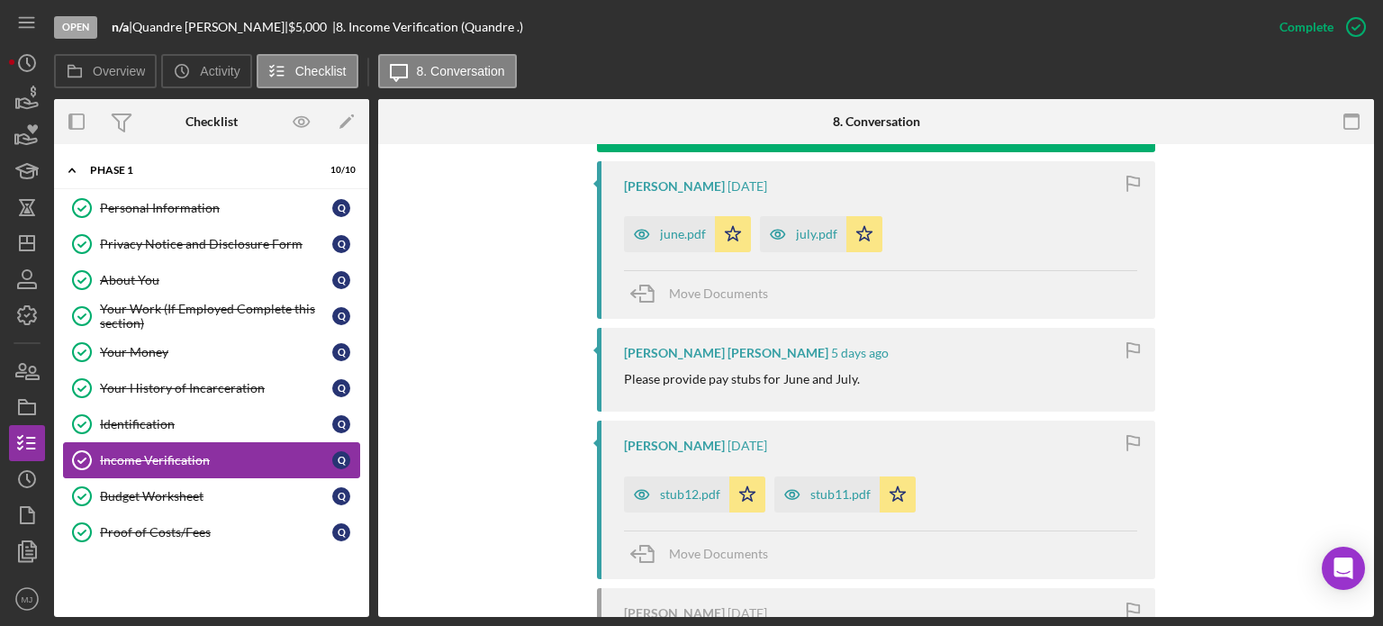
scroll to position [675, 0]
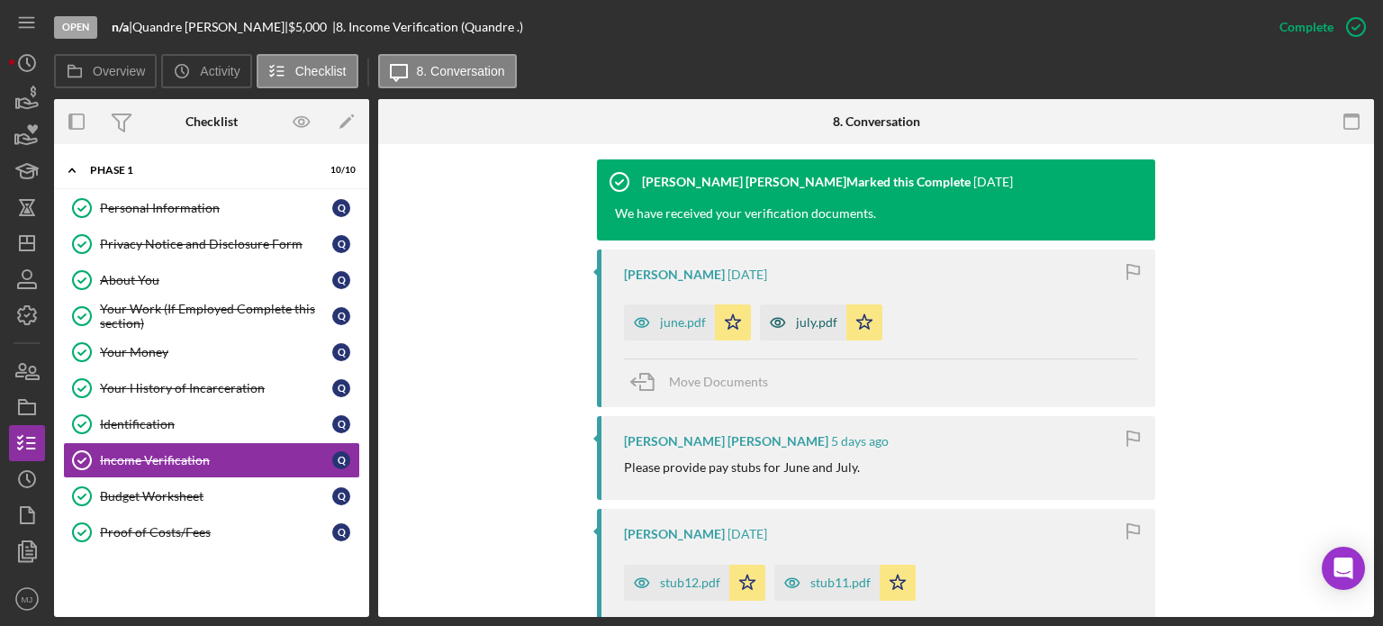
click at [814, 316] on div "july.pdf" at bounding box center [816, 322] width 41 height 14
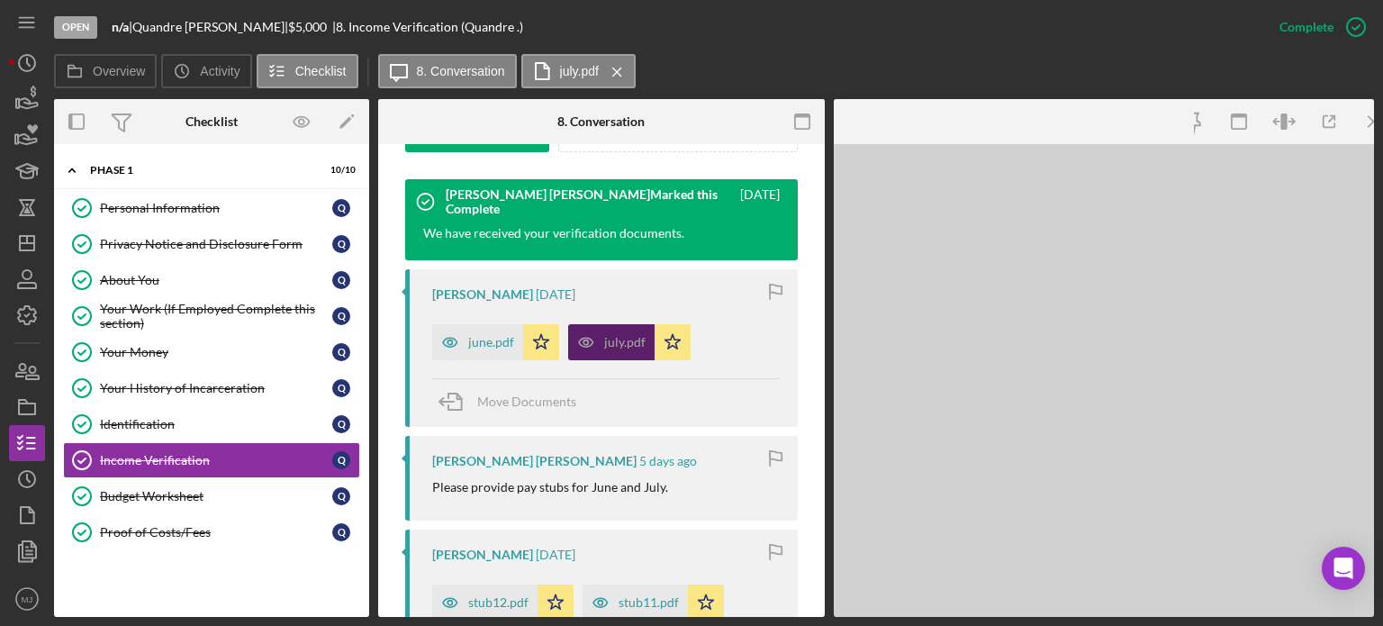
scroll to position [605, 0]
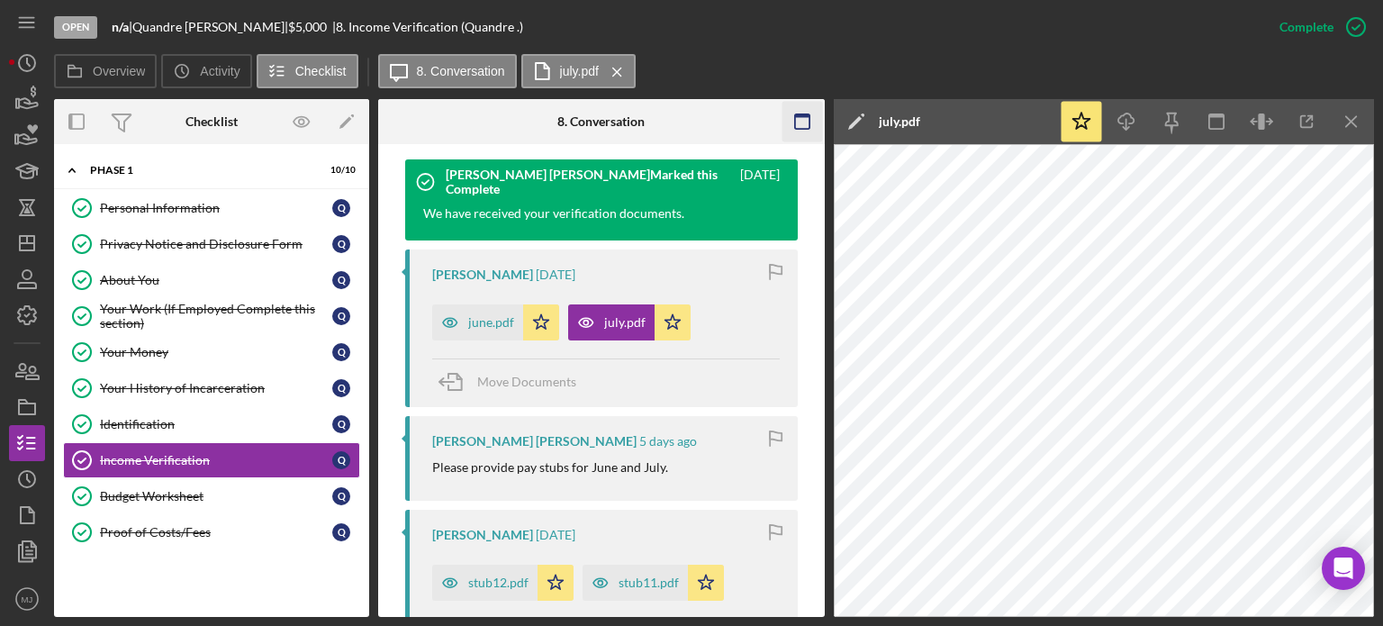
click at [797, 134] on icon "button" at bounding box center [802, 122] width 41 height 41
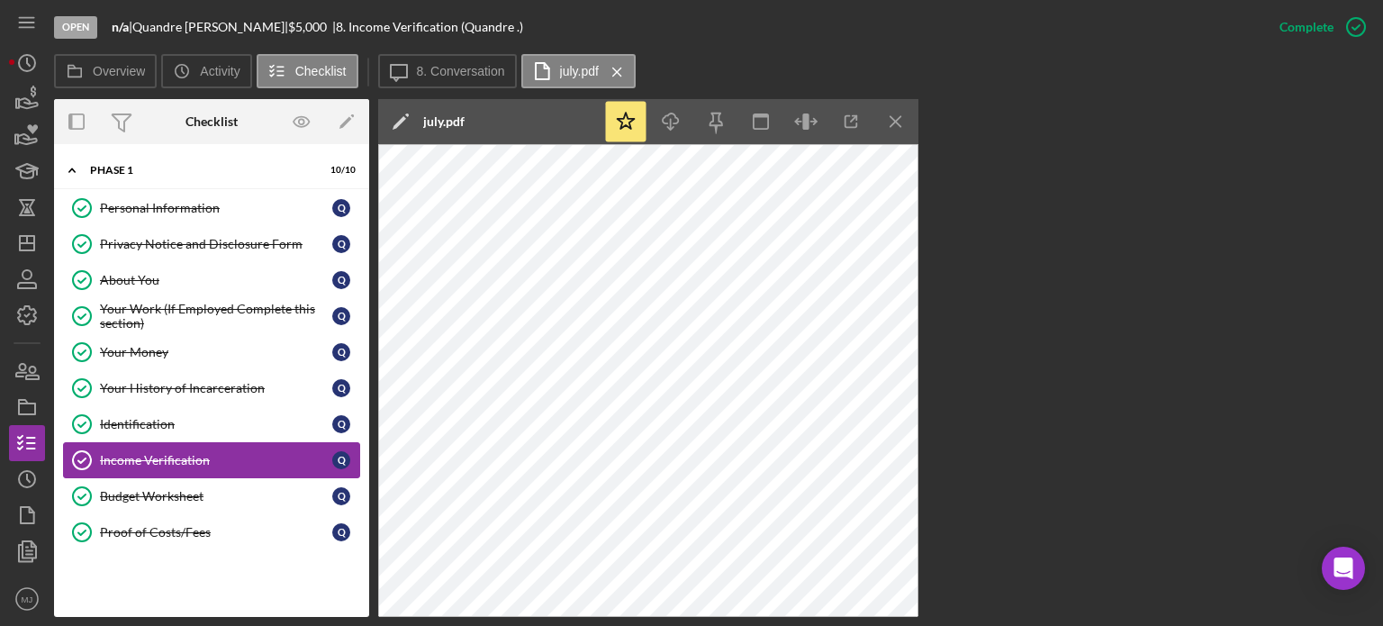
click at [159, 457] on div "Income Verification" at bounding box center [216, 460] width 232 height 14
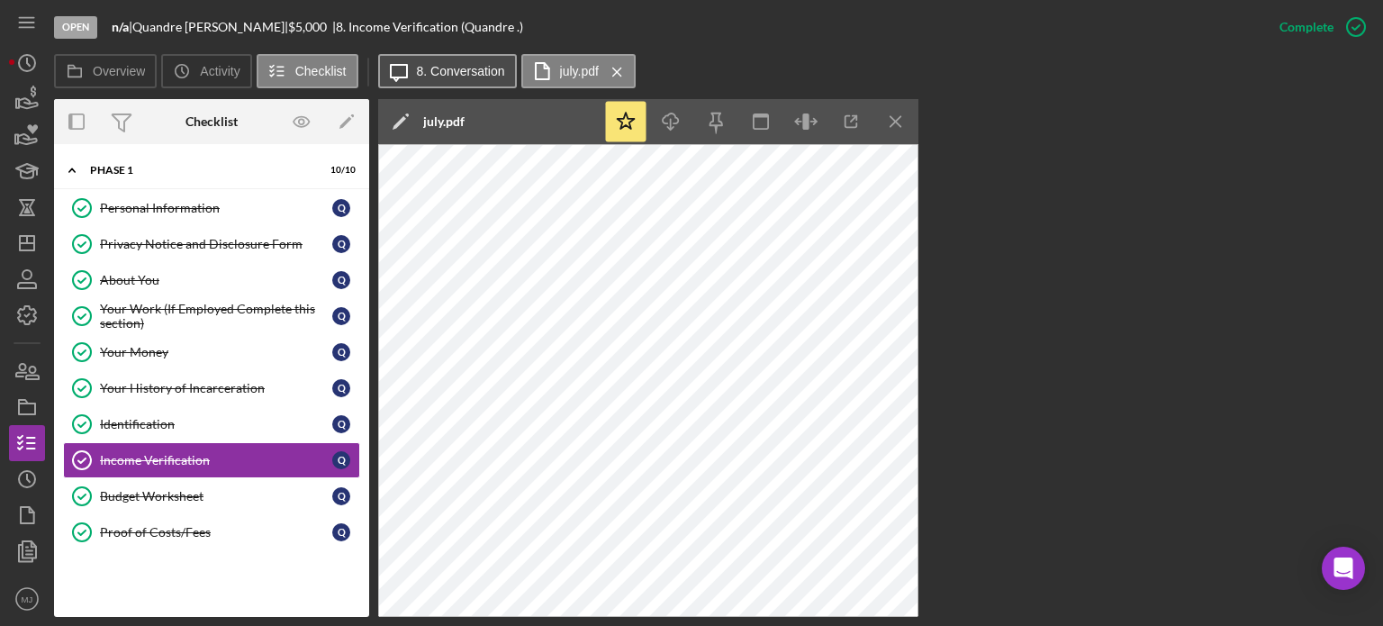
click at [463, 68] on label "8. Conversation" at bounding box center [461, 71] width 88 height 14
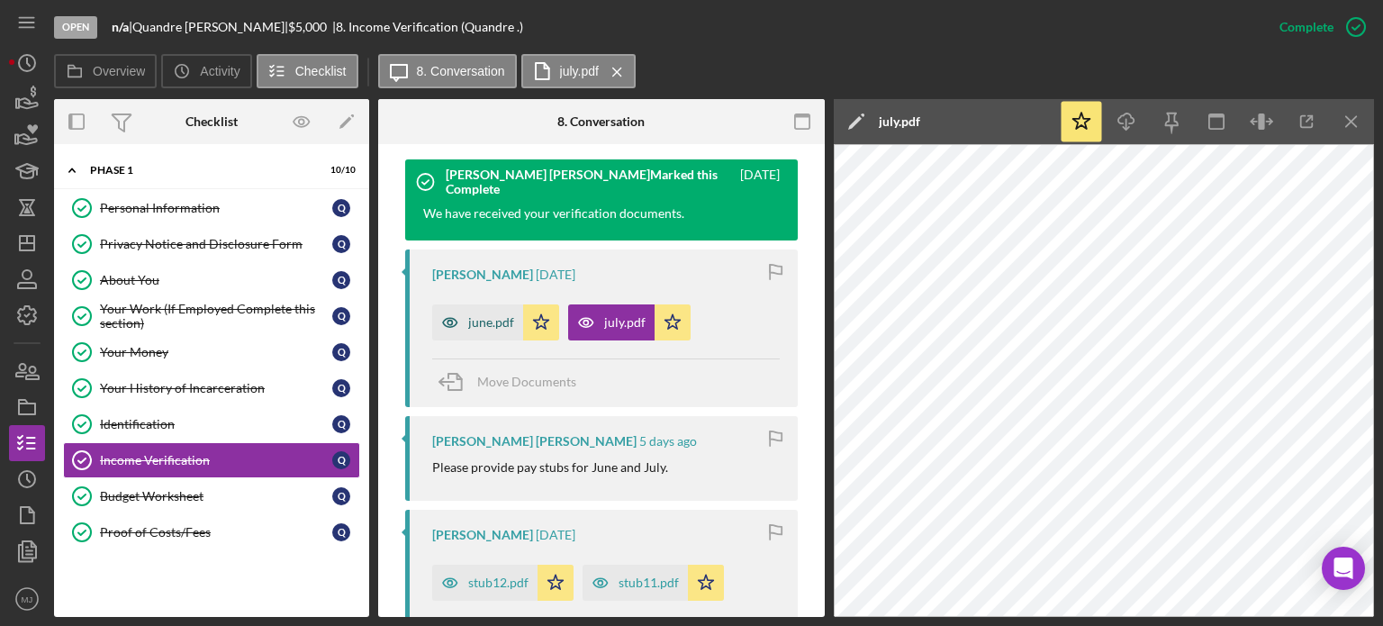
click at [479, 322] on div "june.pdf" at bounding box center [491, 322] width 46 height 14
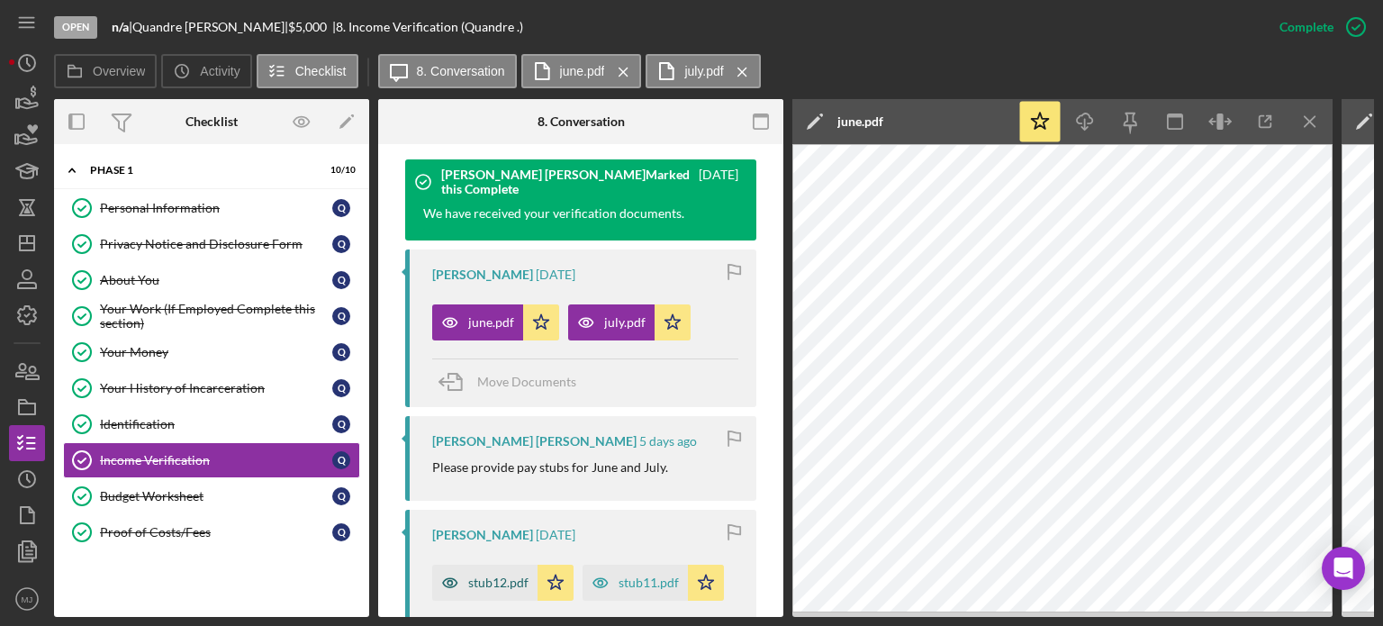
click at [496, 589] on div "stub12.pdf" at bounding box center [484, 583] width 105 height 36
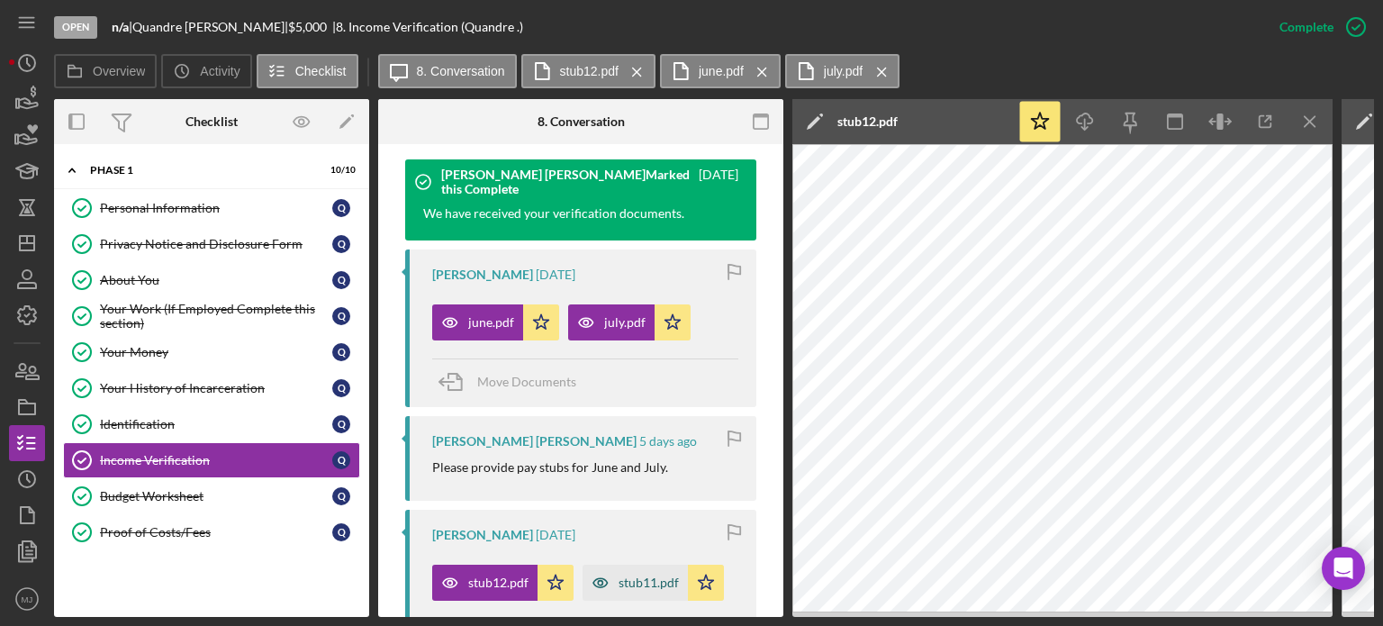
click at [630, 590] on div "stub11.pdf" at bounding box center [635, 583] width 105 height 36
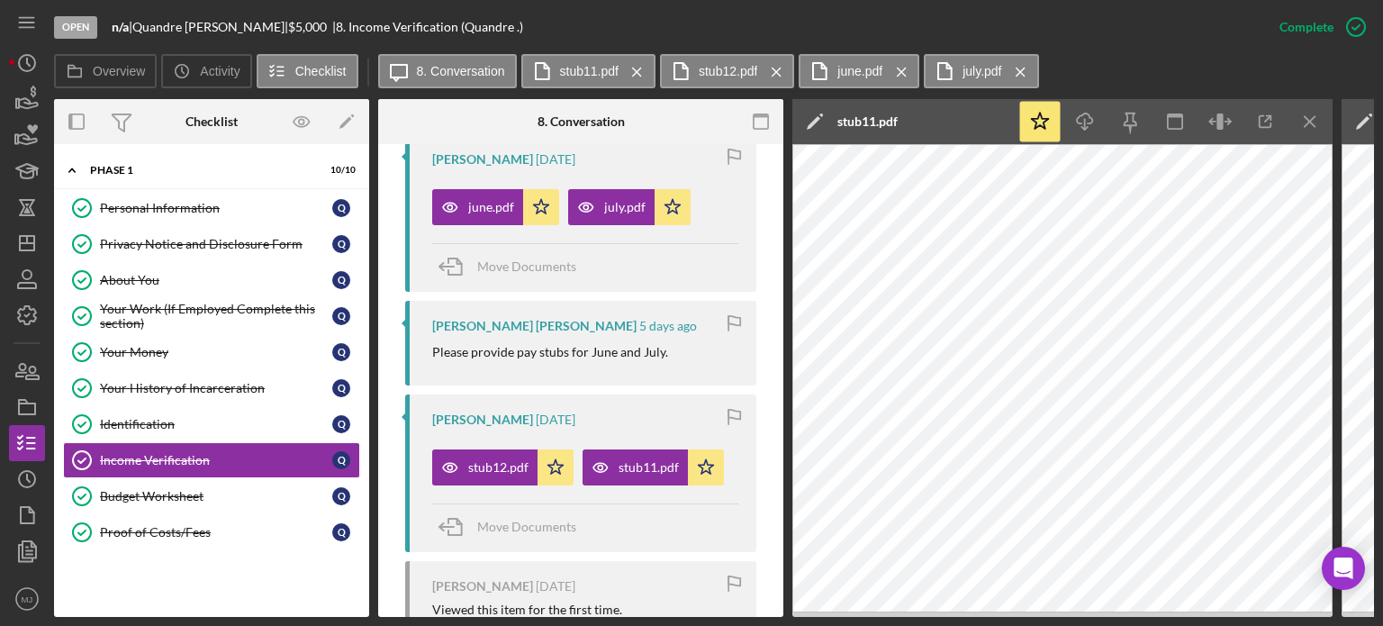
scroll to position [720, 0]
click at [160, 384] on div "Your History of Incarceration" at bounding box center [216, 388] width 232 height 14
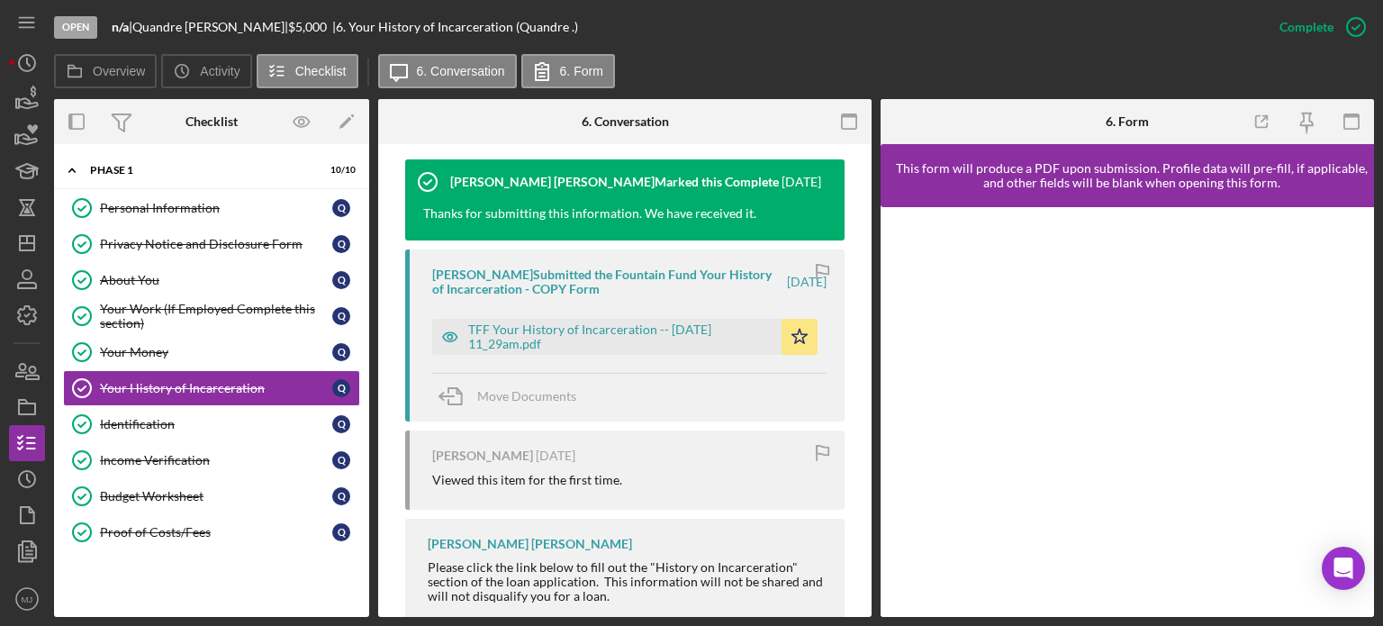
scroll to position [630, 0]
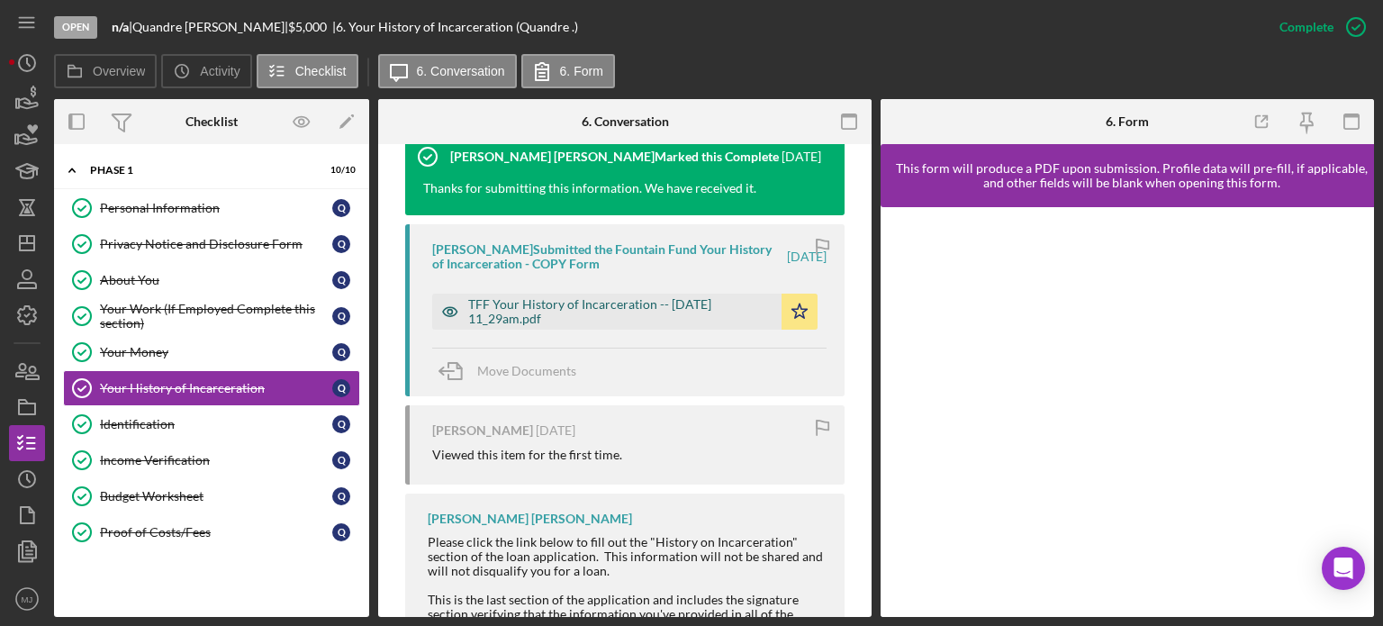
click at [593, 314] on div "TFF Your History of Incarceration -- [DATE] 11_29am.pdf" at bounding box center [620, 311] width 304 height 29
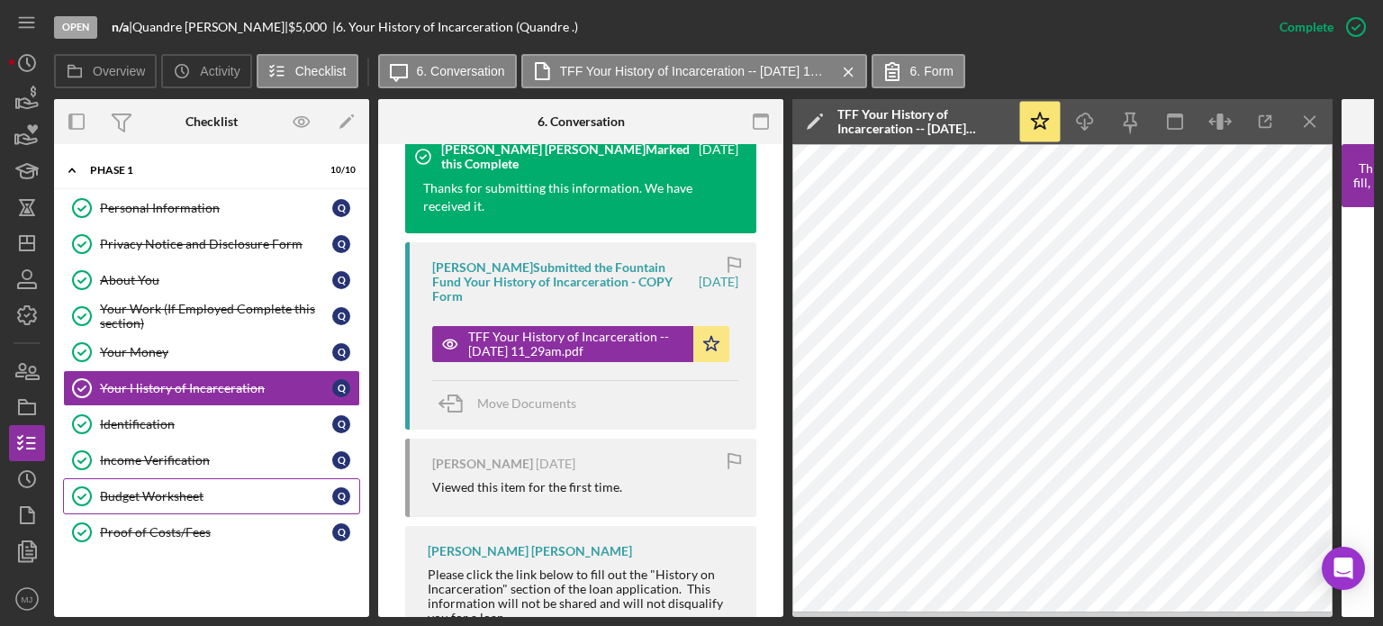
click at [170, 489] on div "Budget Worksheet" at bounding box center [216, 496] width 232 height 14
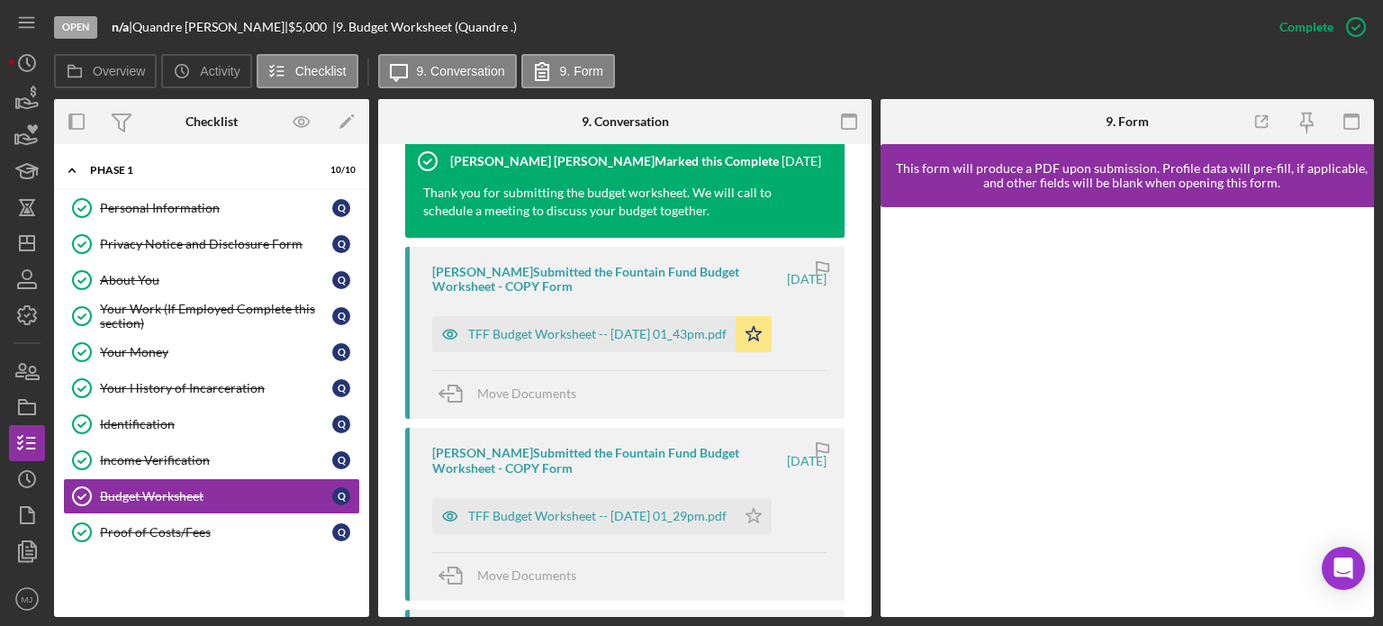
scroll to position [630, 0]
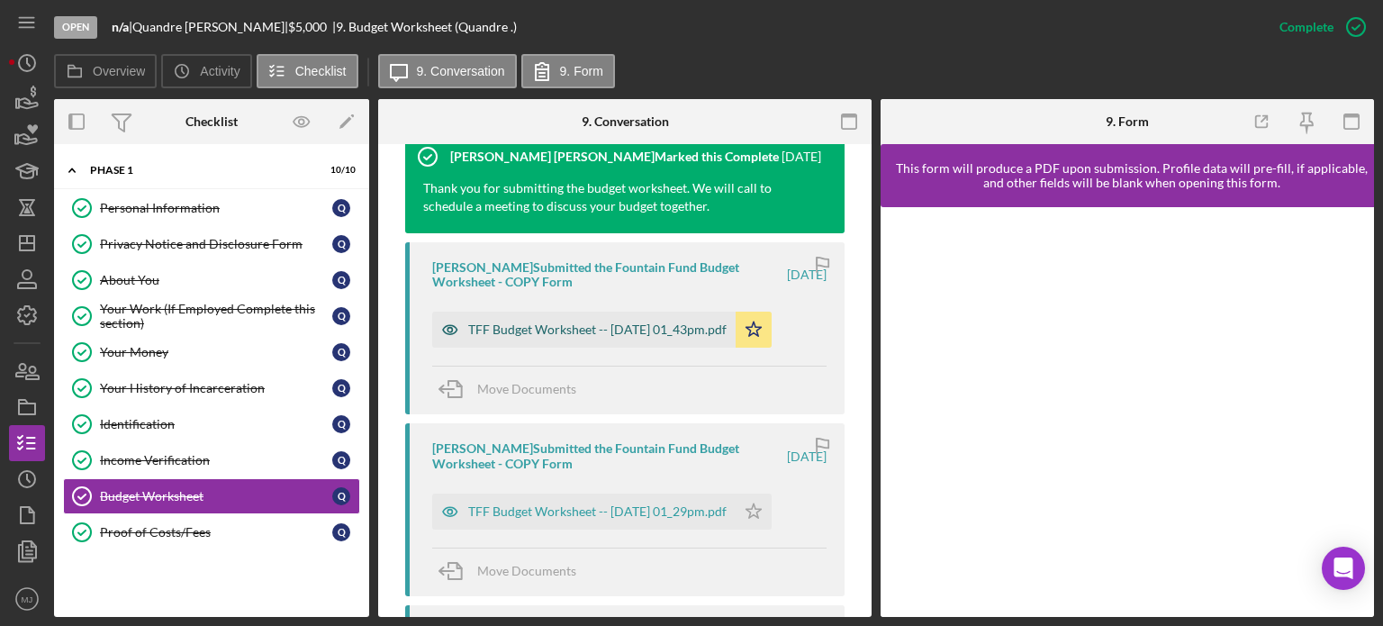
click at [620, 331] on div "TFF Budget Worksheet -- [DATE] 01_43pm.pdf" at bounding box center [597, 329] width 258 height 14
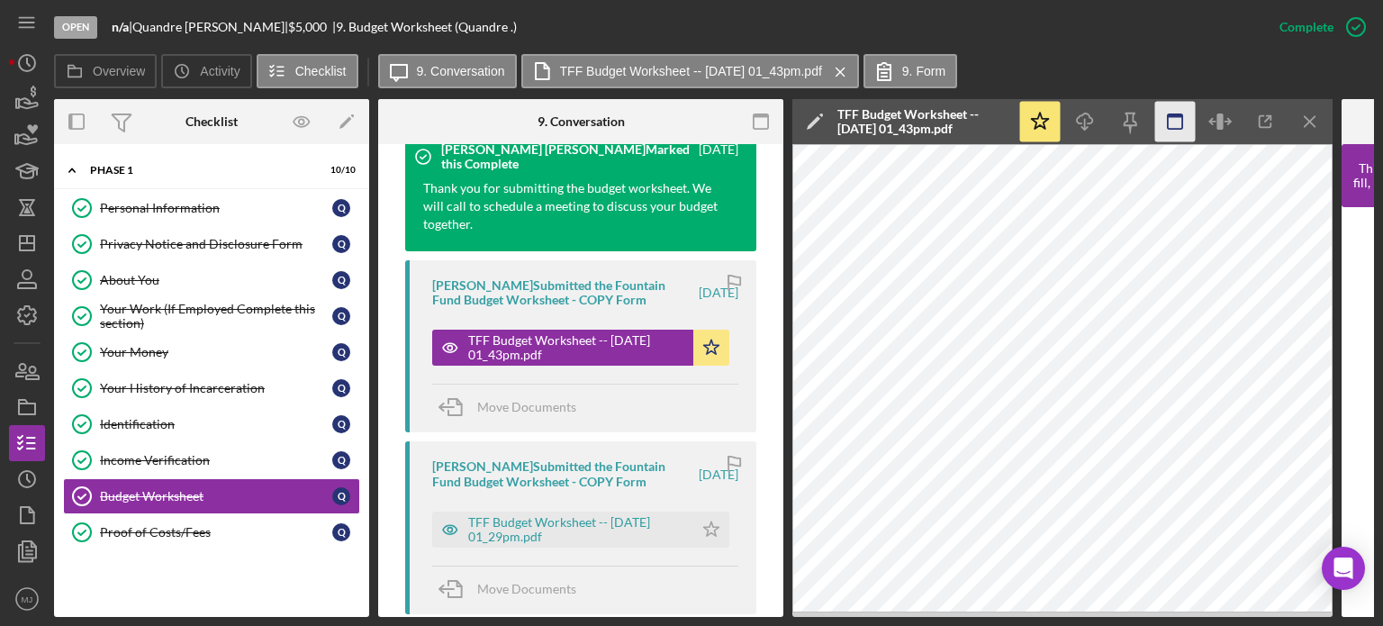
click at [759, 117] on rect "button" at bounding box center [761, 116] width 14 height 4
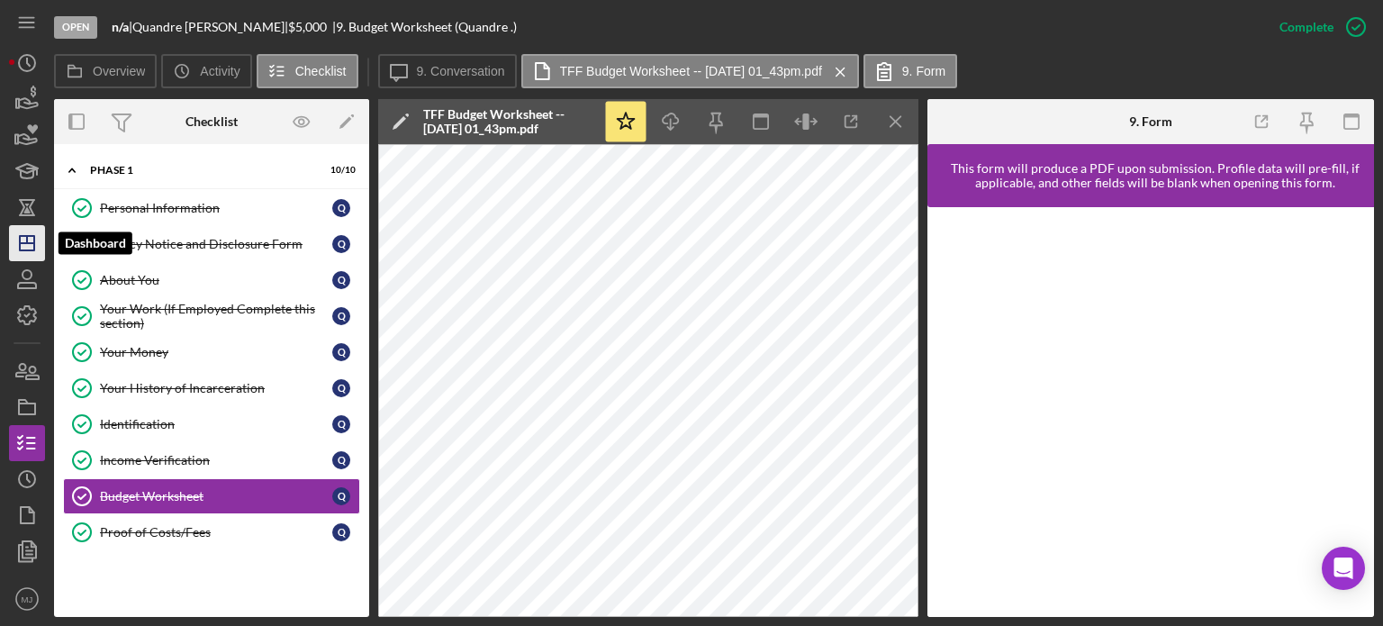
click at [34, 235] on icon "Icon/Dashboard" at bounding box center [27, 243] width 45 height 45
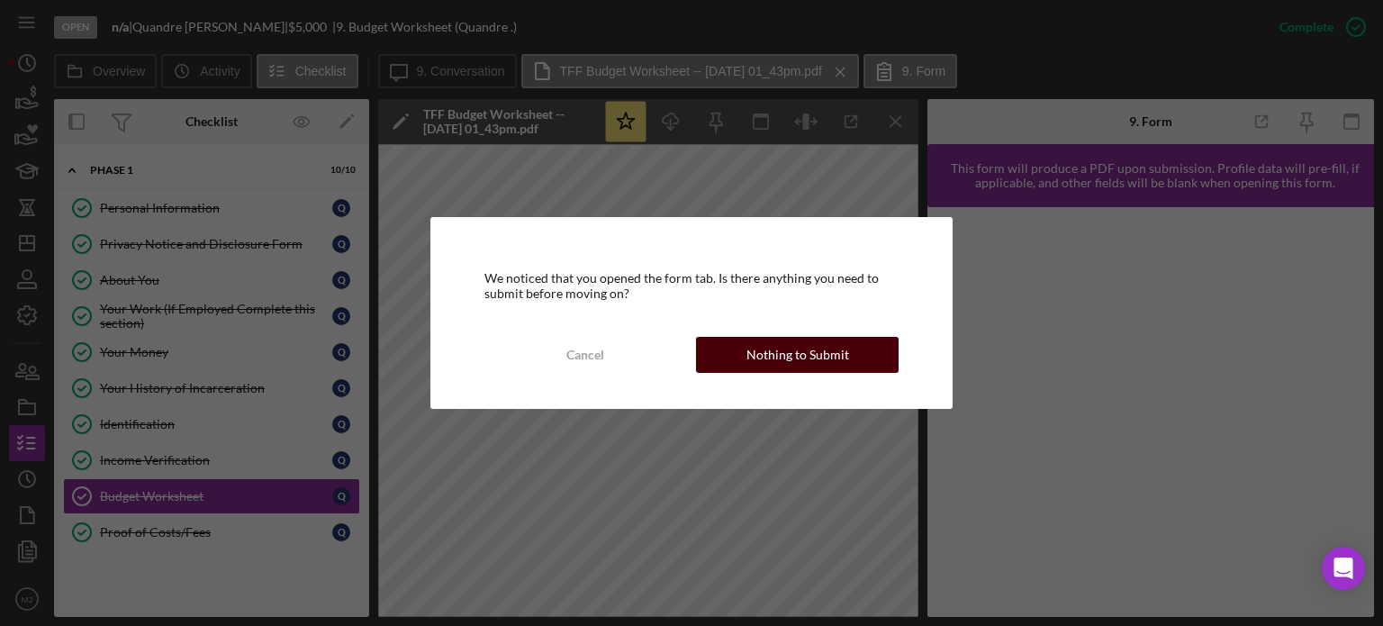
click at [806, 344] on div "Nothing to Submit" at bounding box center [798, 355] width 103 height 36
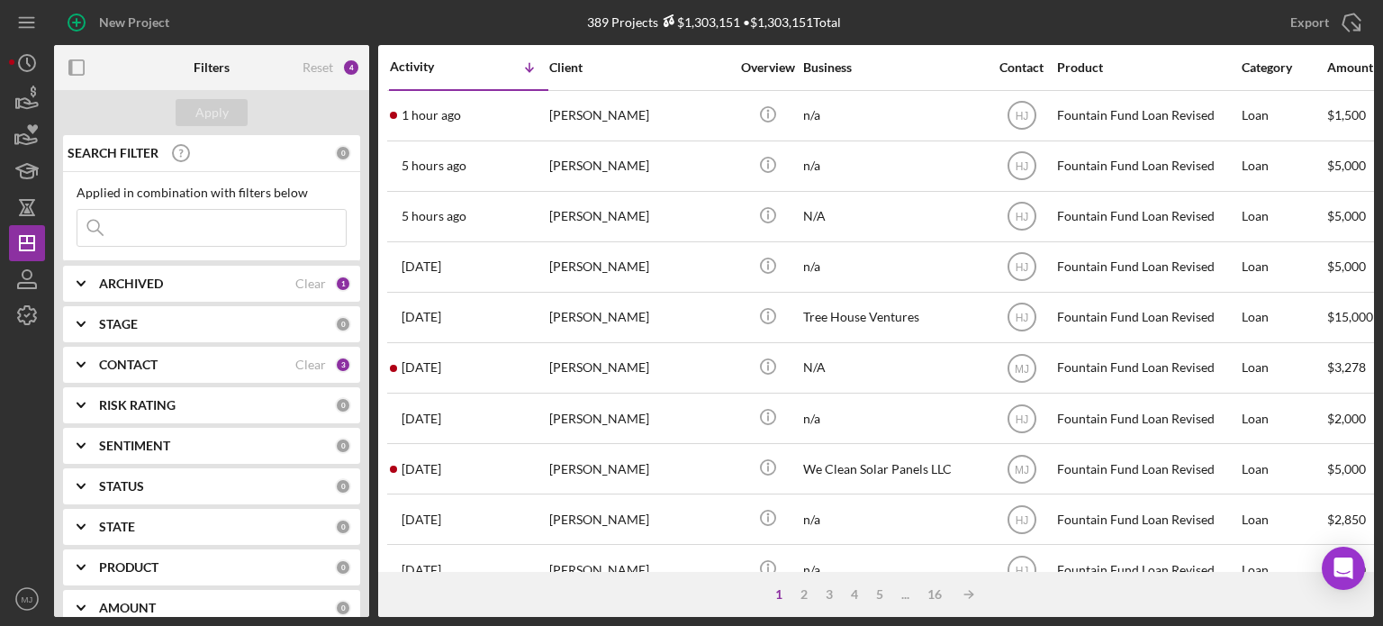
click at [186, 238] on input at bounding box center [211, 228] width 268 height 36
type input "[PERSON_NAME]"
click at [208, 112] on div "Apply" at bounding box center [211, 112] width 33 height 27
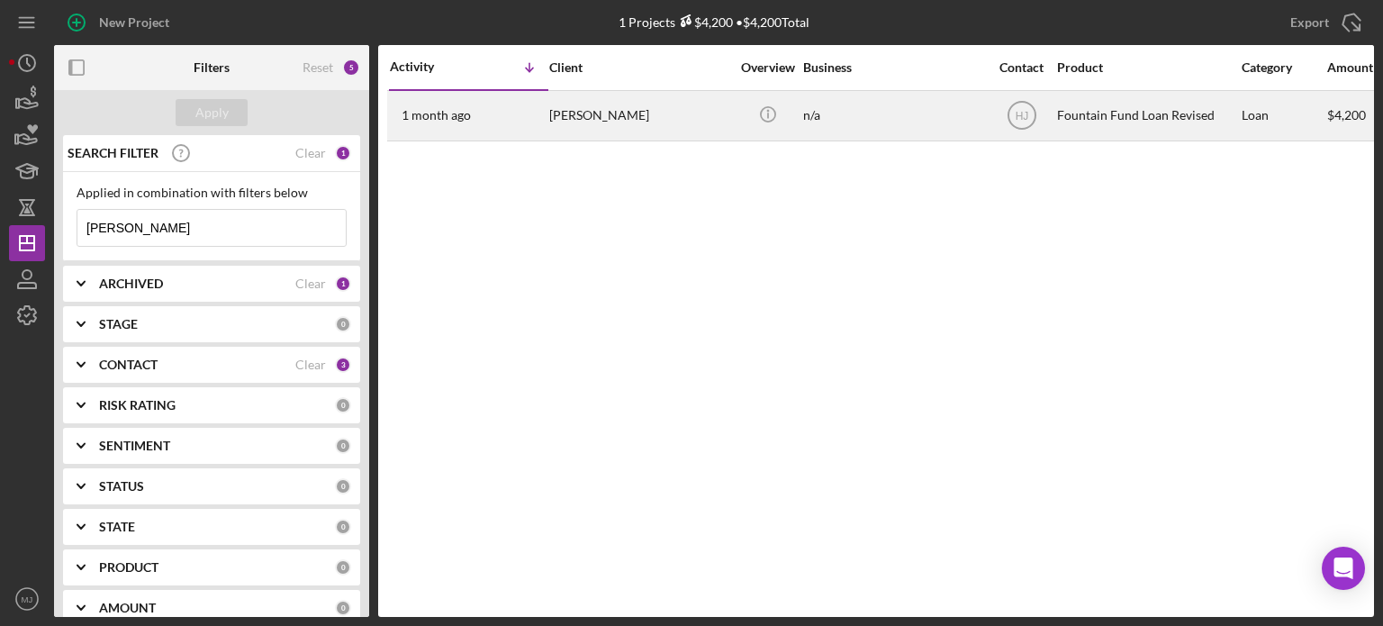
click at [599, 112] on div "[PERSON_NAME]" at bounding box center [639, 116] width 180 height 48
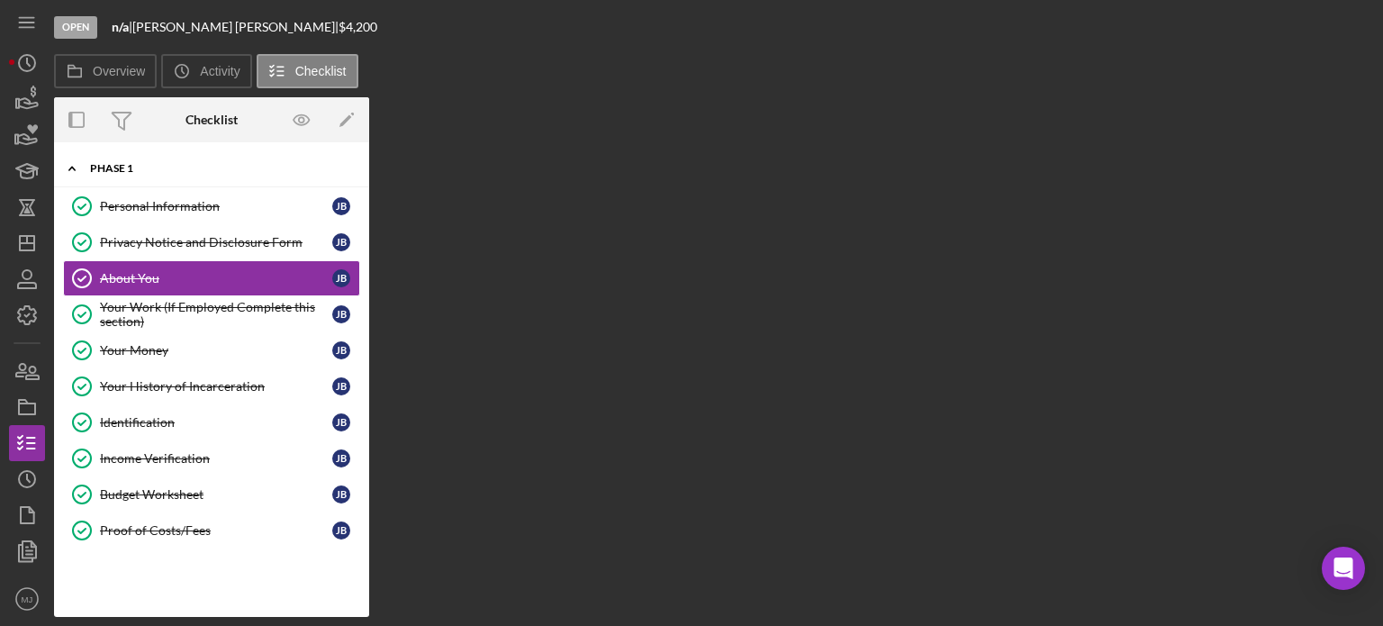
click at [132, 168] on div "Phase 1" at bounding box center [218, 168] width 257 height 11
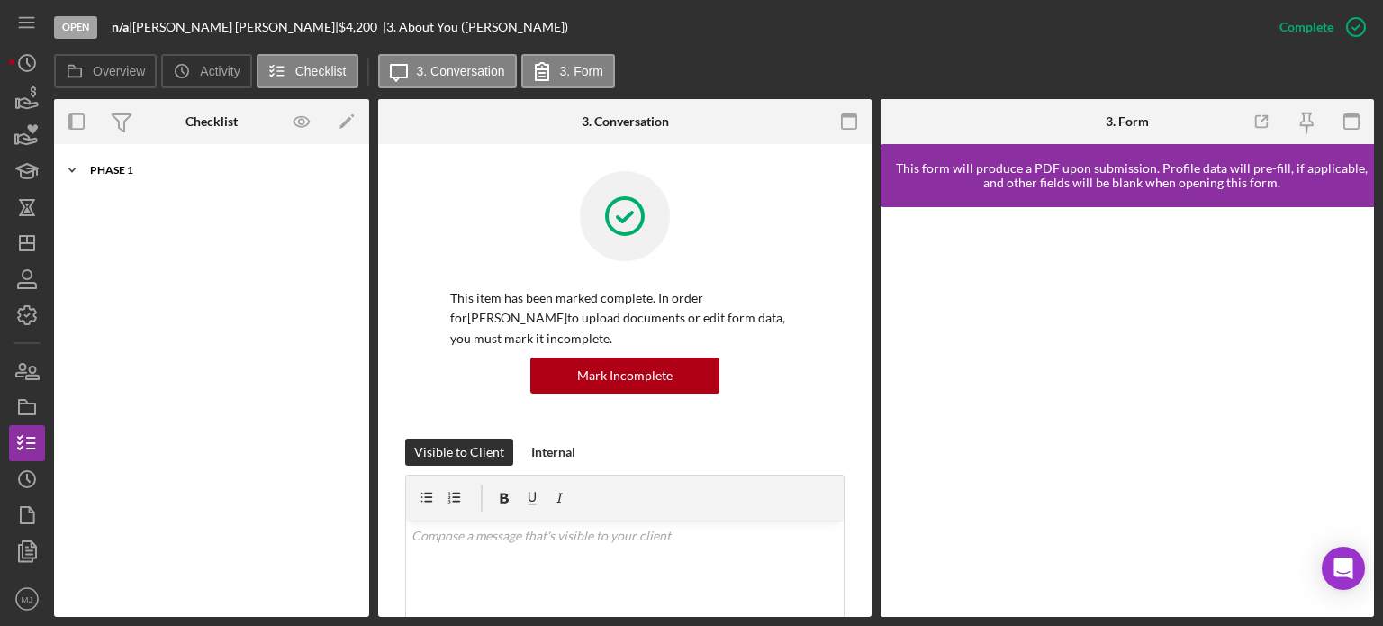
click at [105, 168] on div "Phase 1" at bounding box center [218, 170] width 257 height 11
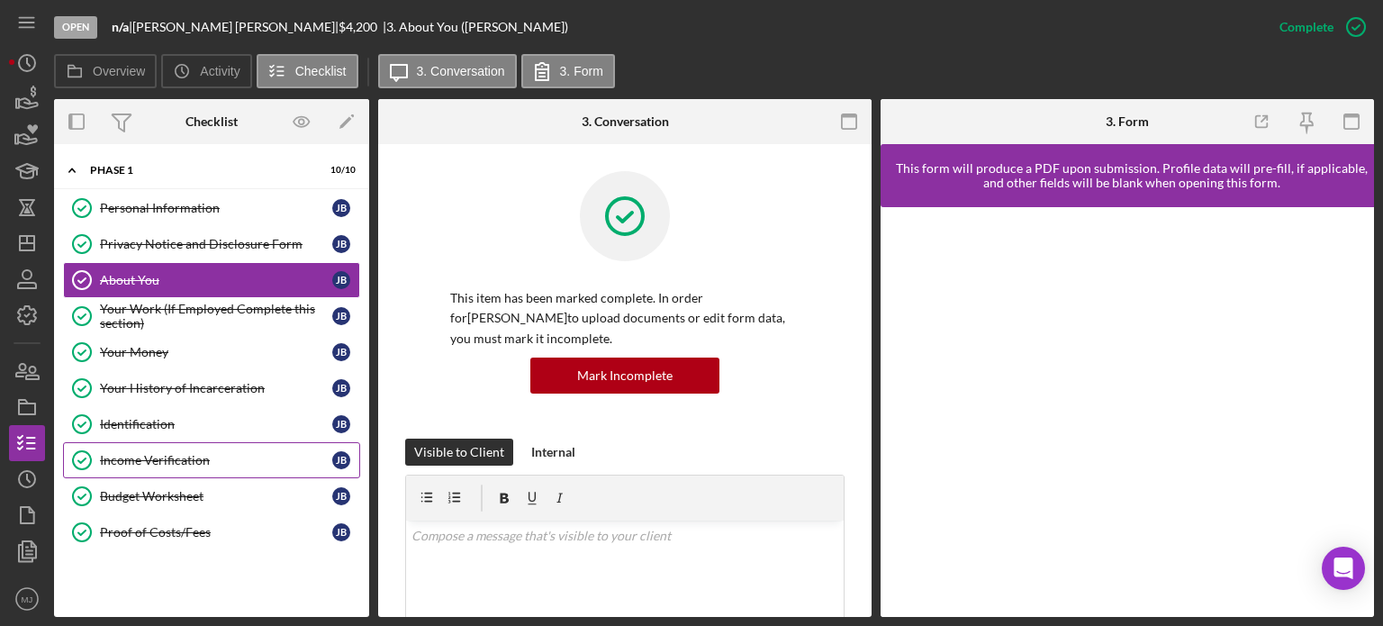
click at [164, 464] on div "Income Verification" at bounding box center [216, 460] width 232 height 14
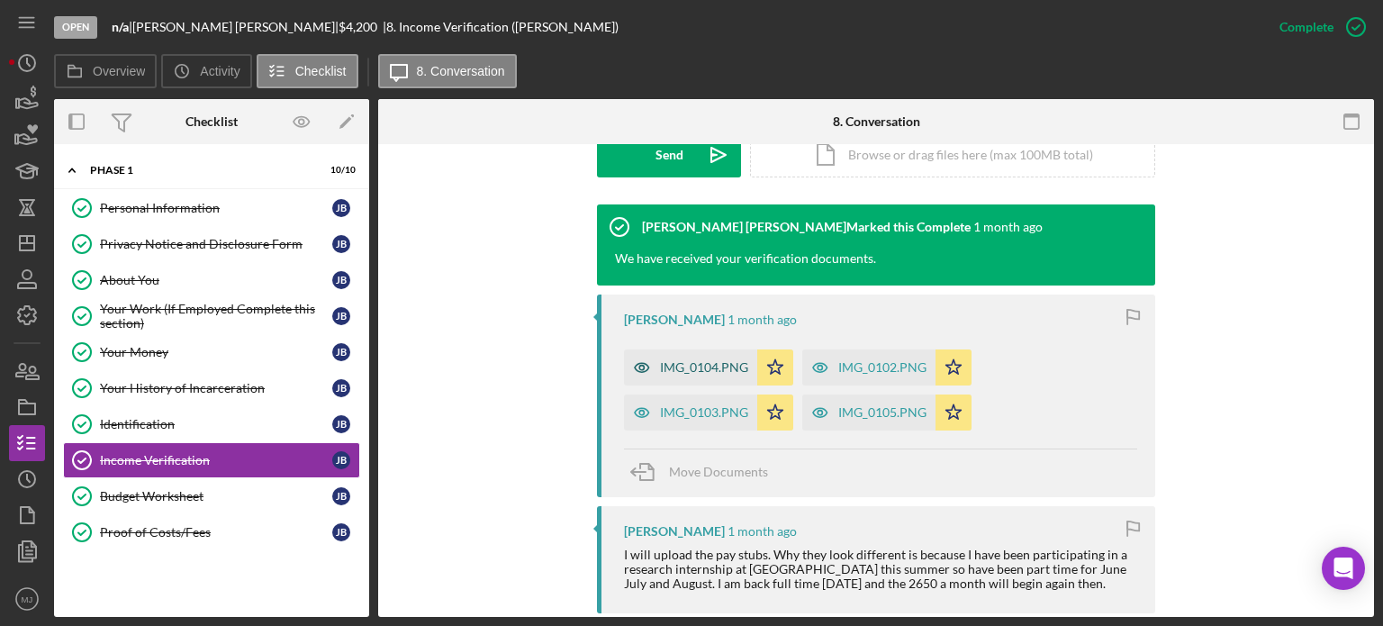
click at [699, 374] on div "IMG_0104.PNG" at bounding box center [704, 367] width 88 height 14
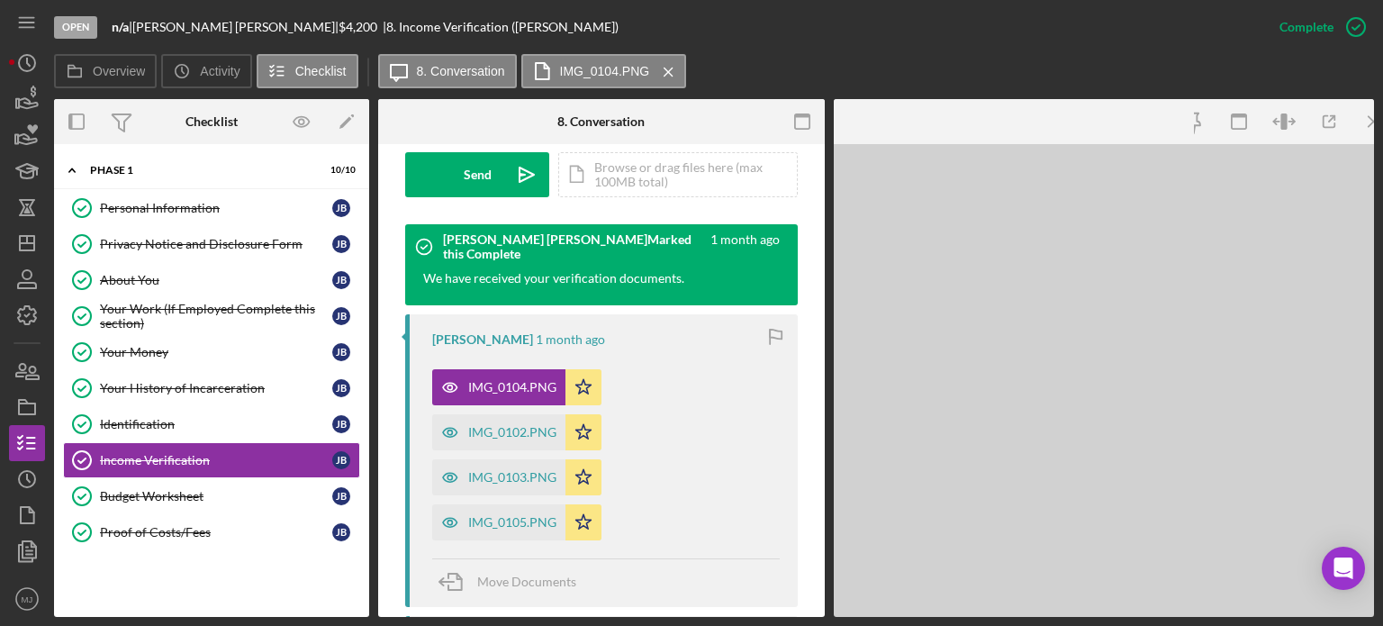
scroll to position [560, 0]
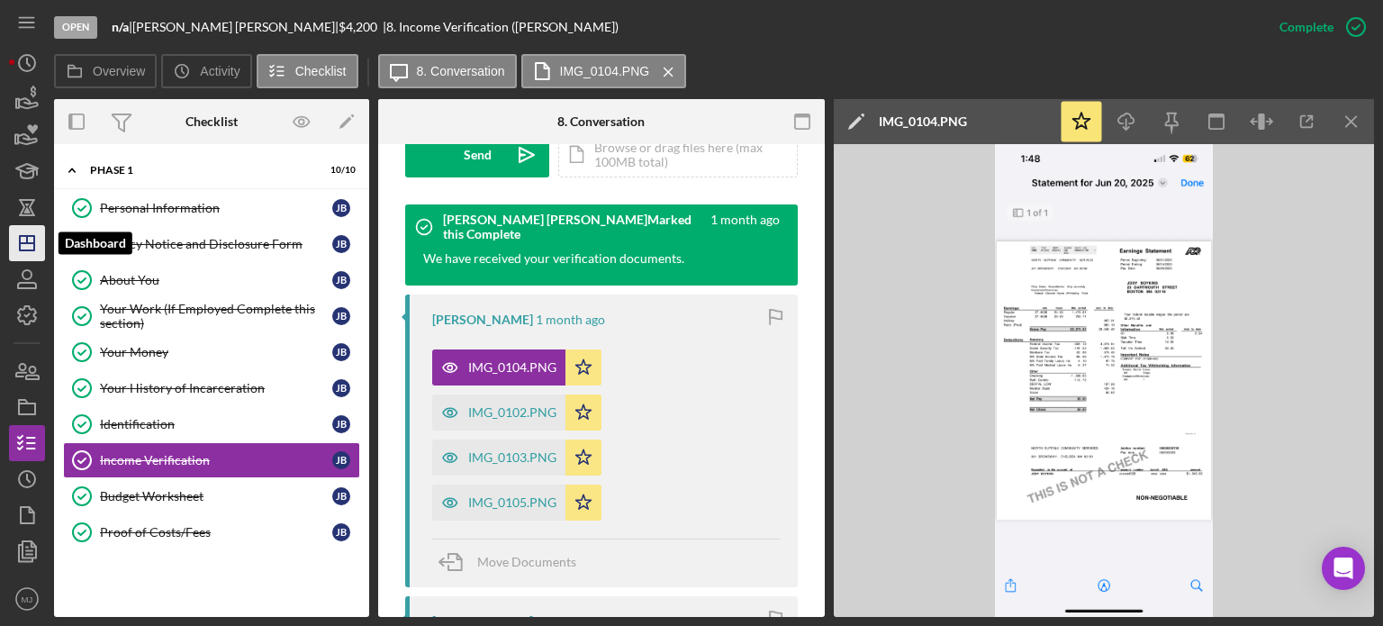
click at [29, 249] on polygon "button" at bounding box center [27, 243] width 14 height 14
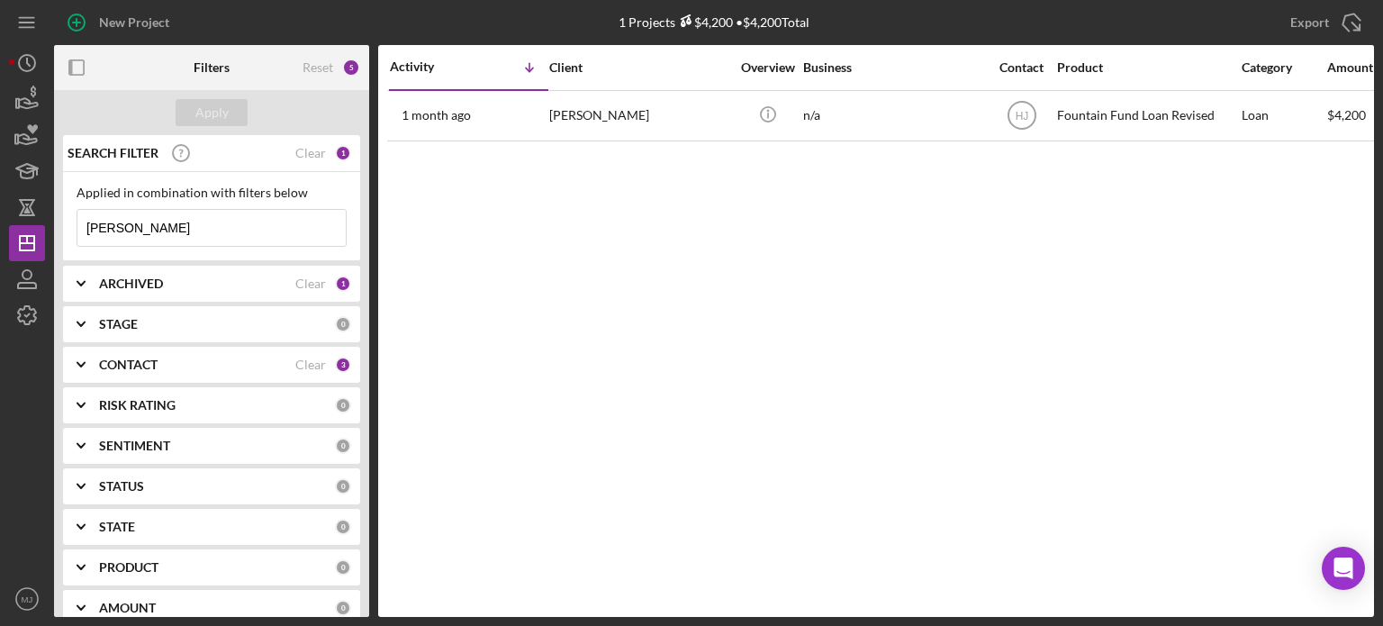
drag, startPoint x: 136, startPoint y: 228, endPoint x: 50, endPoint y: 222, distance: 85.7
click at [50, 222] on div "New Project 1 Projects $4,200 • $4,200 Total [PERSON_NAME] Export Icon/Export F…" at bounding box center [691, 308] width 1365 height 617
click at [229, 111] on button "Apply" at bounding box center [212, 112] width 72 height 27
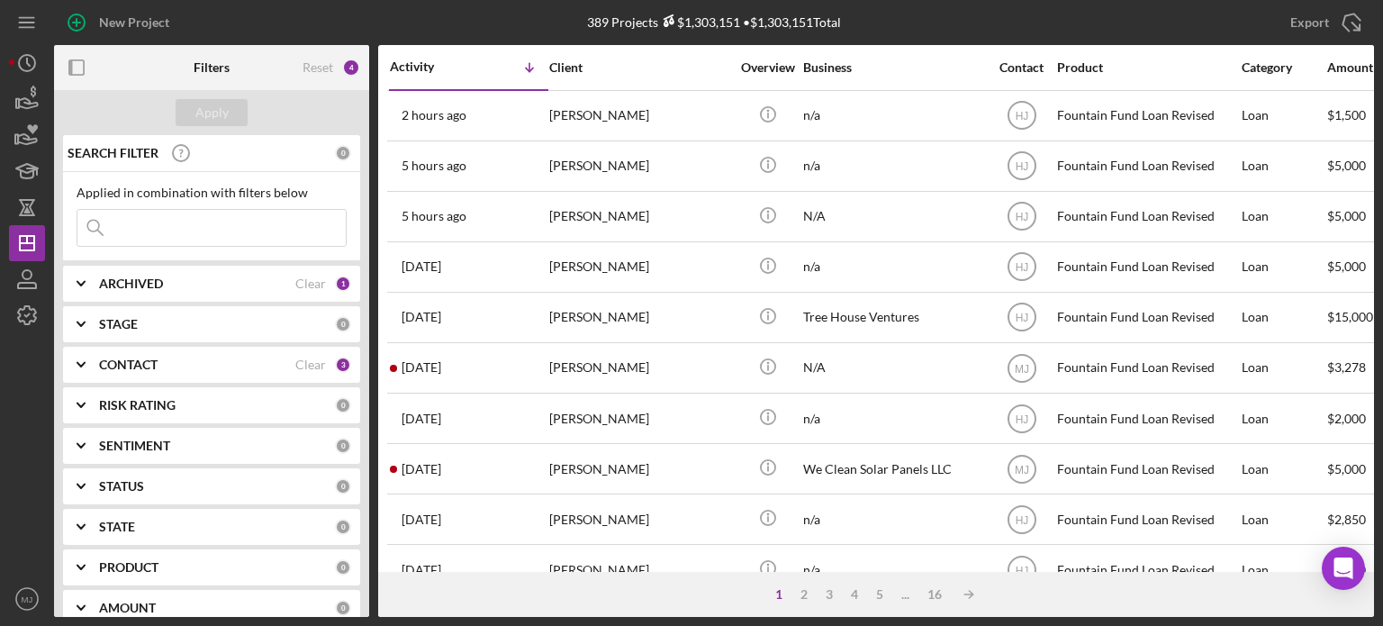
click at [82, 363] on polyline at bounding box center [80, 365] width 7 height 4
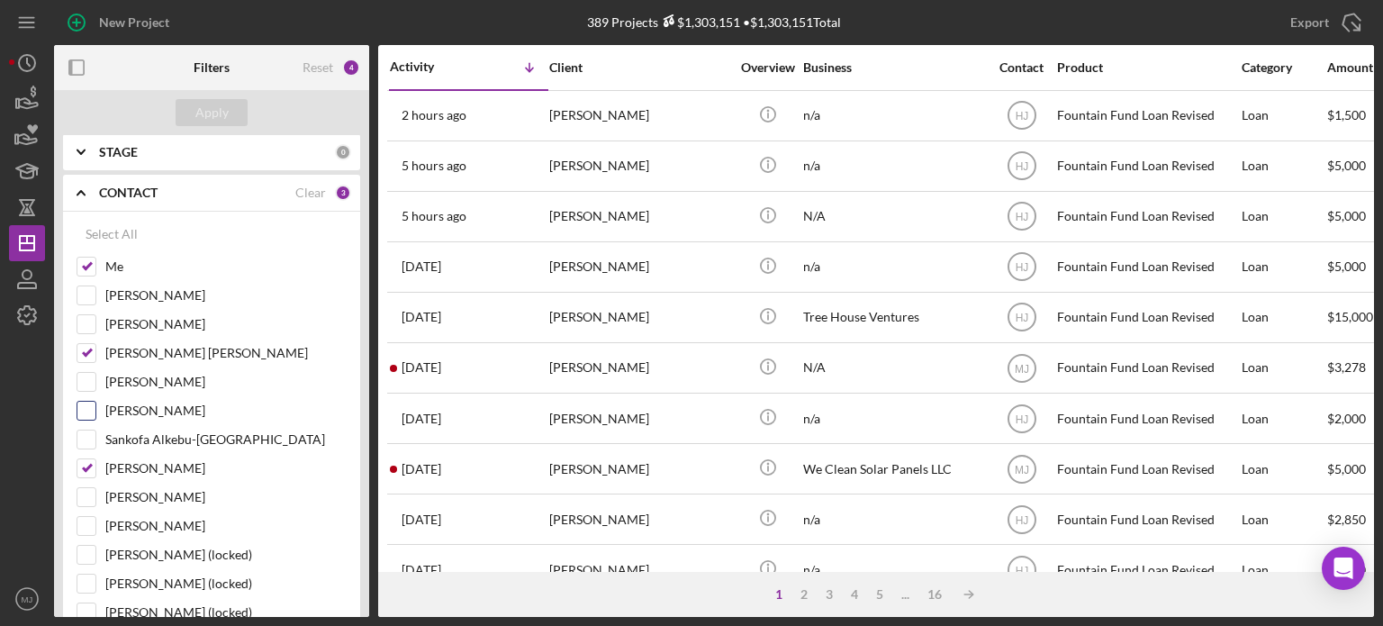
scroll to position [180, 0]
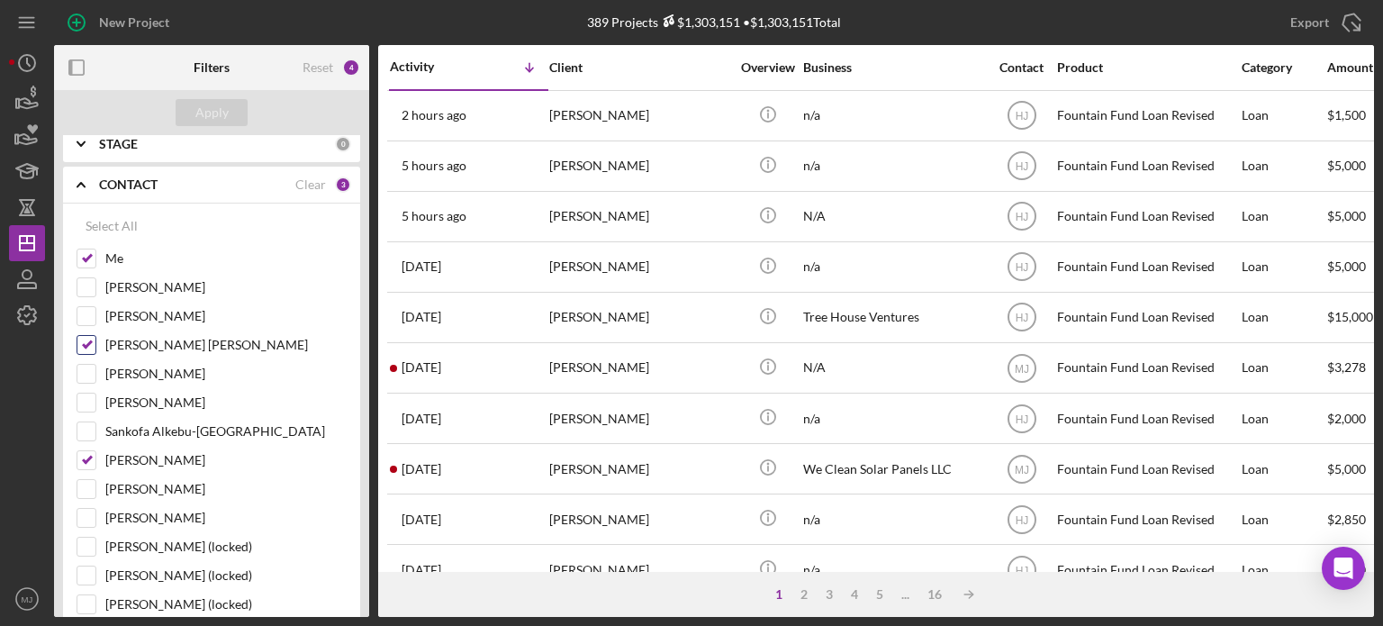
click at [80, 340] on input "[PERSON_NAME] [PERSON_NAME]" at bounding box center [86, 345] width 18 height 18
checkbox input "false"
click at [87, 458] on input "[PERSON_NAME]" at bounding box center [86, 460] width 18 height 18
checkbox input "false"
click at [86, 291] on input "[PERSON_NAME]" at bounding box center [86, 287] width 18 height 18
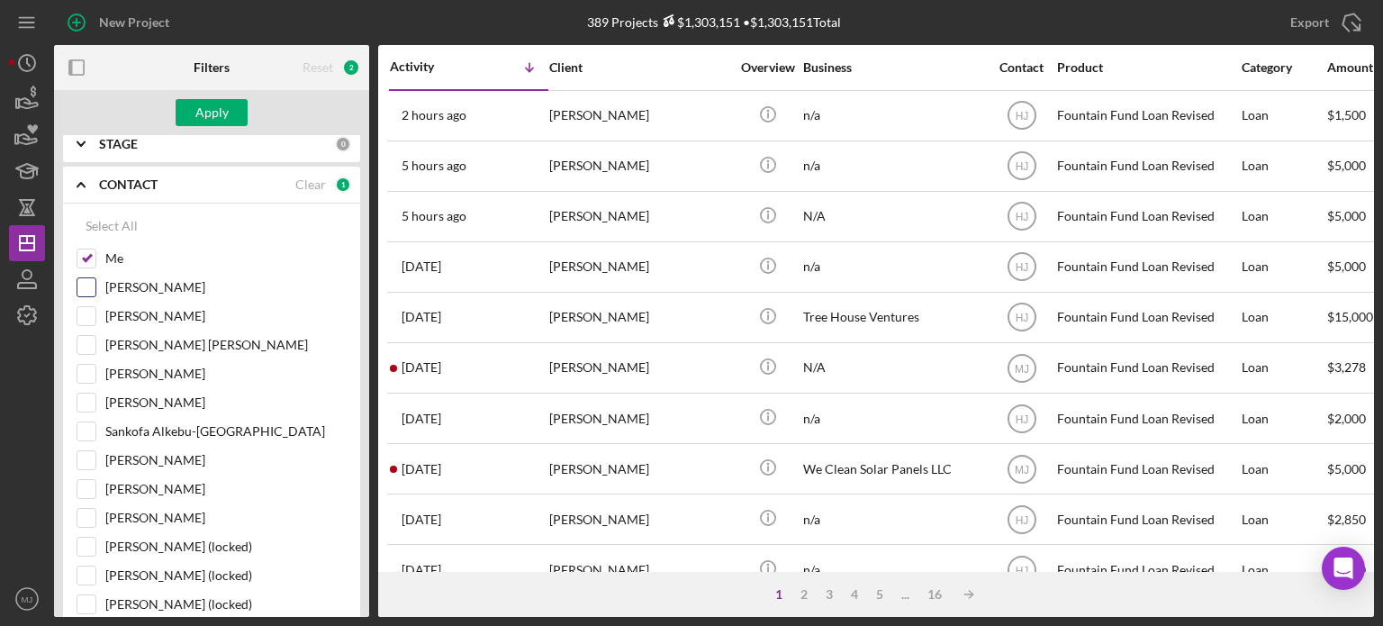
checkbox input "true"
click at [210, 104] on div "Apply" at bounding box center [211, 112] width 33 height 27
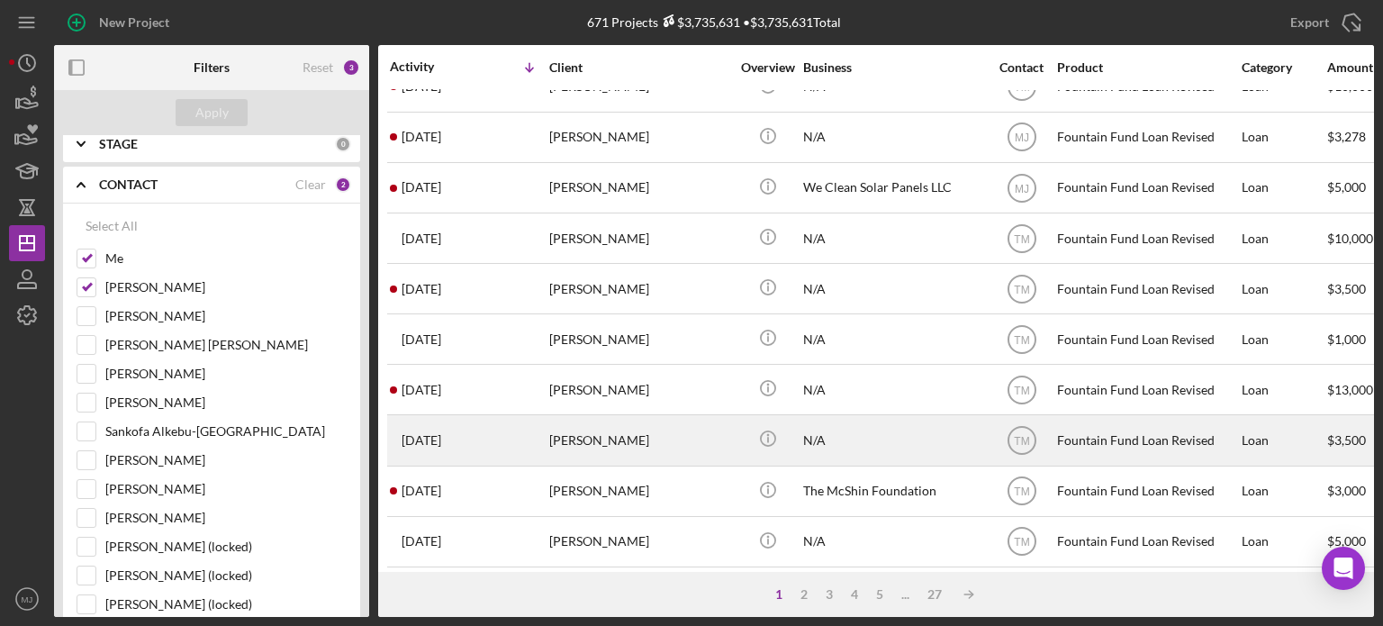
click at [613, 441] on div "[PERSON_NAME]" at bounding box center [639, 440] width 180 height 48
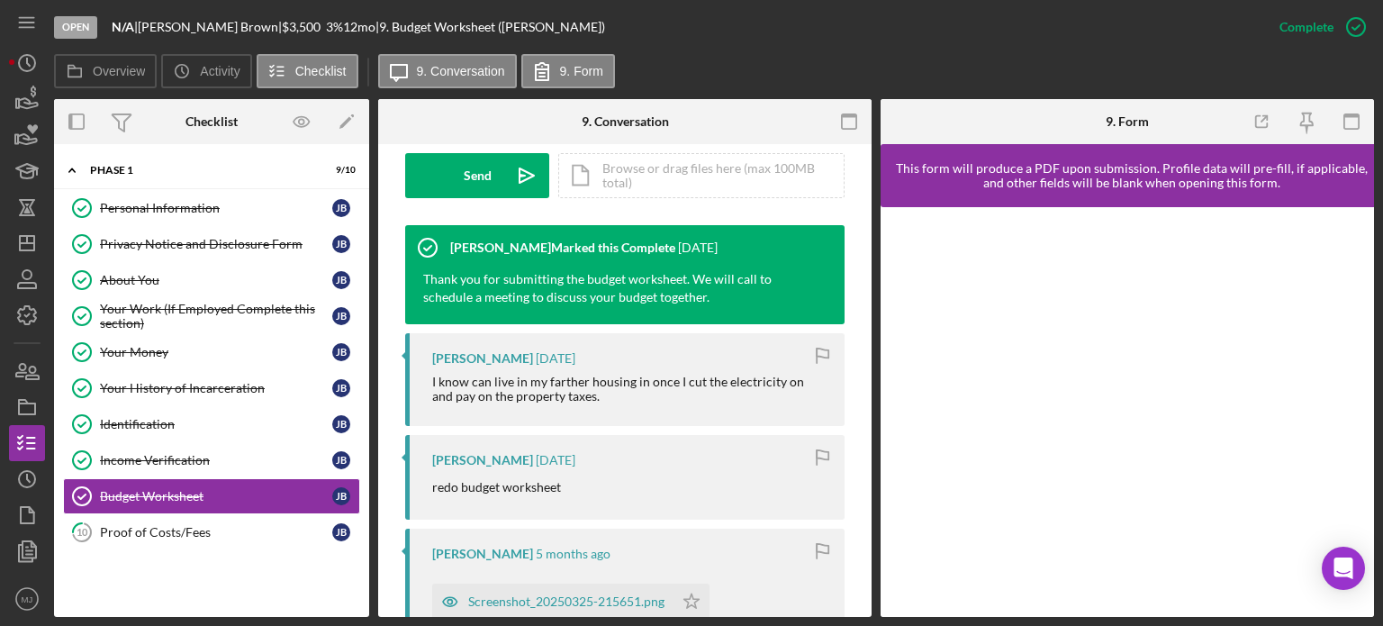
scroll to position [630, 0]
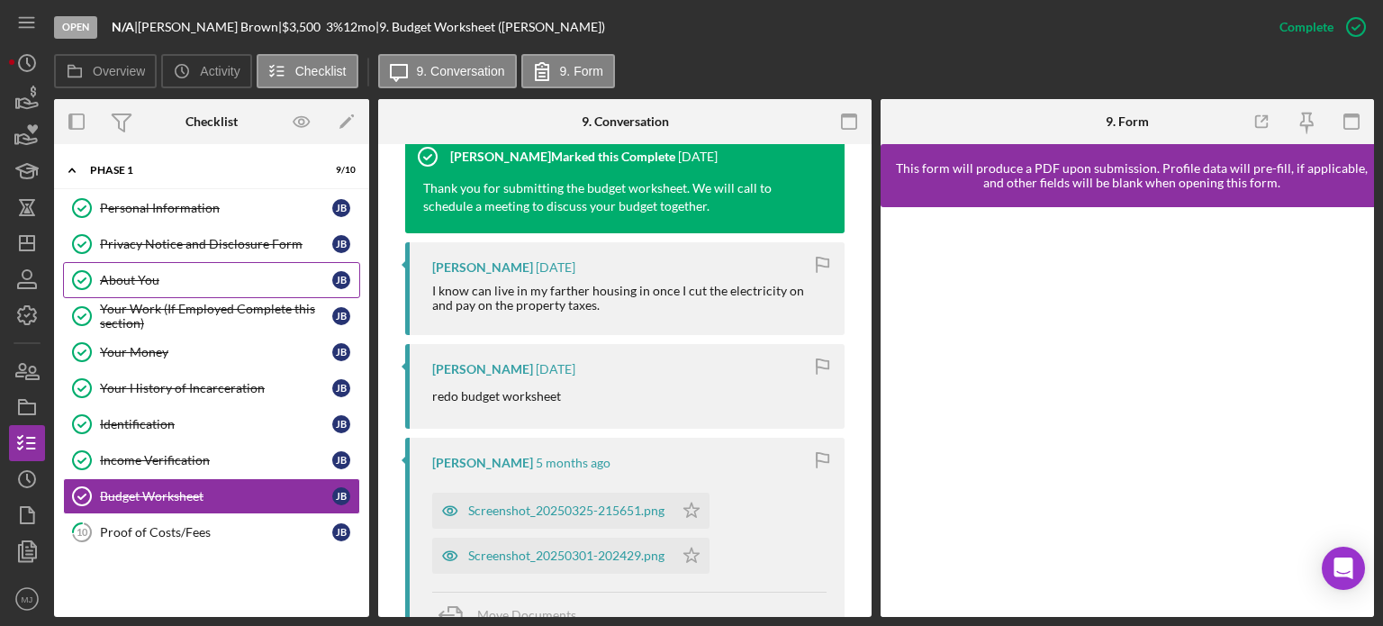
click at [119, 276] on div "About You" at bounding box center [216, 280] width 232 height 14
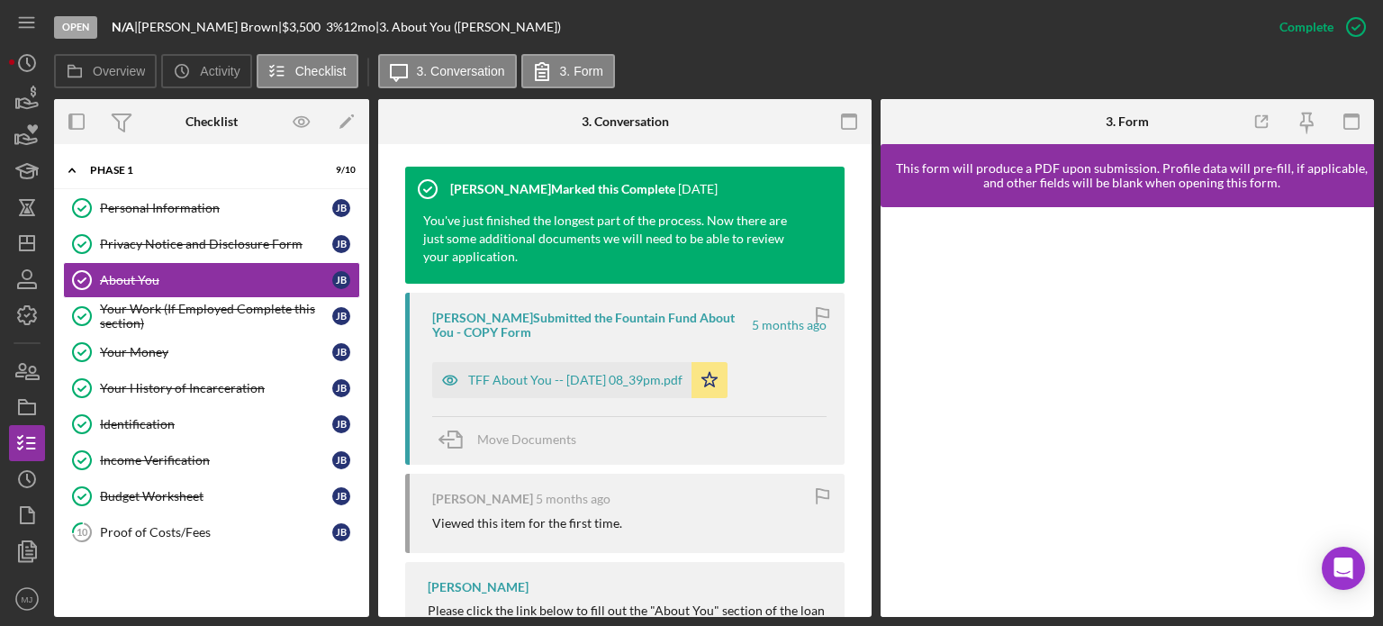
scroll to position [630, 0]
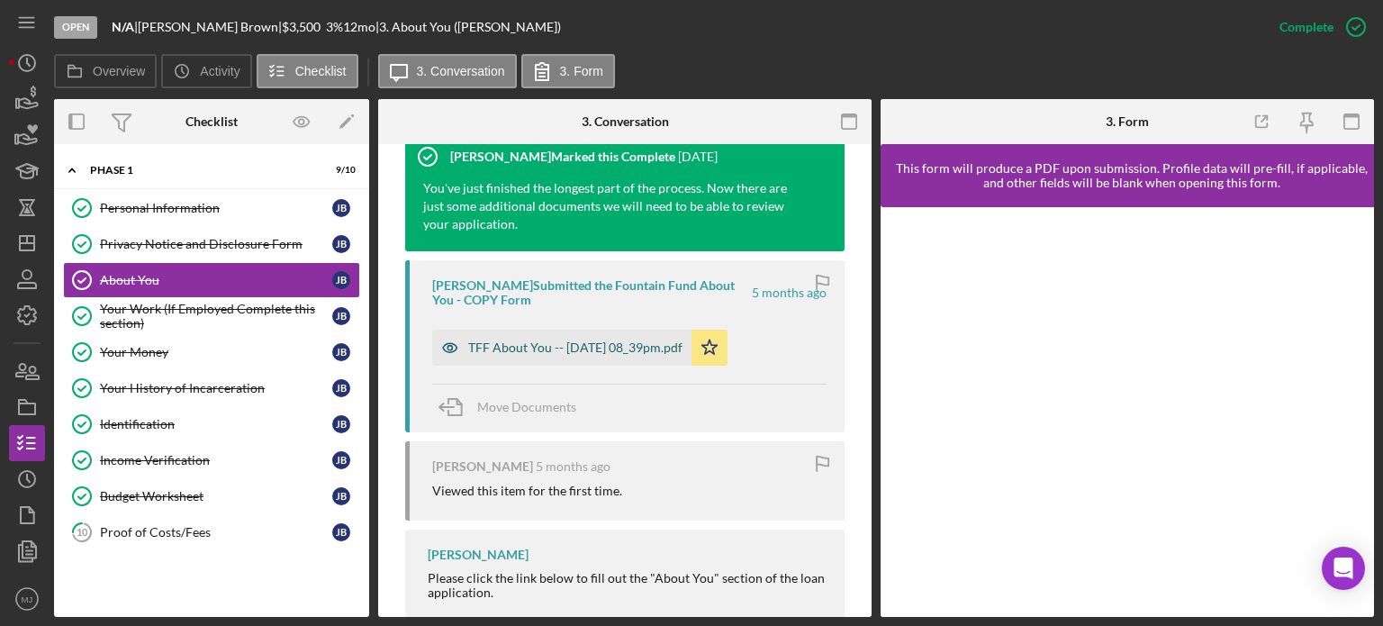
click at [627, 356] on div "TFF About You -- [DATE] 08_39pm.pdf" at bounding box center [561, 348] width 259 height 36
